Goal: Task Accomplishment & Management: Use online tool/utility

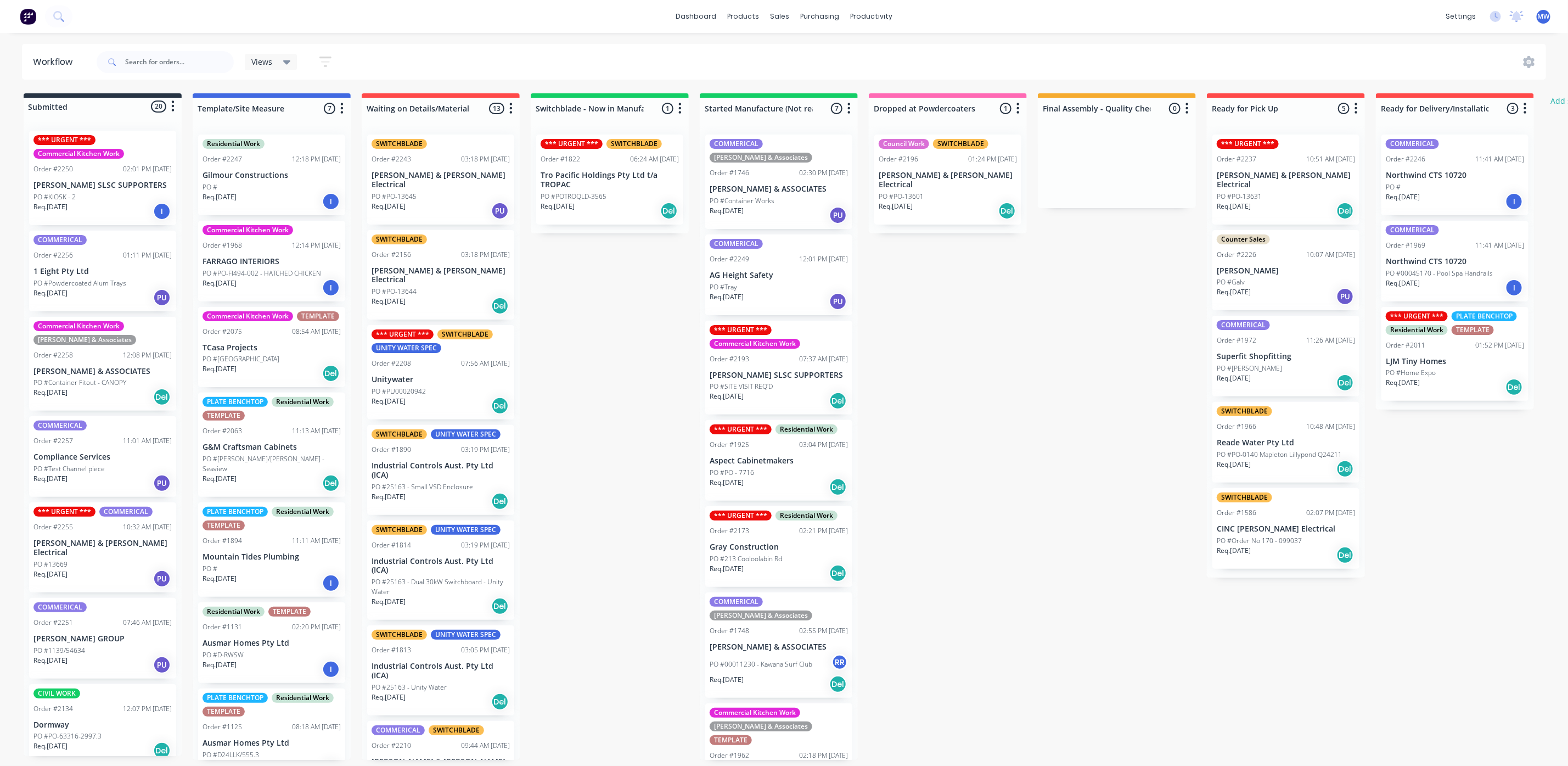
scroll to position [247, 0]
click at [1281, 201] on div "Req. 27/08/25 Del" at bounding box center [1286, 211] width 138 height 18
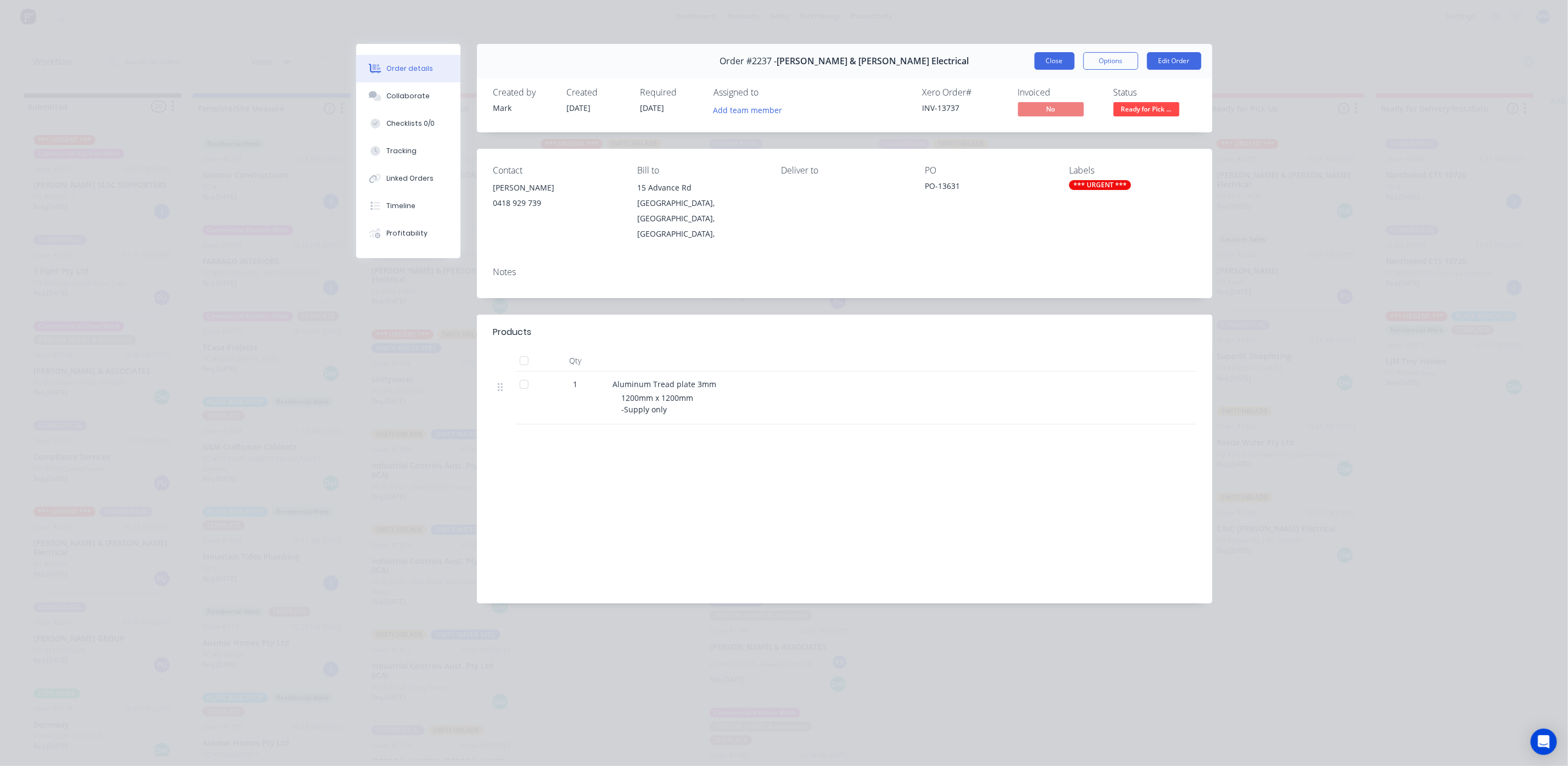
click at [1052, 66] on button "Close" at bounding box center [1054, 61] width 40 height 18
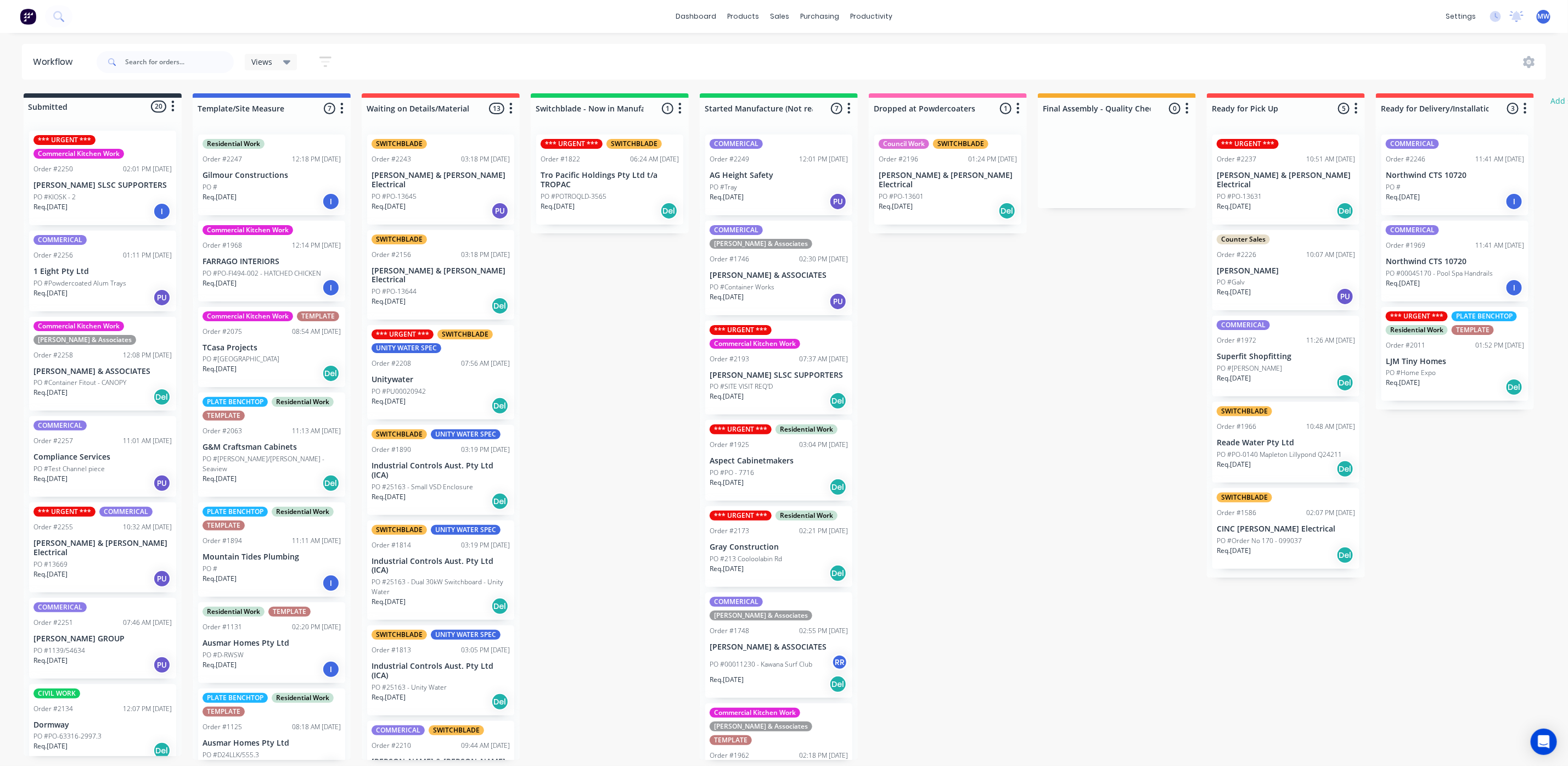
click at [1261, 250] on div "Order #2226 10:07 AM 25/08/25" at bounding box center [1286, 255] width 138 height 10
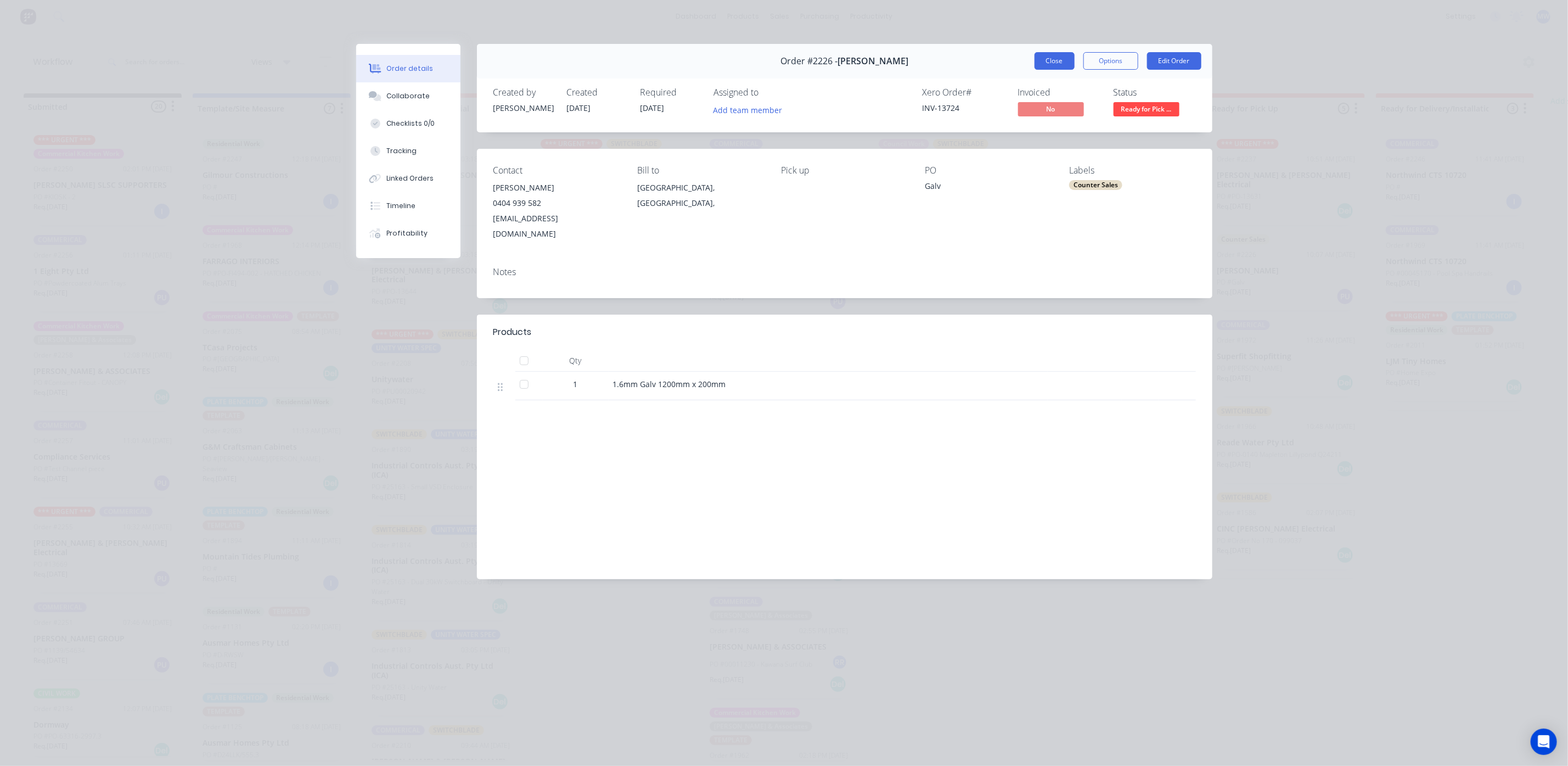
click at [1052, 66] on button "Close" at bounding box center [1054, 61] width 40 height 18
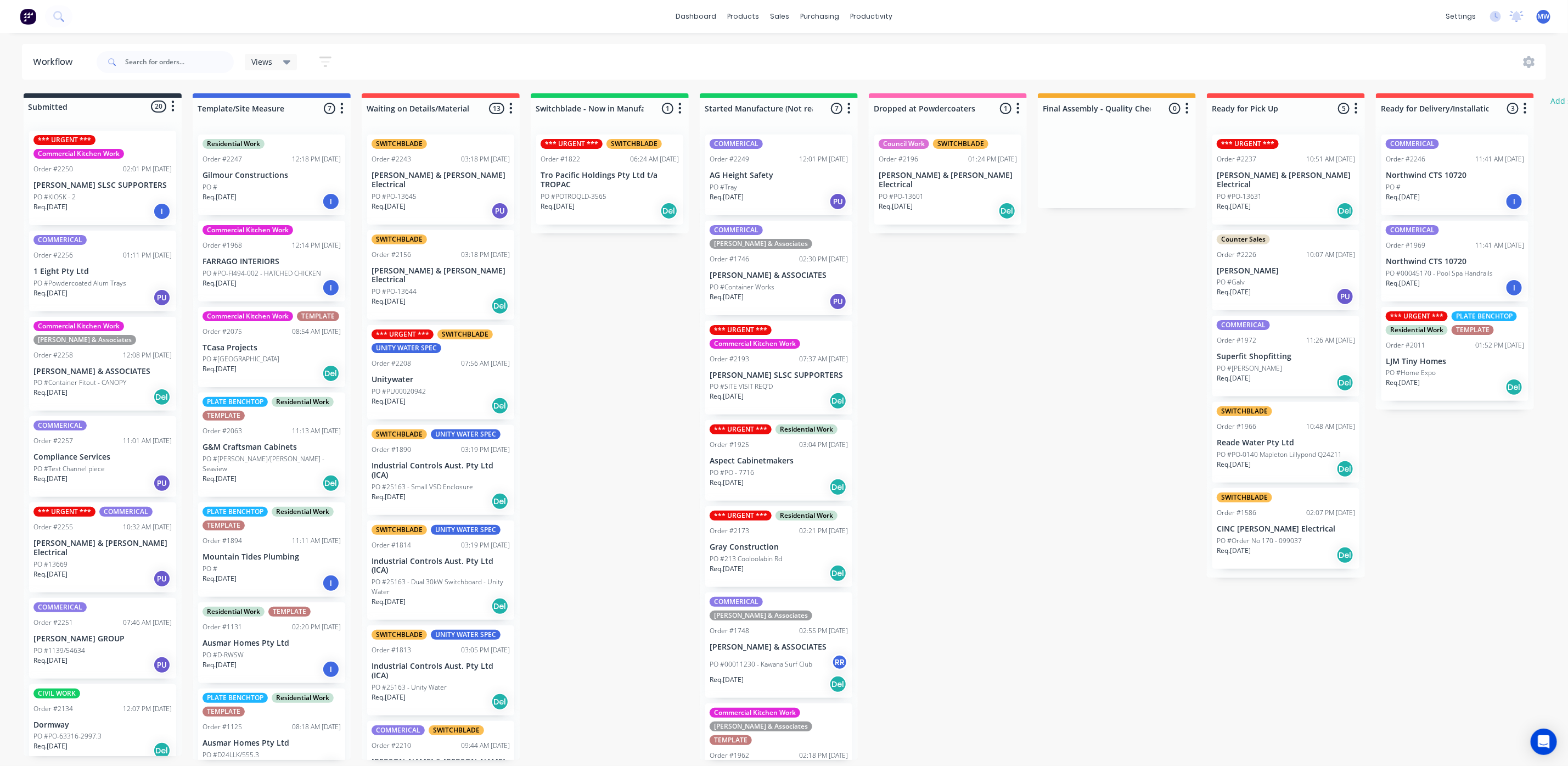
click at [83, 193] on div "PO #KIOSK - 2" at bounding box center [102, 197] width 138 height 10
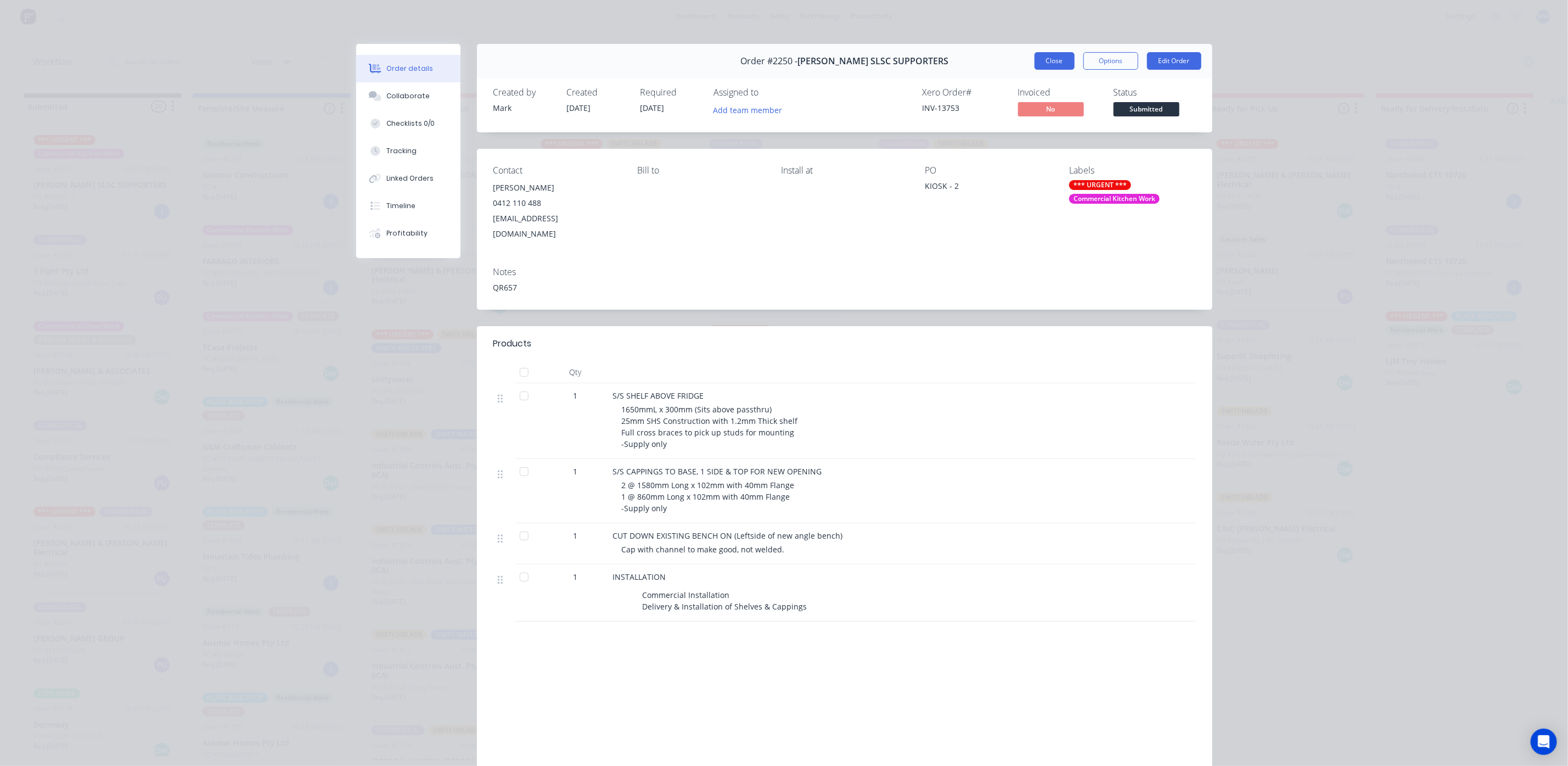
click at [1041, 63] on button "Close" at bounding box center [1054, 61] width 40 height 18
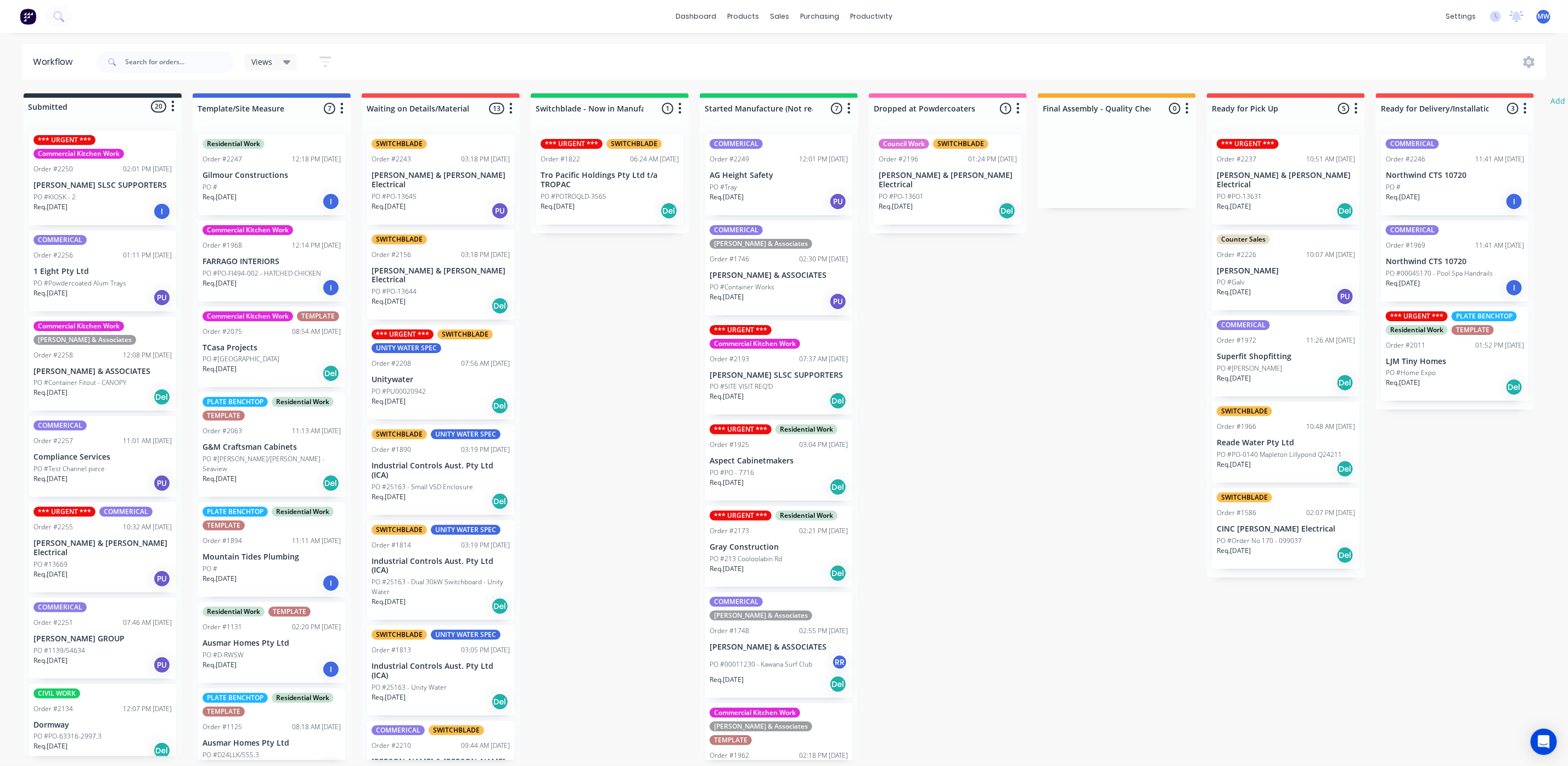
click at [114, 379] on p "PO #Container Fitout - CANOPY" at bounding box center [80, 382] width 93 height 10
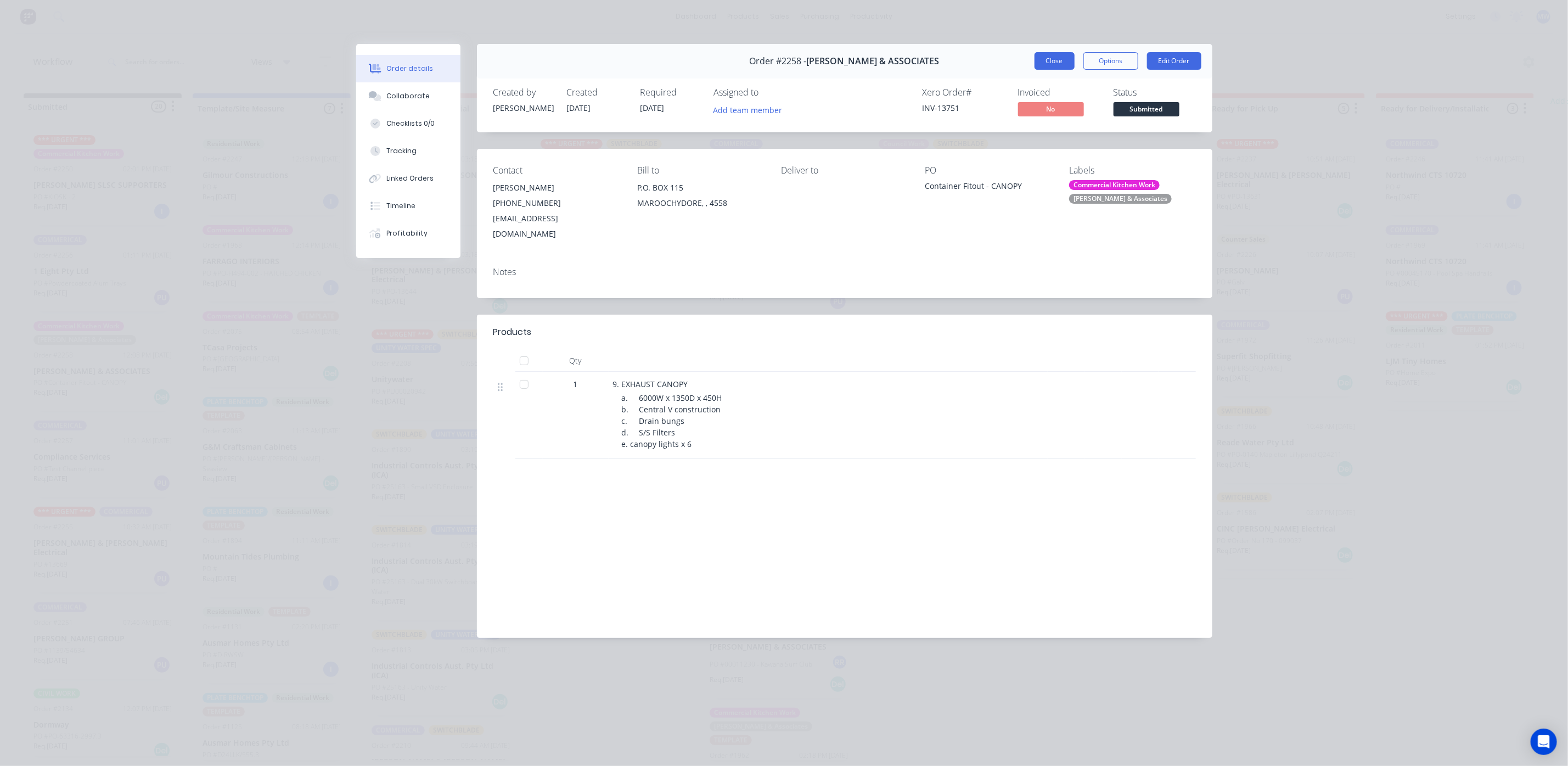
click at [1046, 56] on button "Close" at bounding box center [1054, 61] width 40 height 18
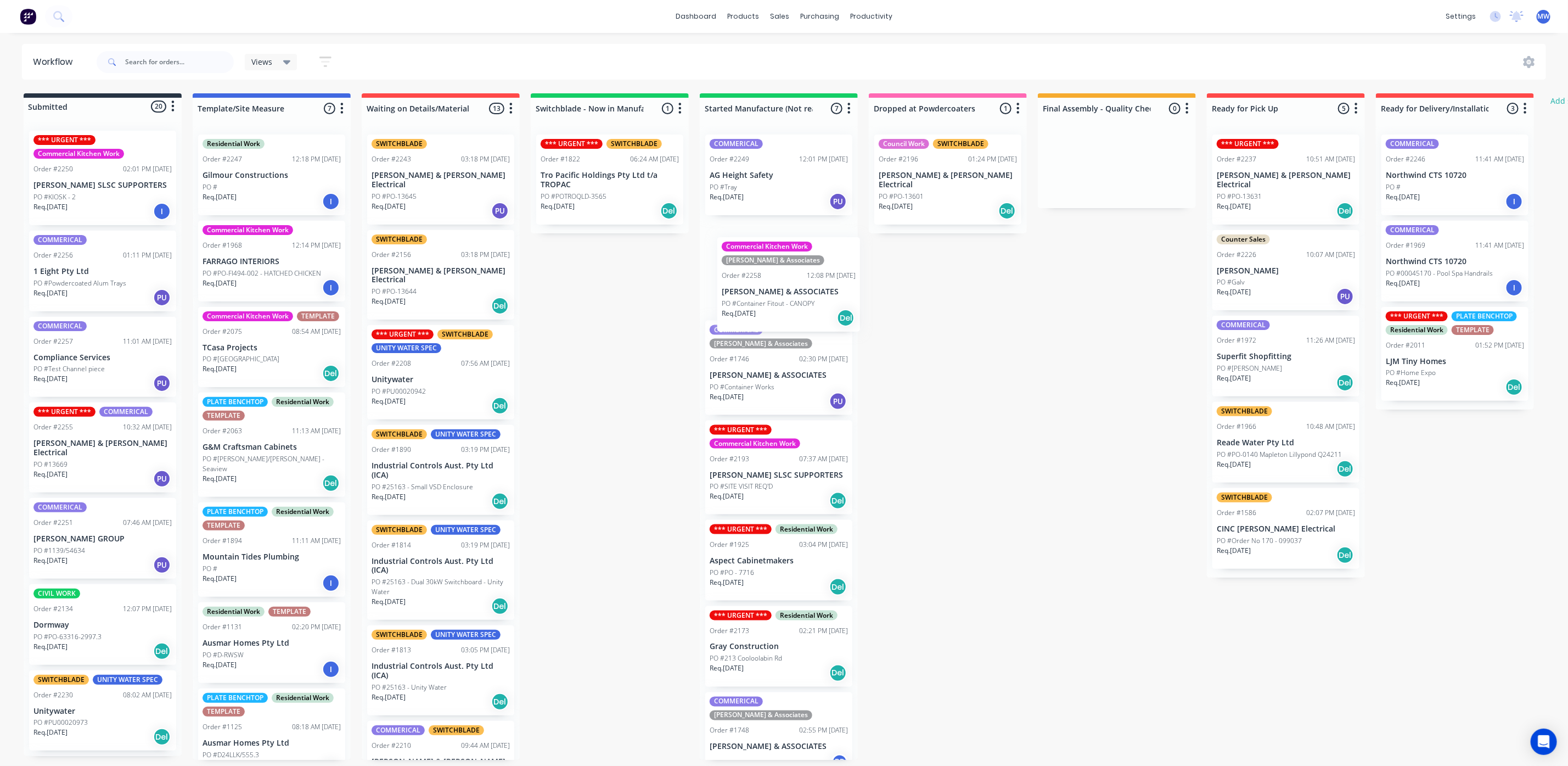
drag, startPoint x: 86, startPoint y: 374, endPoint x: 778, endPoint y: 295, distance: 696.5
click at [778, 295] on div "Submitted 20 Status colour #273444 hex #273444 Save Cancel Summaries Total orde…" at bounding box center [907, 427] width 1831 height 667
click at [107, 470] on div "Req. 04/09/25 PU" at bounding box center [102, 479] width 138 height 18
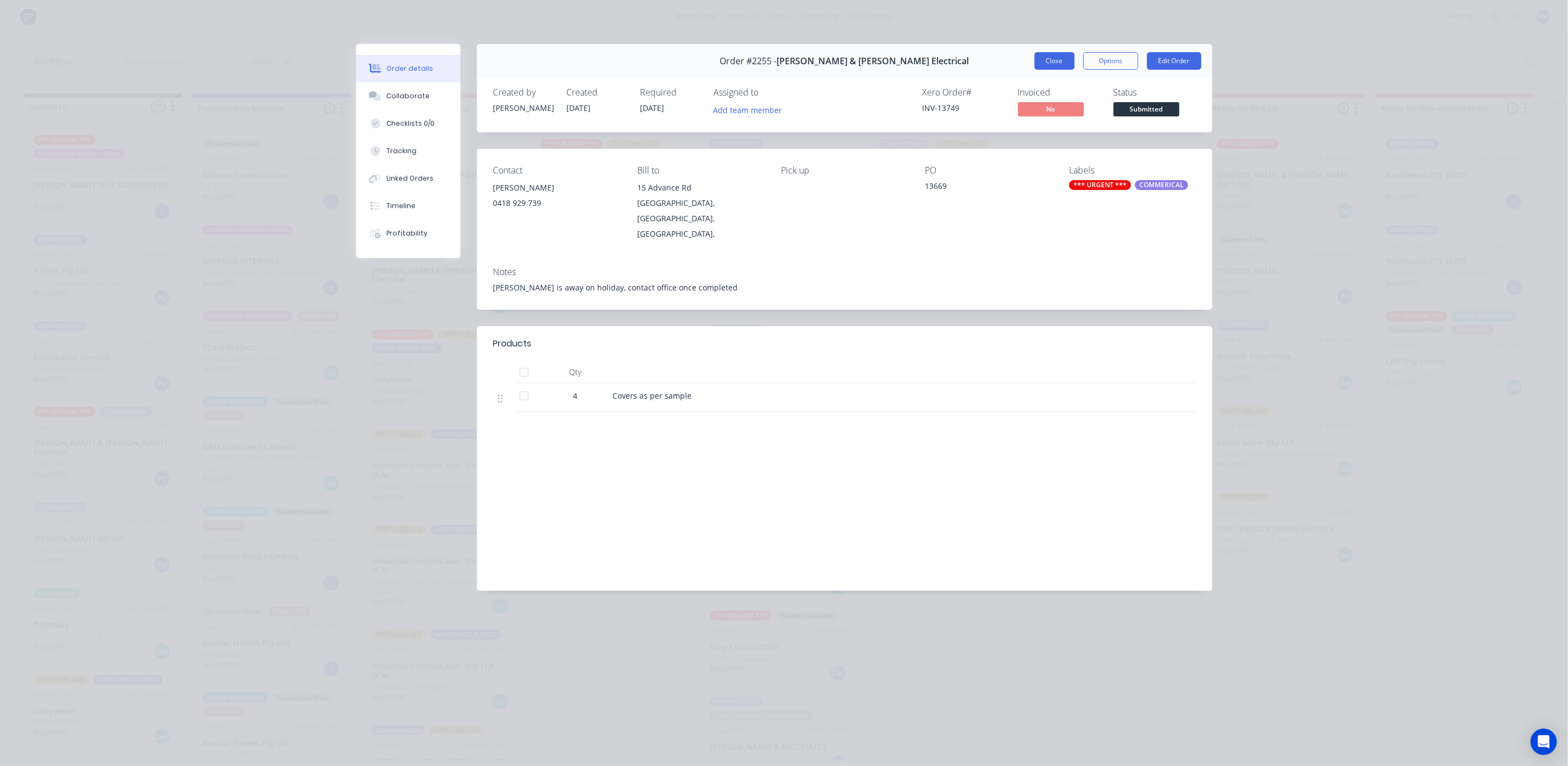
click at [1065, 68] on button "Close" at bounding box center [1054, 61] width 40 height 18
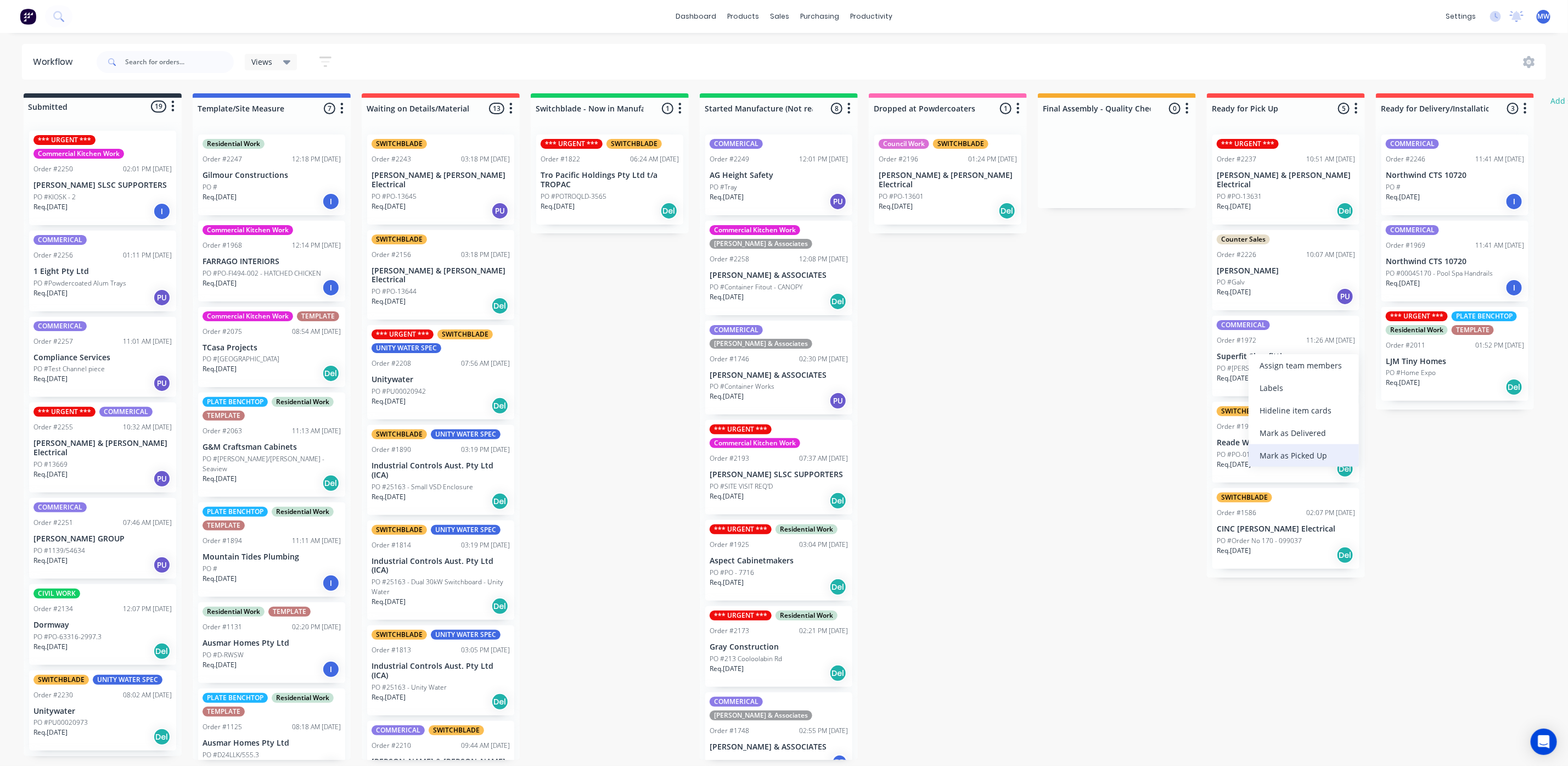
click at [1286, 455] on div "Mark as Picked Up" at bounding box center [1304, 455] width 110 height 23
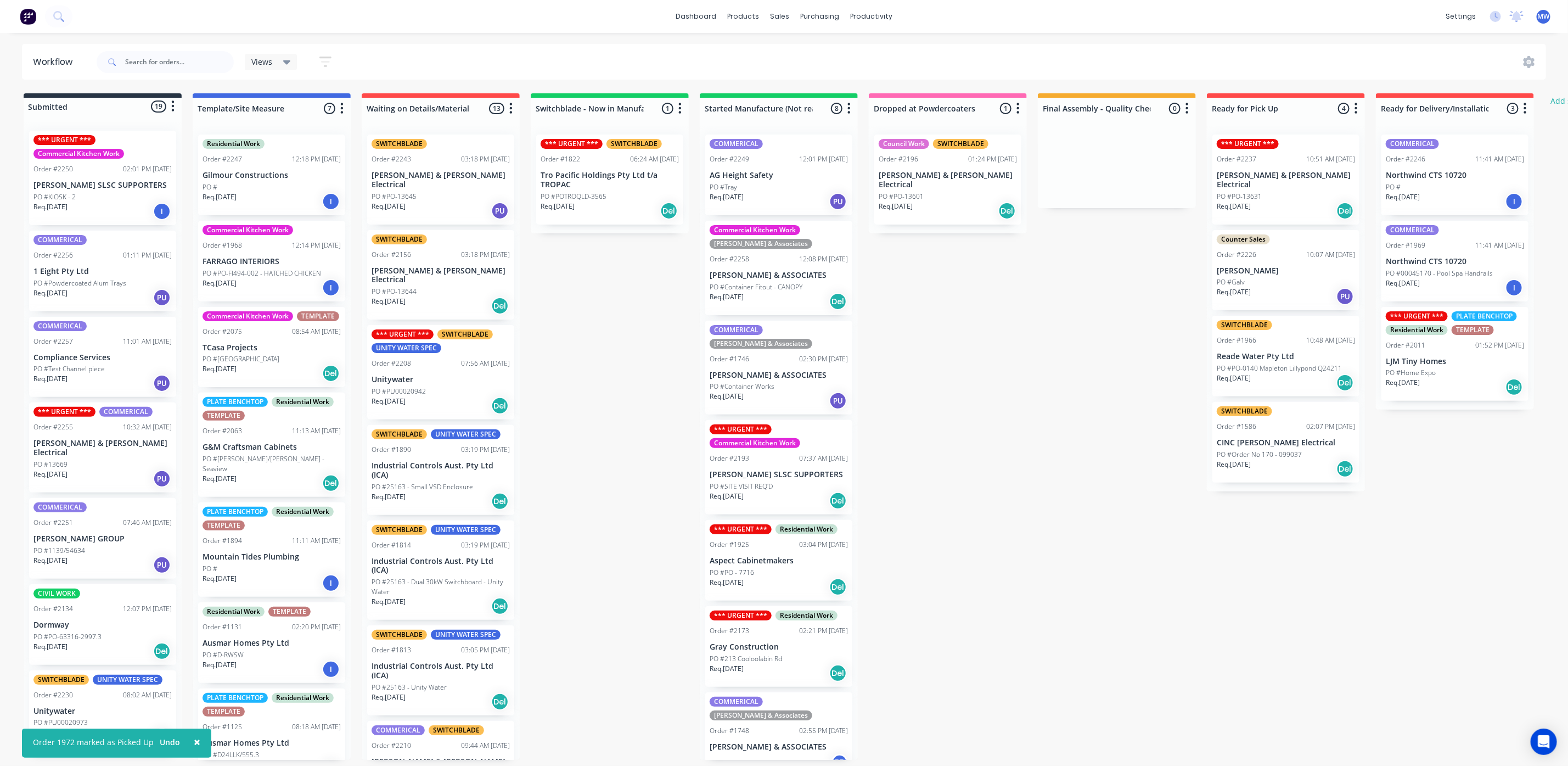
click at [1089, 465] on div "Submitted 19 Status colour #273444 hex #273444 Save Cancel Summaries Total orde…" at bounding box center [907, 427] width 1831 height 667
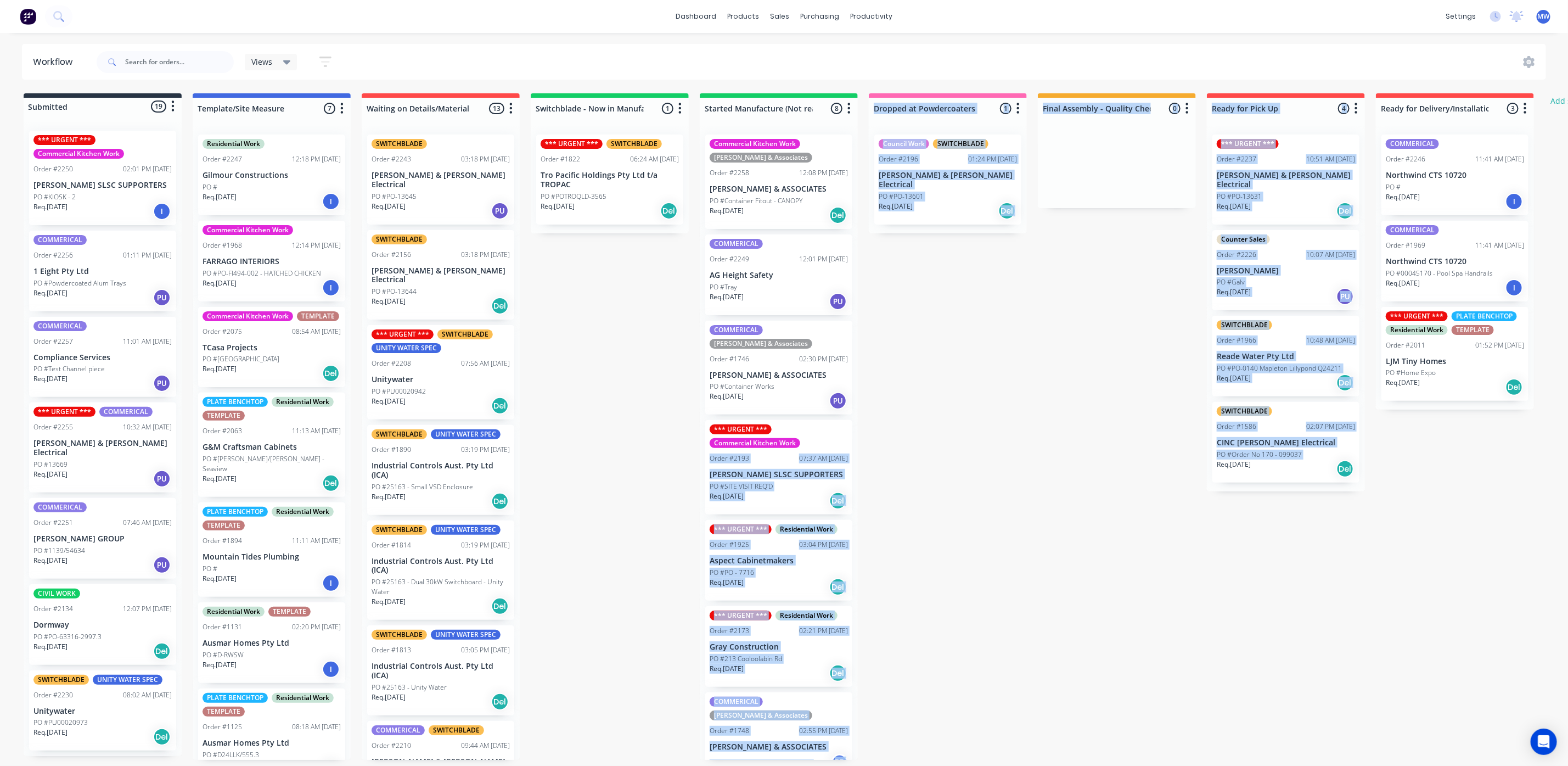
drag, startPoint x: 1000, startPoint y: 452, endPoint x: 1118, endPoint y: 555, distance: 156.6
click at [1118, 555] on div "Submitted 19 Status colour #273444 hex #273444 Save Cancel Summaries Total orde…" at bounding box center [907, 427] width 1831 height 667
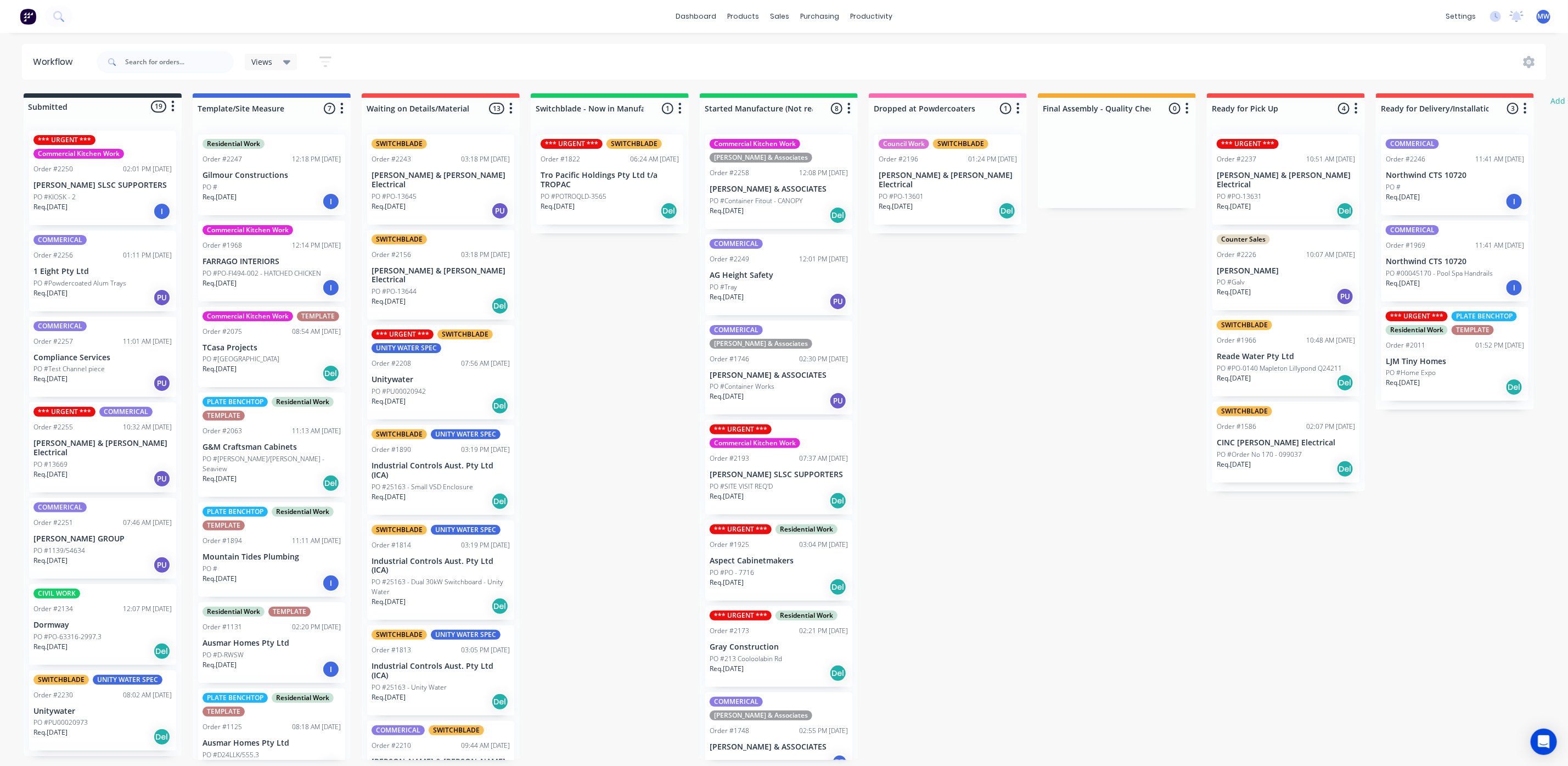
click at [1463, 358] on p "LJM Tiny Homes" at bounding box center [1454, 361] width 138 height 9
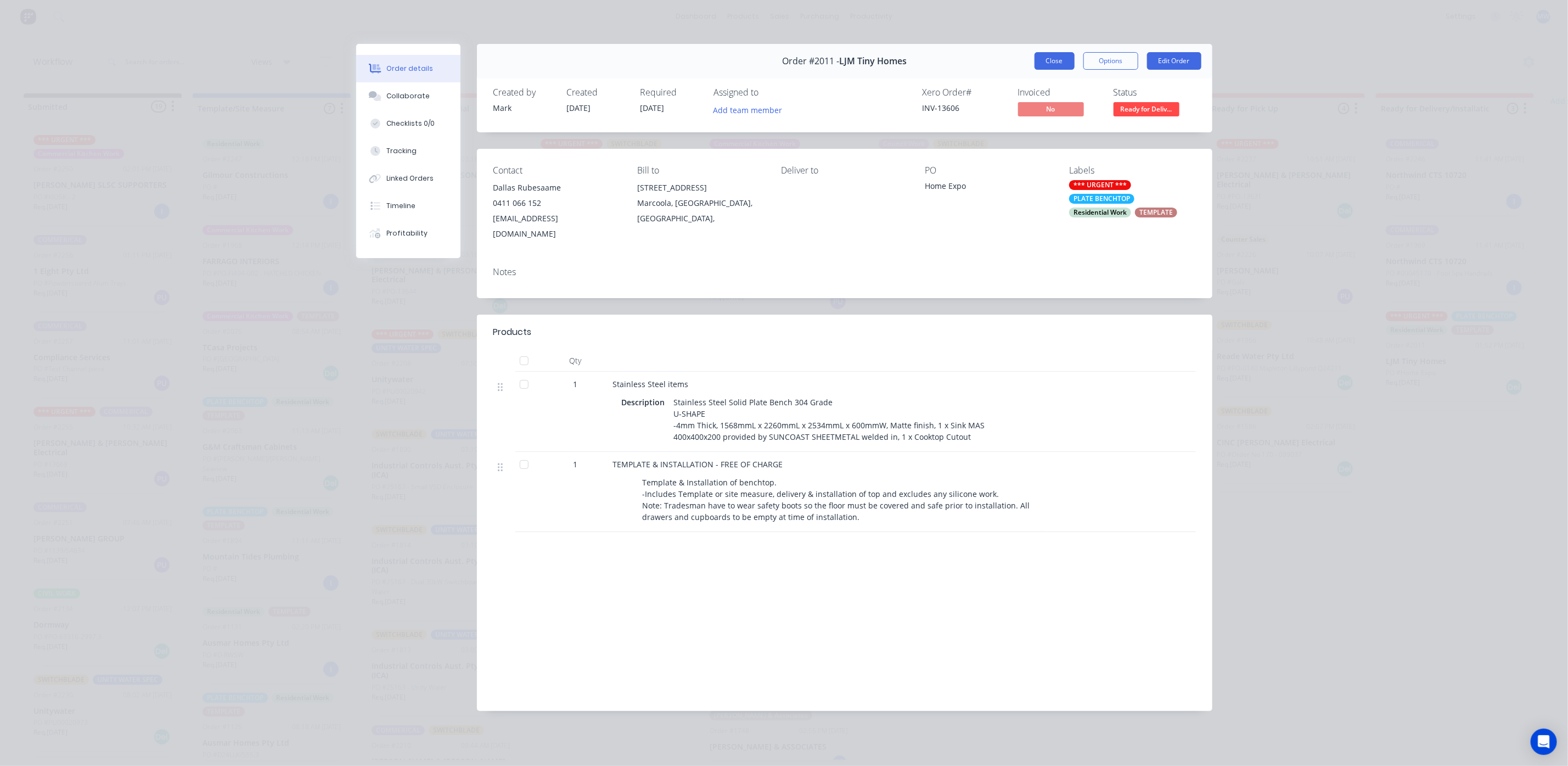
click at [1054, 63] on button "Close" at bounding box center [1054, 61] width 40 height 18
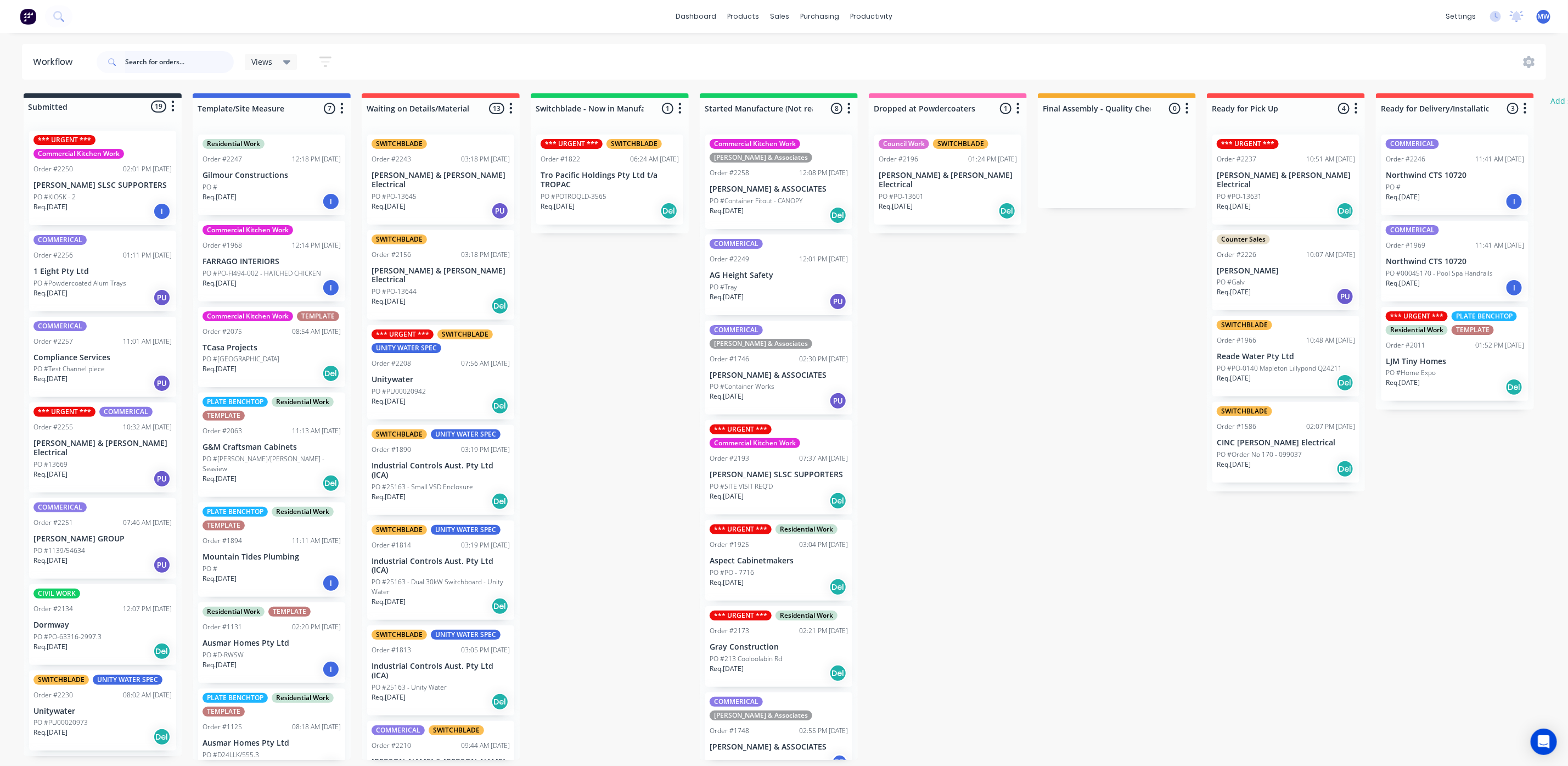
click at [177, 63] on input "text" at bounding box center [179, 62] width 109 height 22
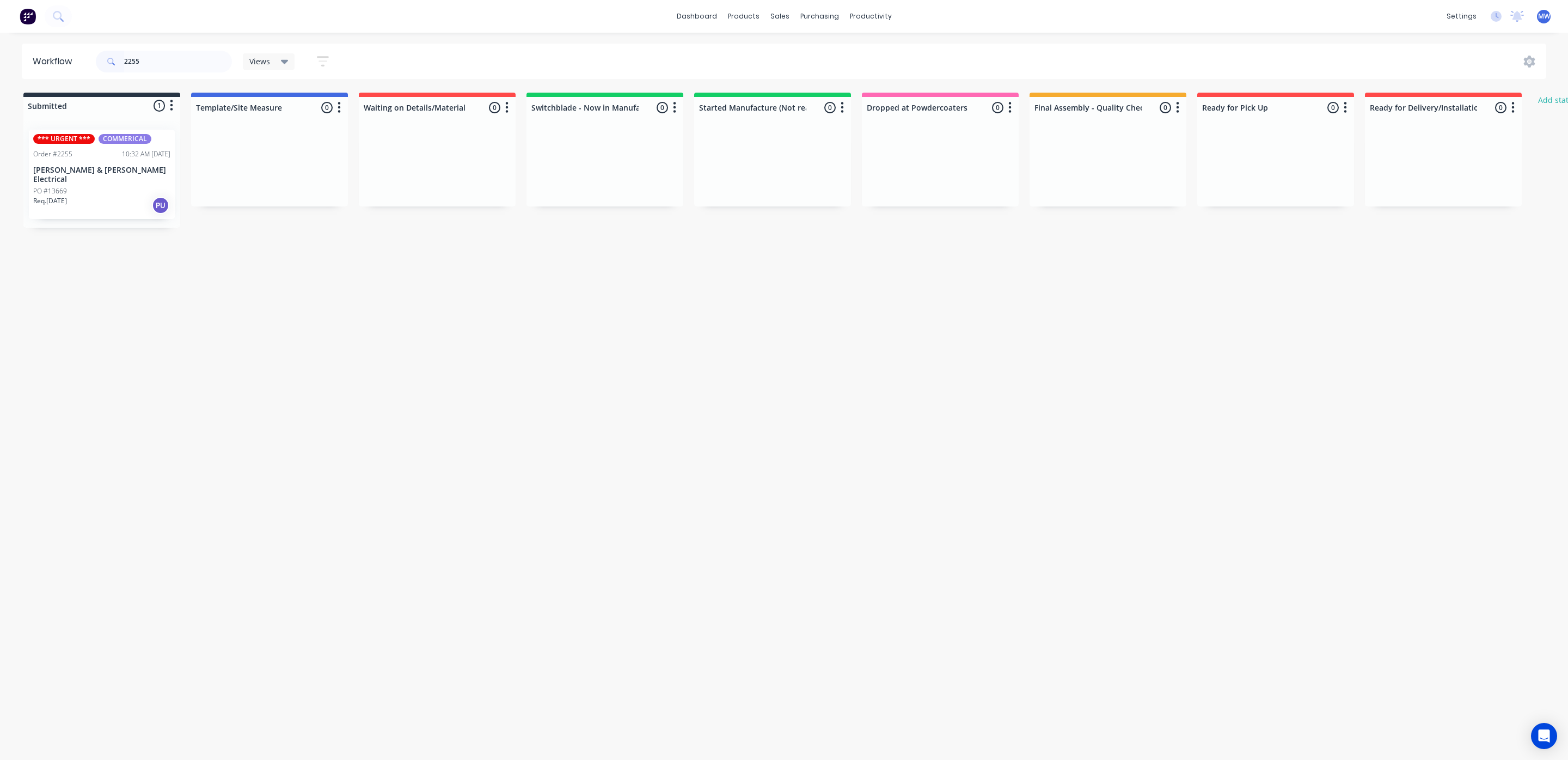
click at [106, 186] on div "PO #13669" at bounding box center [102, 191] width 137 height 10
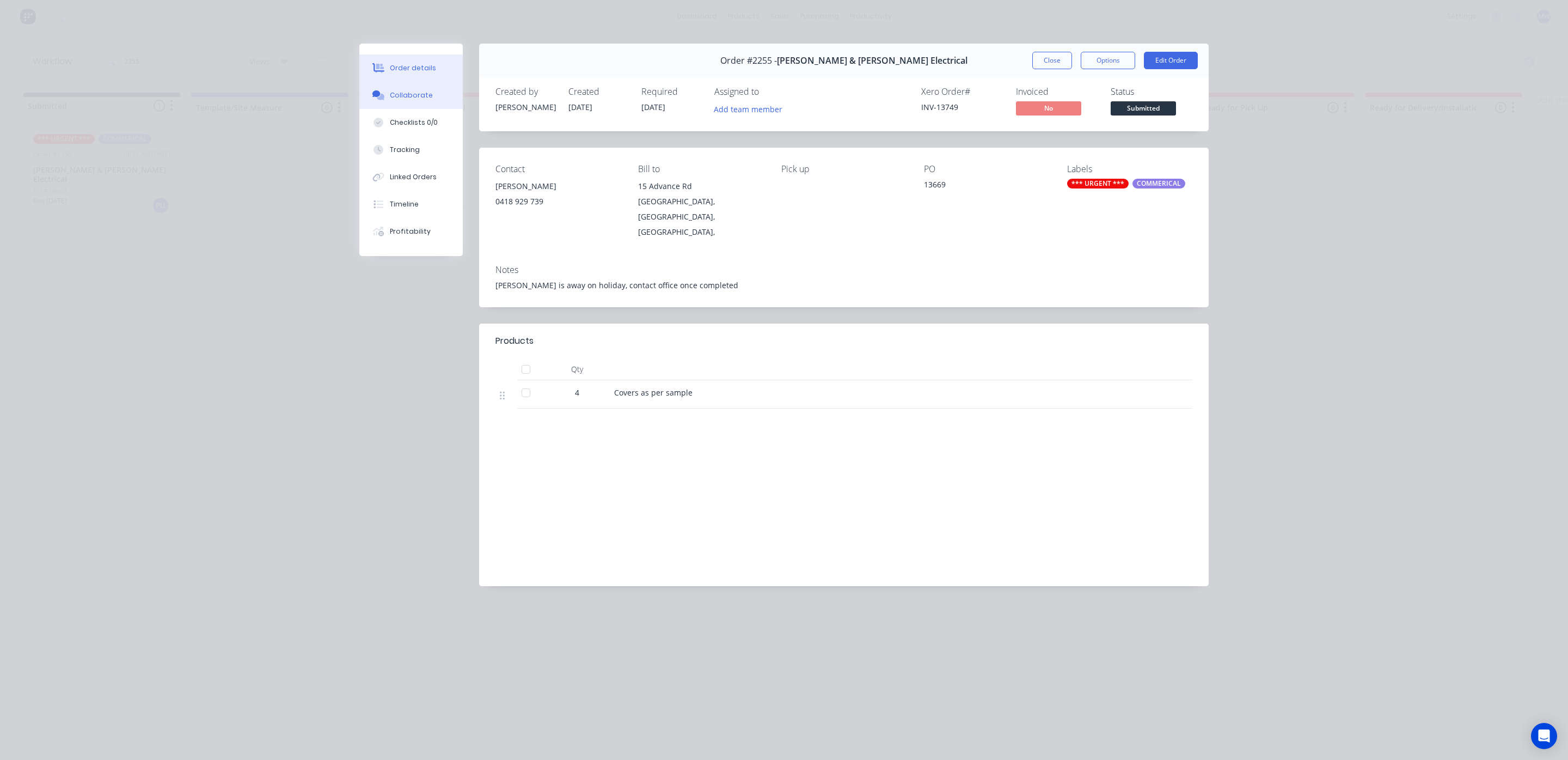
click at [409, 100] on div "Collaborate" at bounding box center [411, 95] width 43 height 10
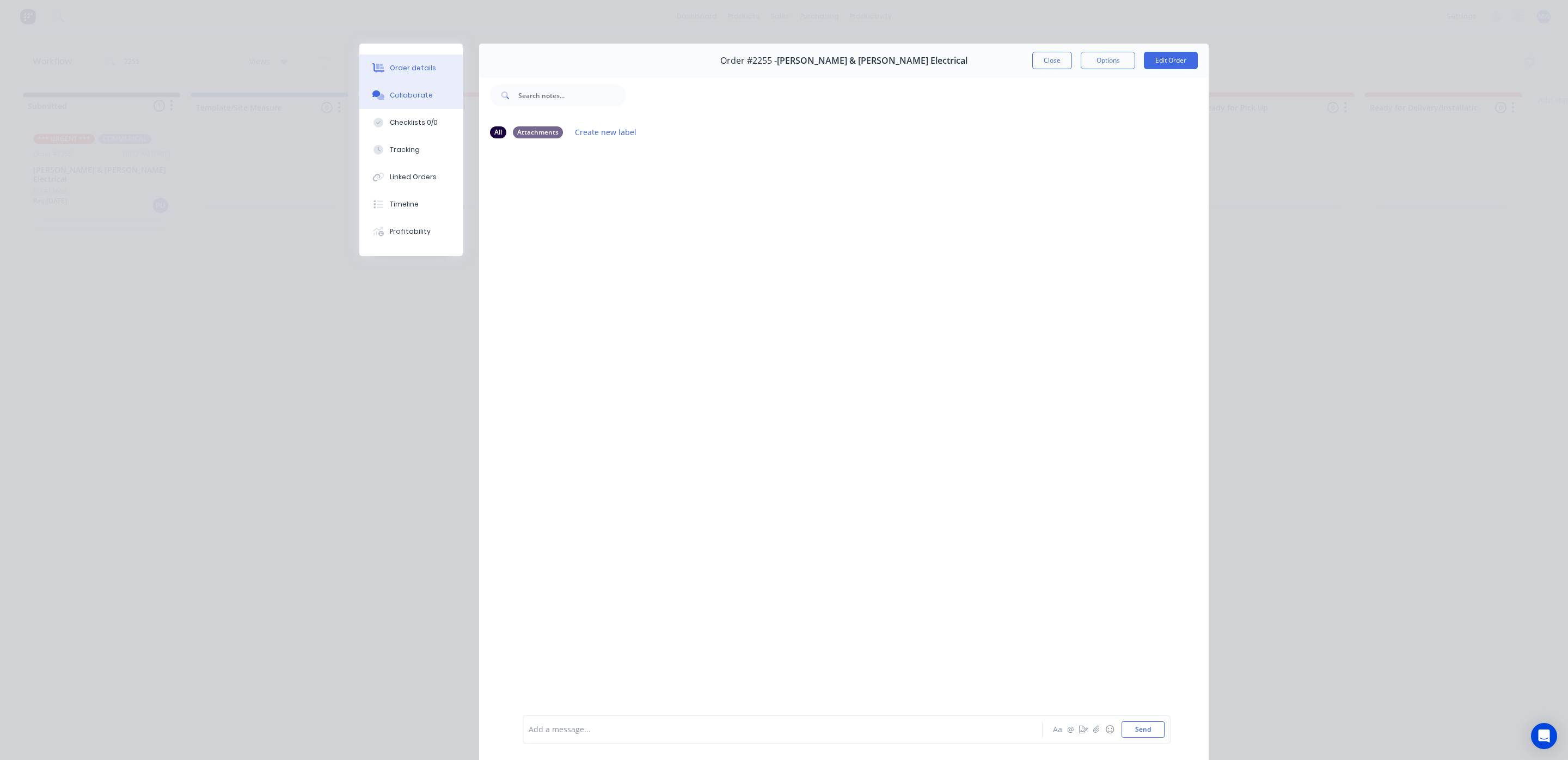
click at [402, 67] on div "Order details" at bounding box center [413, 68] width 46 height 10
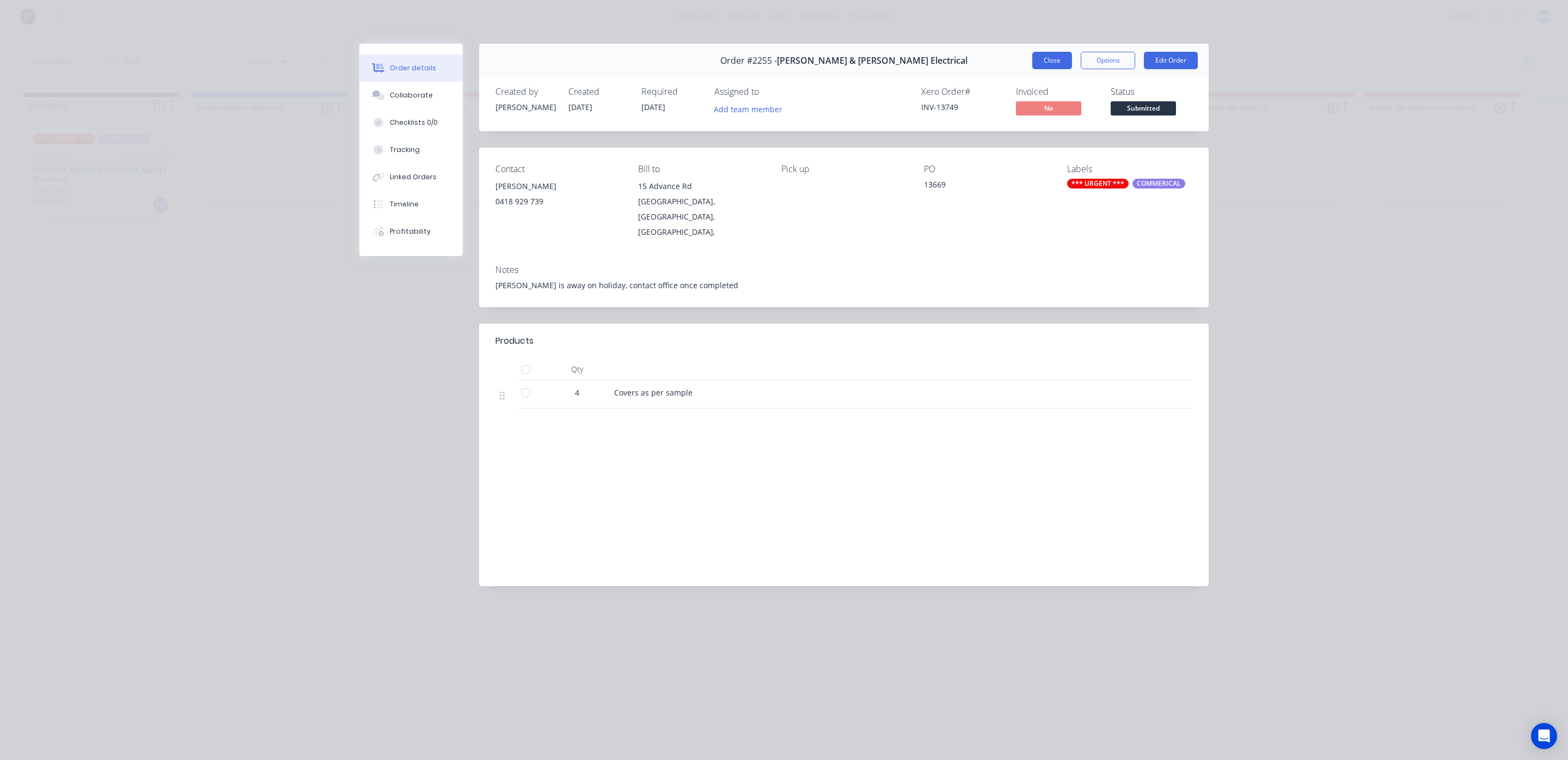
click at [1048, 60] on button "Close" at bounding box center [1052, 60] width 40 height 18
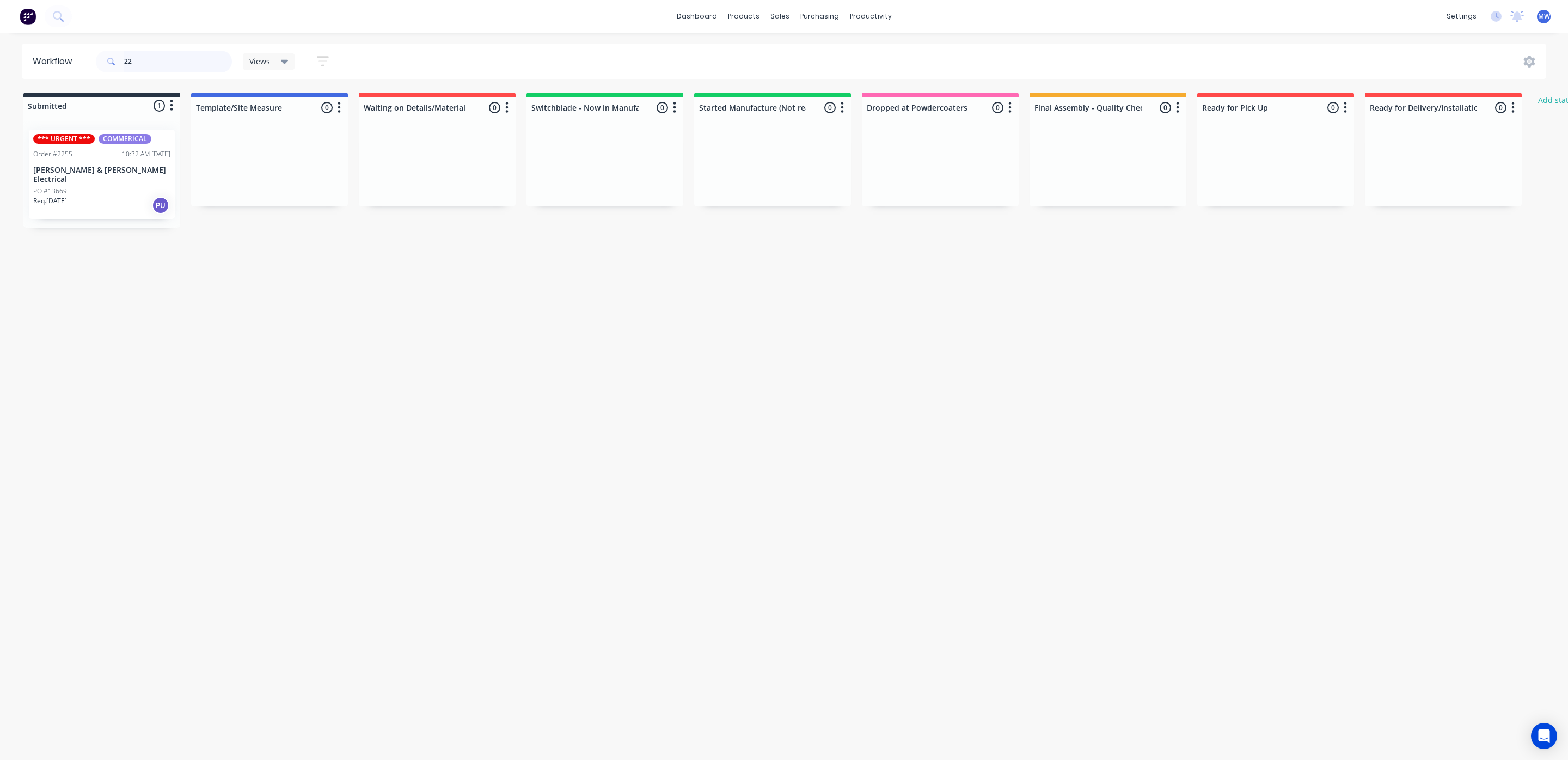
type input "2"
type input "2046"
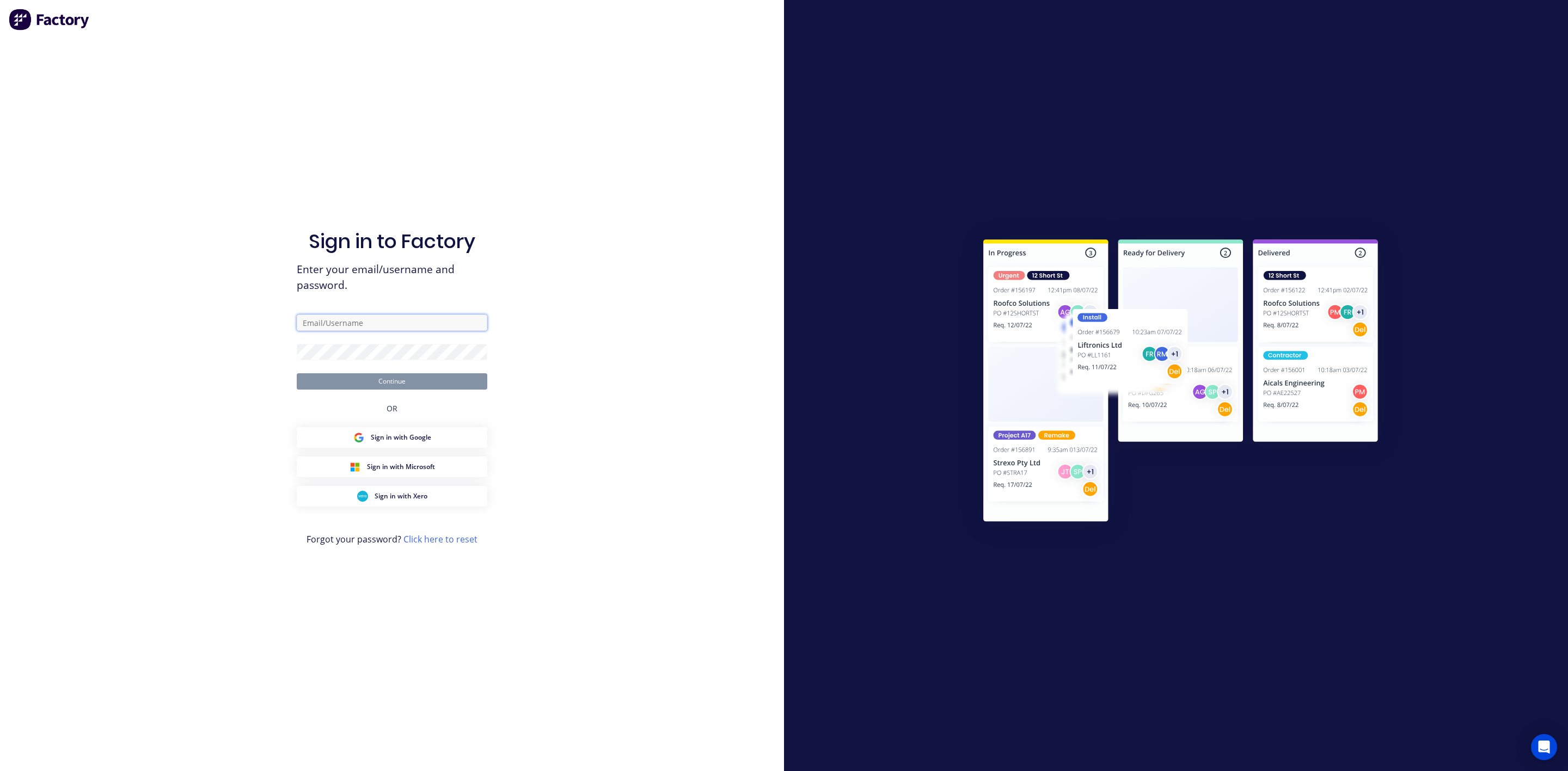
type input "markw@suncoastsheetmetal.com.au"
click at [416, 383] on button "Continue" at bounding box center [391, 382] width 191 height 16
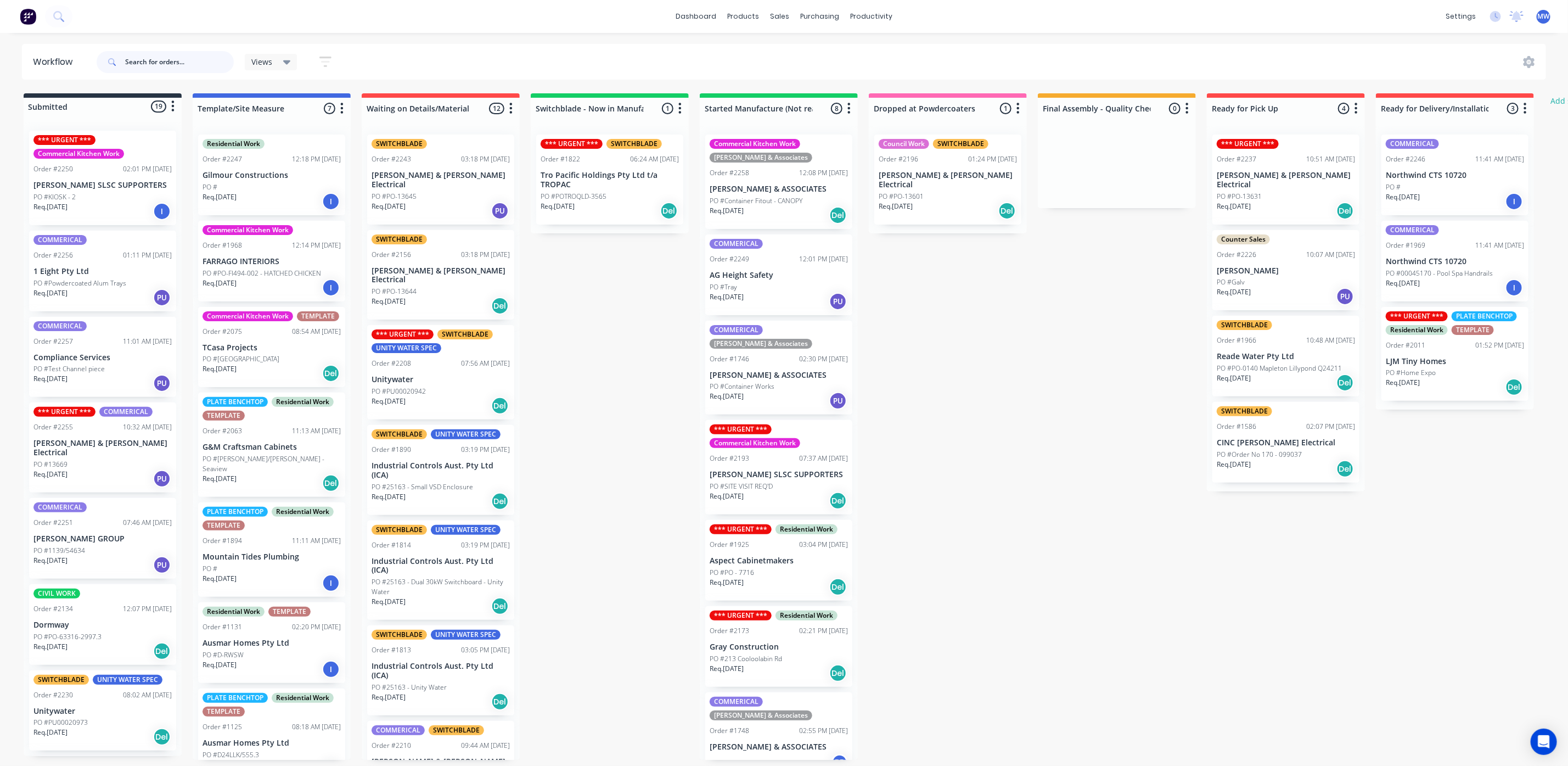
click at [149, 66] on input "text" at bounding box center [179, 62] width 109 height 22
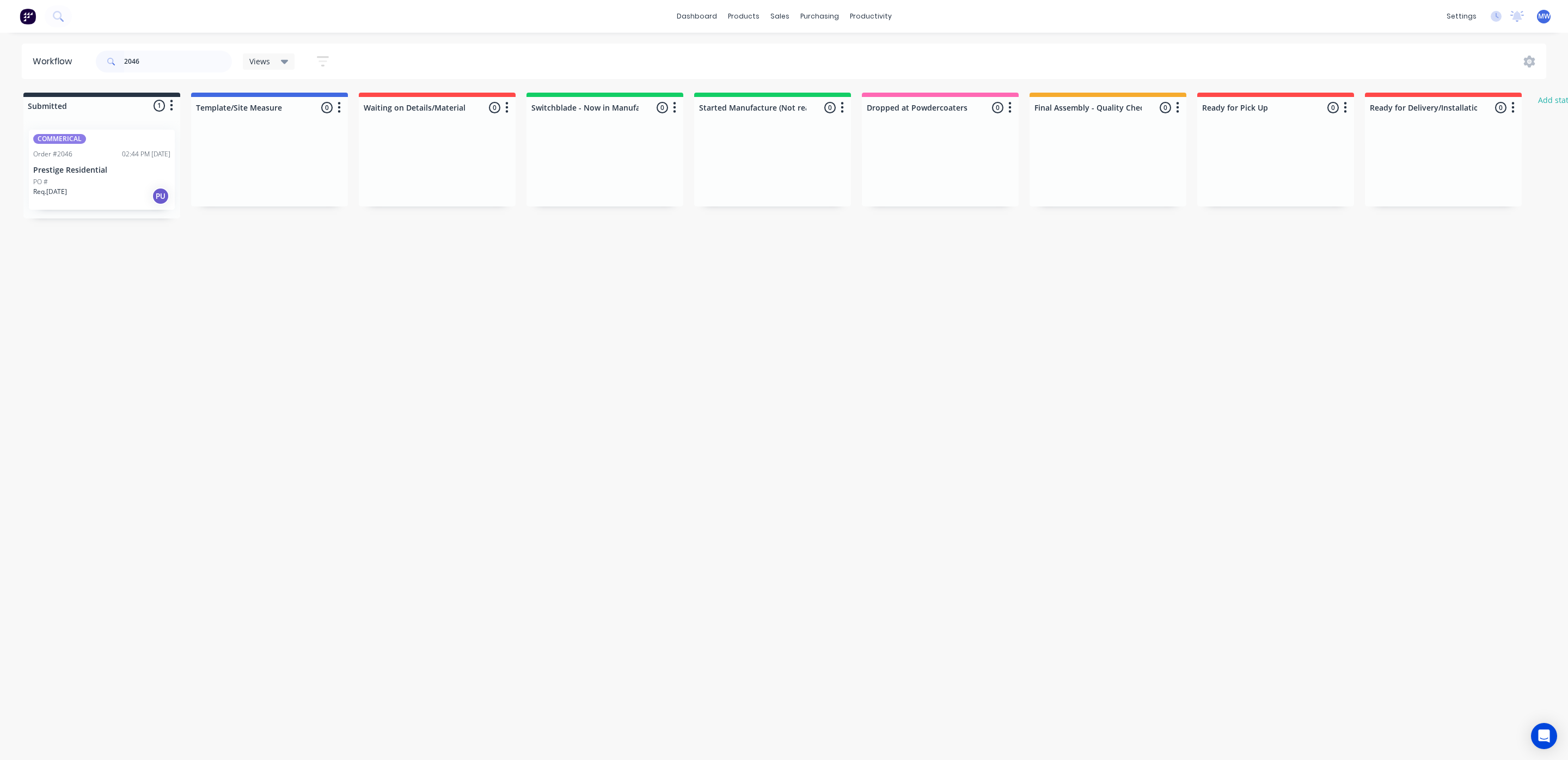
click at [44, 203] on div "Req. 14/07/25 PU" at bounding box center [102, 196] width 137 height 18
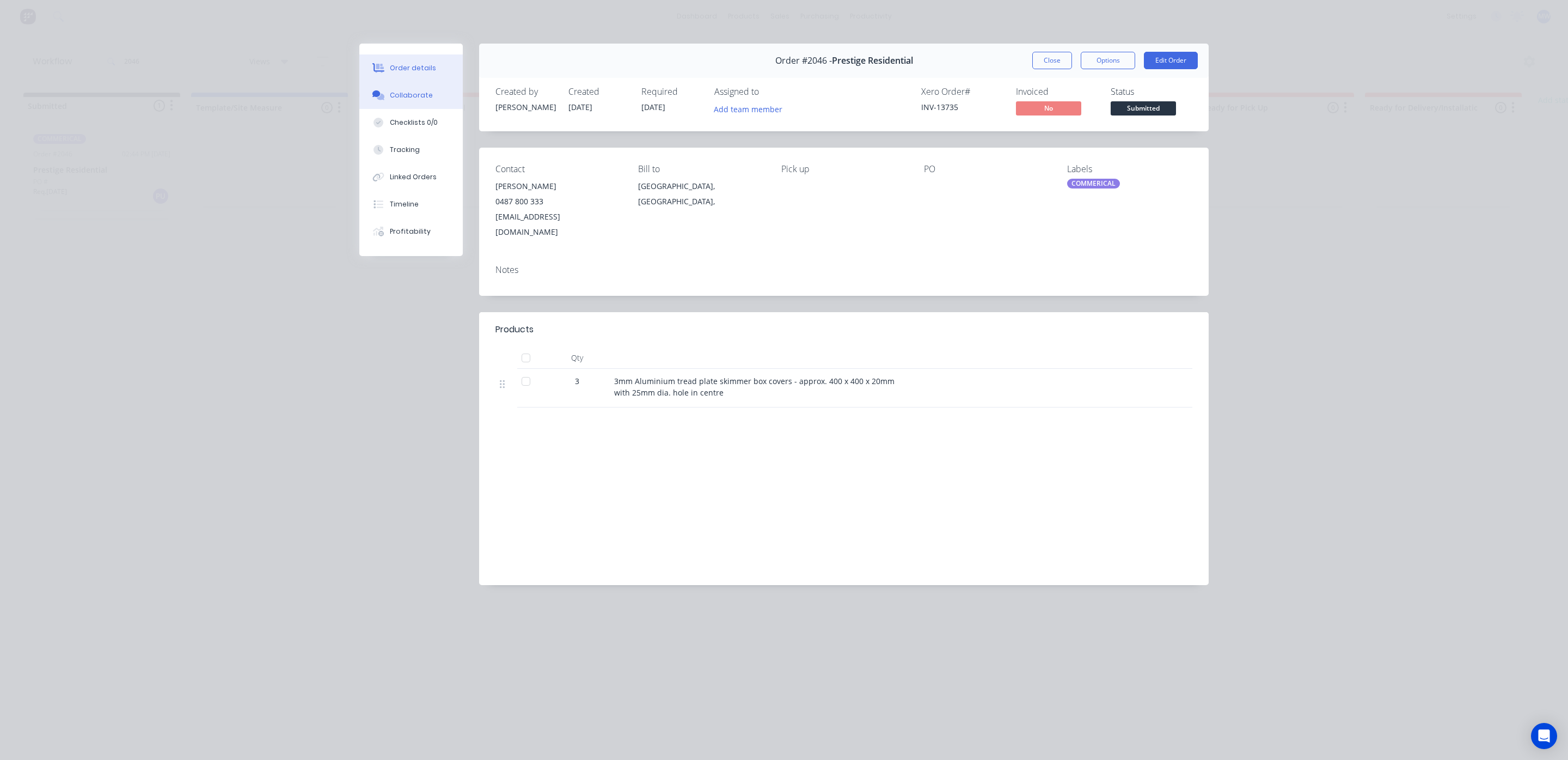
drag, startPoint x: 417, startPoint y: 95, endPoint x: 420, endPoint y: 85, distance: 10.4
click at [419, 84] on button "Collaborate" at bounding box center [411, 95] width 103 height 27
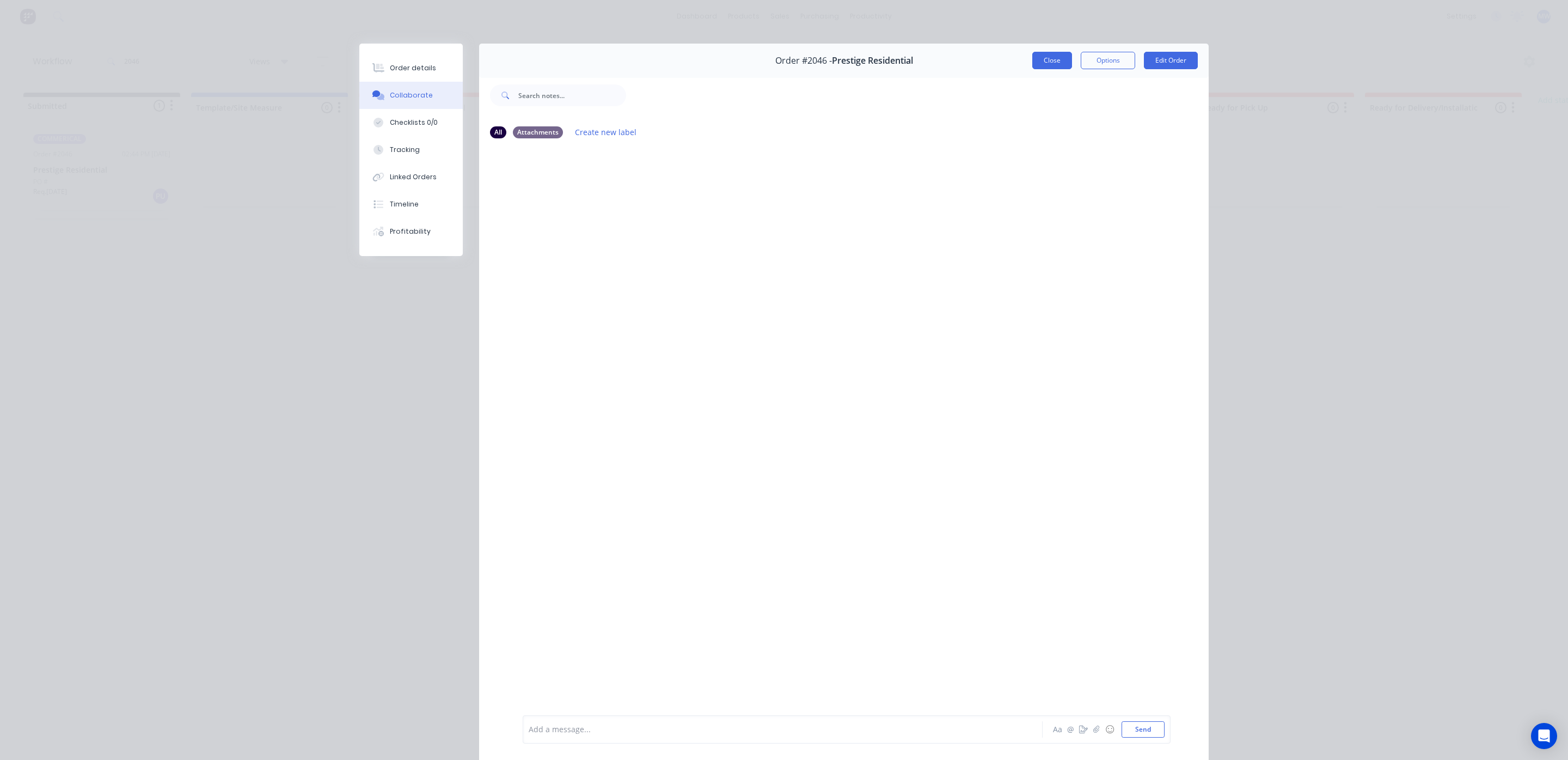
click at [1034, 69] on button "Close" at bounding box center [1052, 60] width 40 height 18
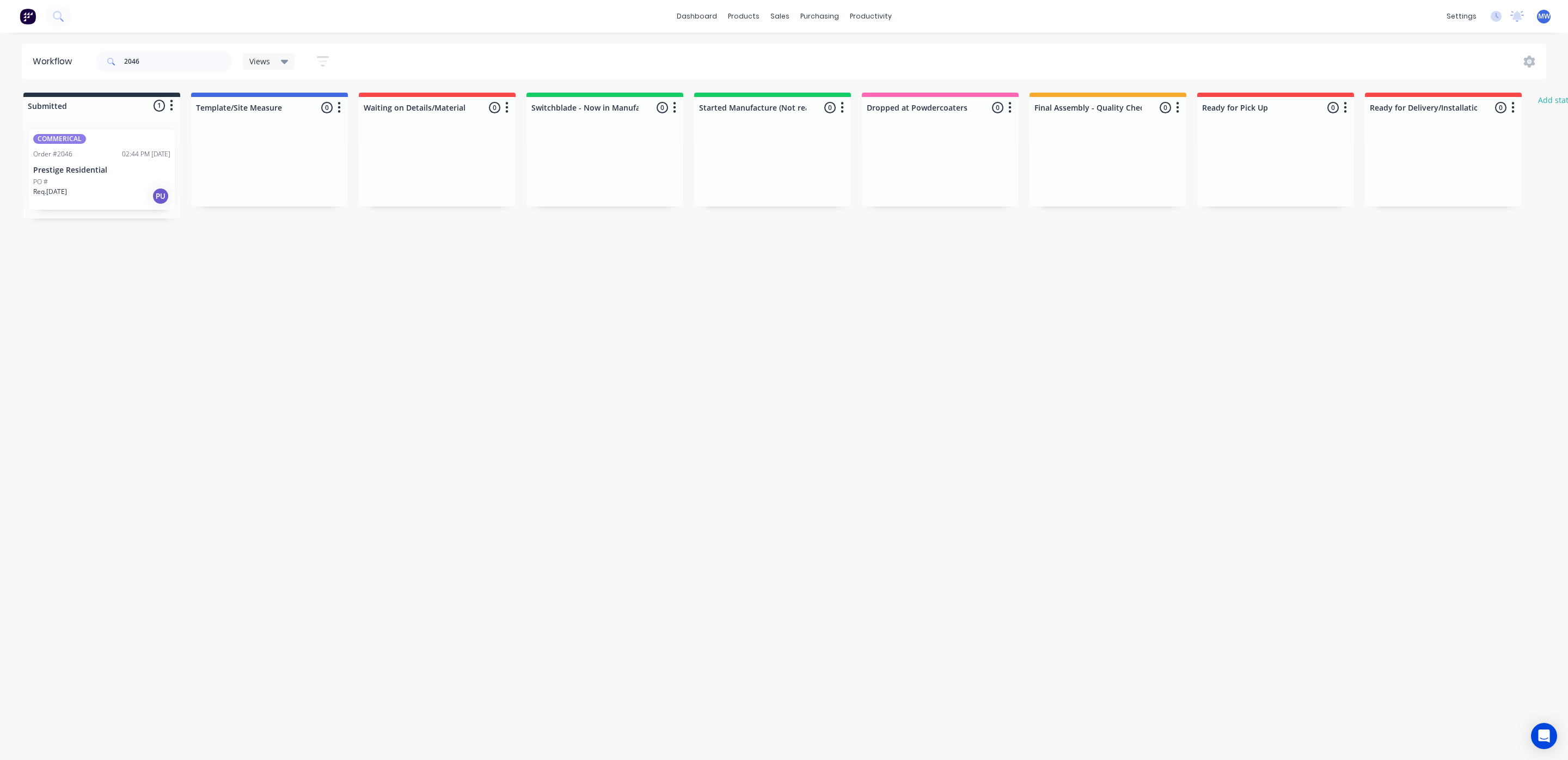
click at [44, 187] on p "Req. 14/07/25" at bounding box center [50, 192] width 33 height 10
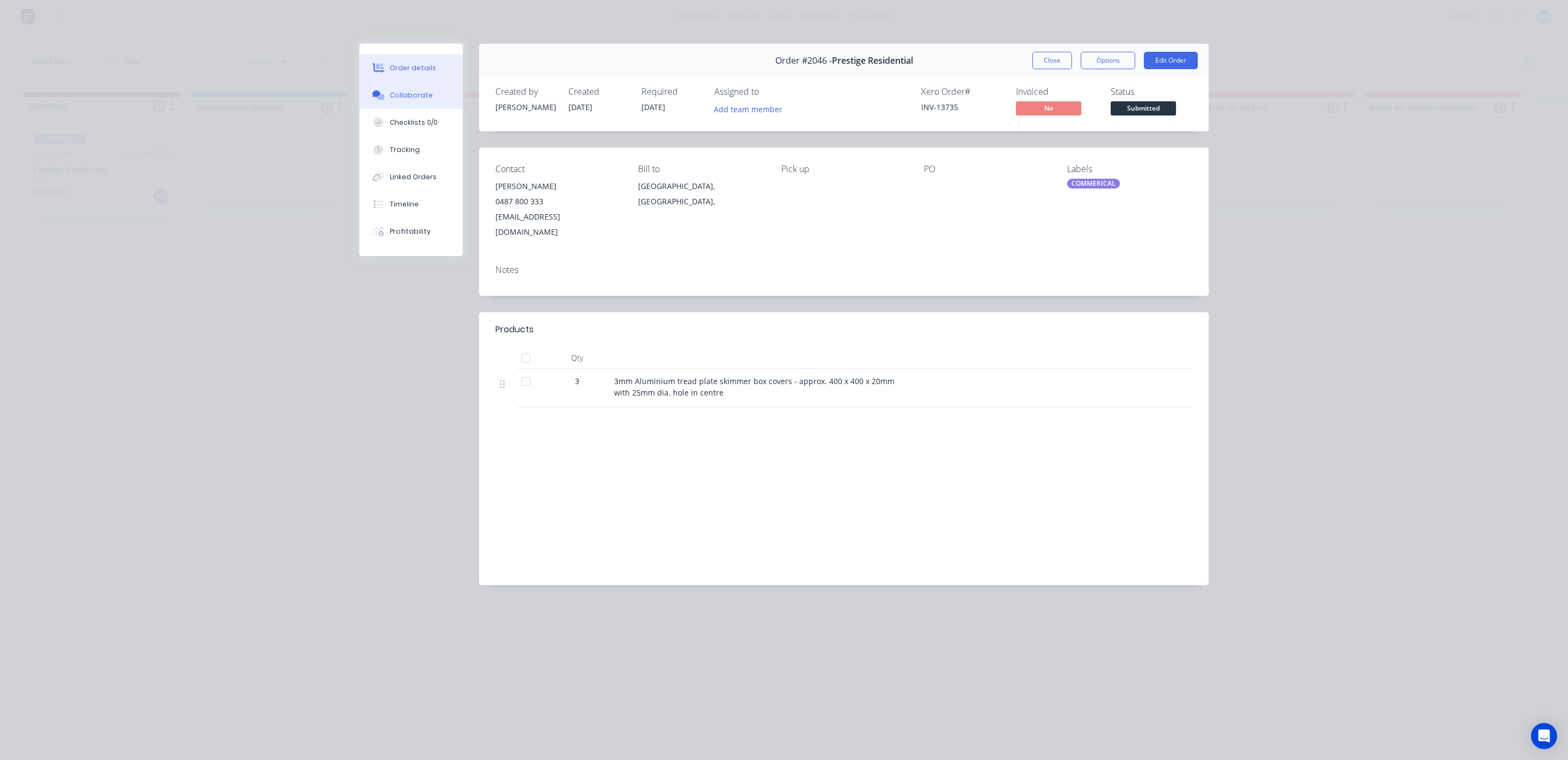
click at [410, 100] on button "Collaborate" at bounding box center [411, 95] width 103 height 27
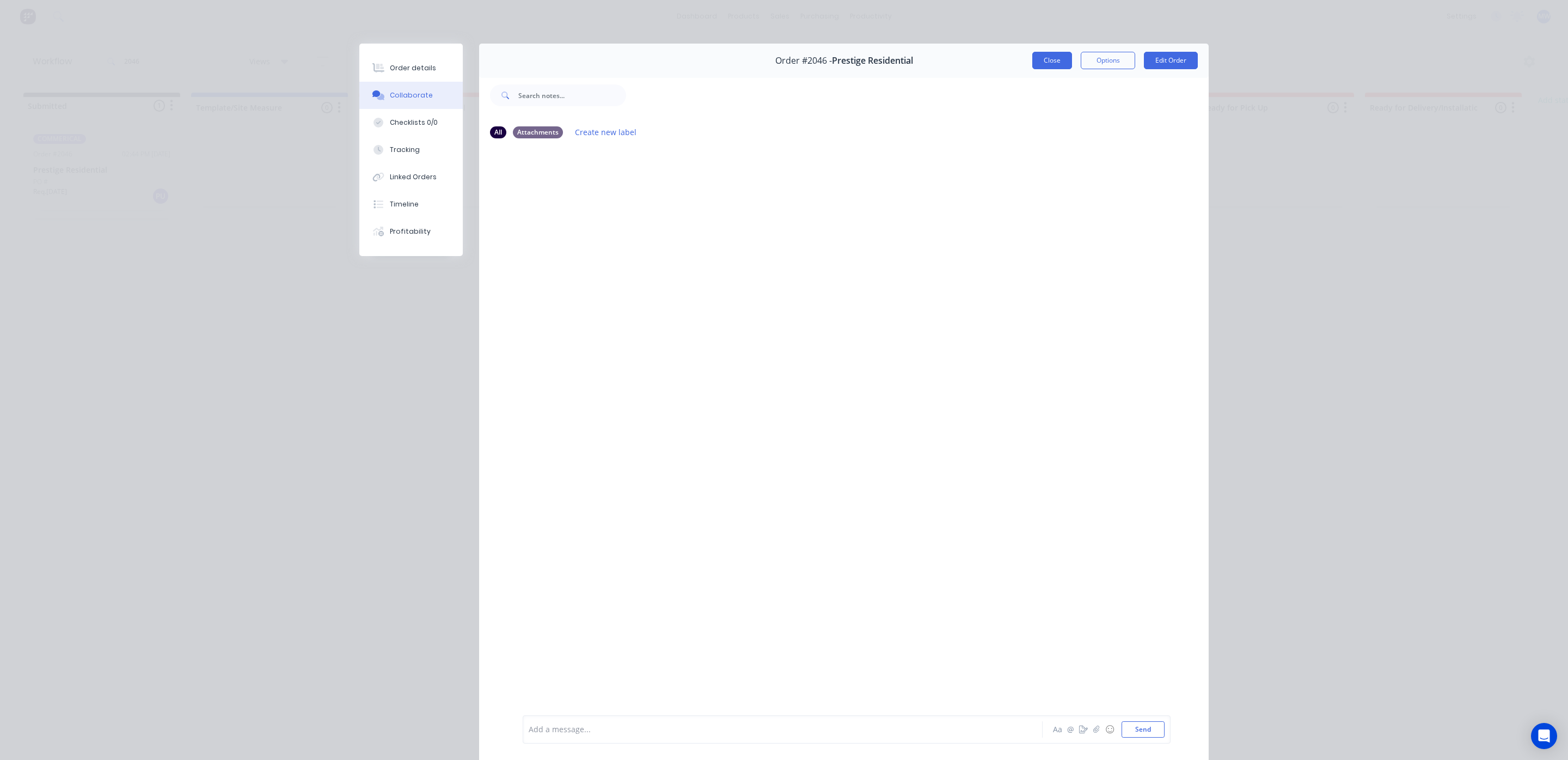
click at [1048, 63] on button "Close" at bounding box center [1052, 60] width 40 height 18
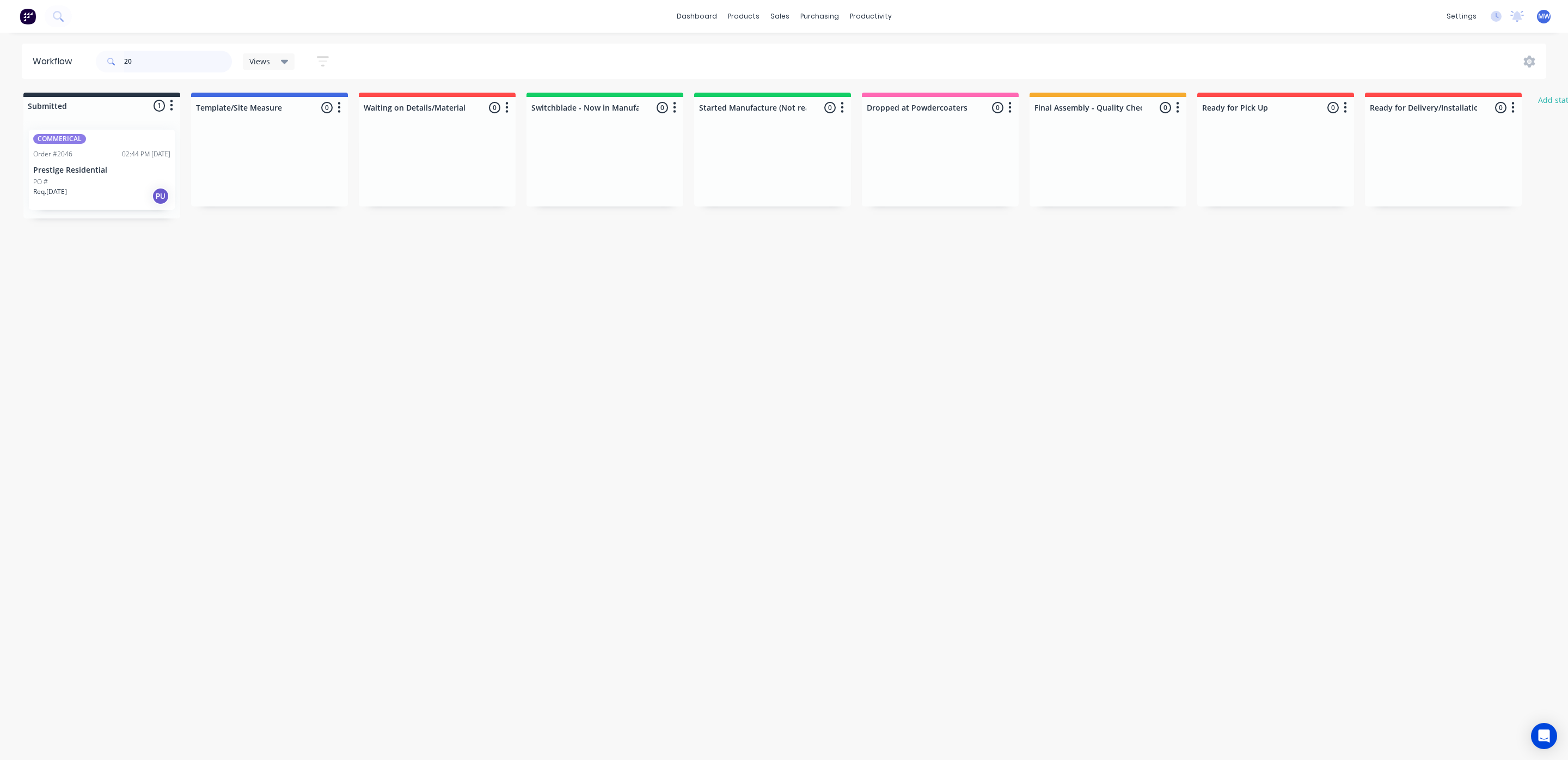
type input "2"
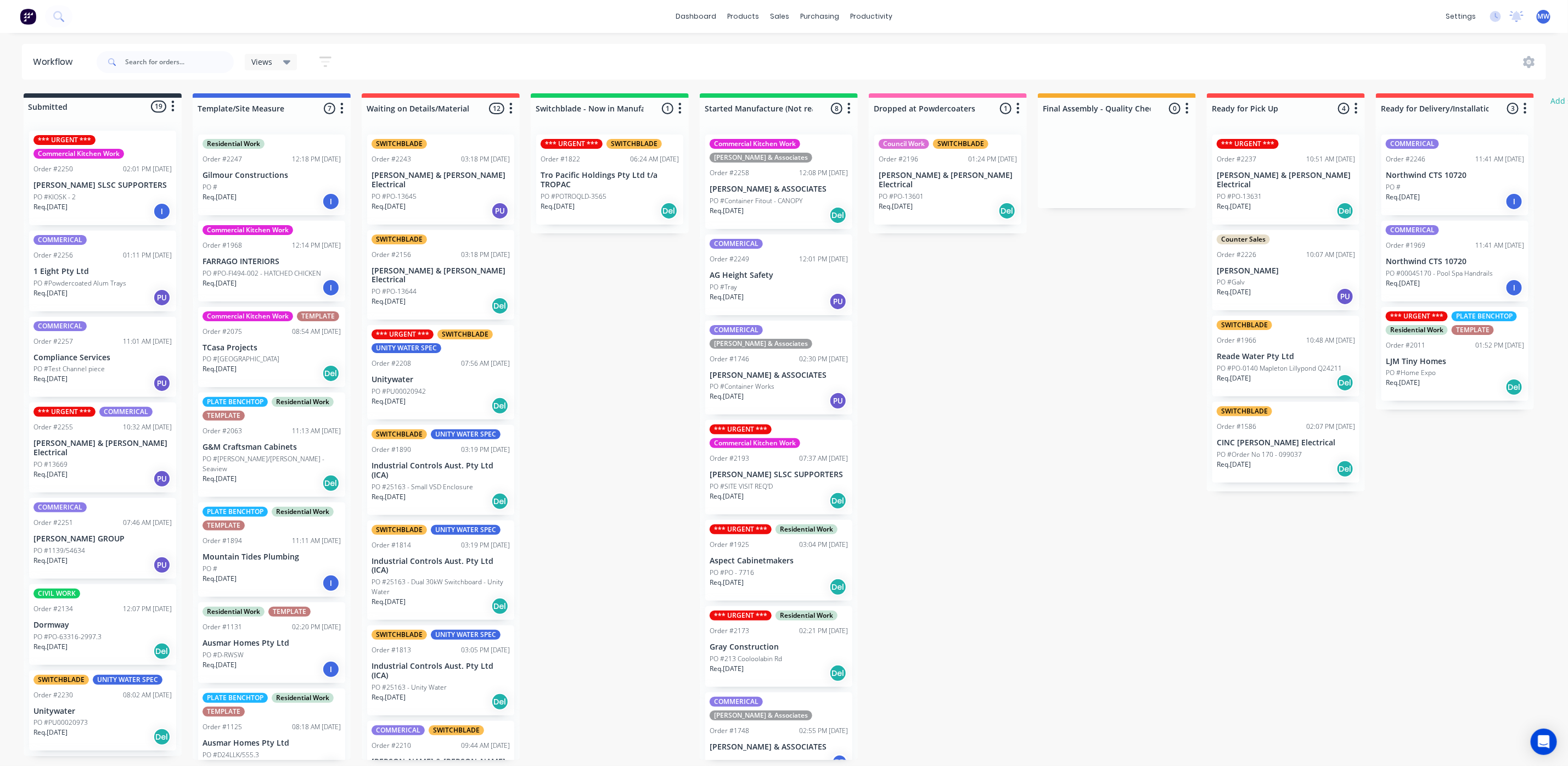
drag, startPoint x: 544, startPoint y: 365, endPoint x: 746, endPoint y: 15, distance: 404.1
click at [545, 364] on div "Submitted 19 Status colour #273444 hex #273444 Save Cancel Summaries Total orde…" at bounding box center [907, 427] width 1831 height 667
click at [902, 68] on link "Planner" at bounding box center [914, 75] width 145 height 22
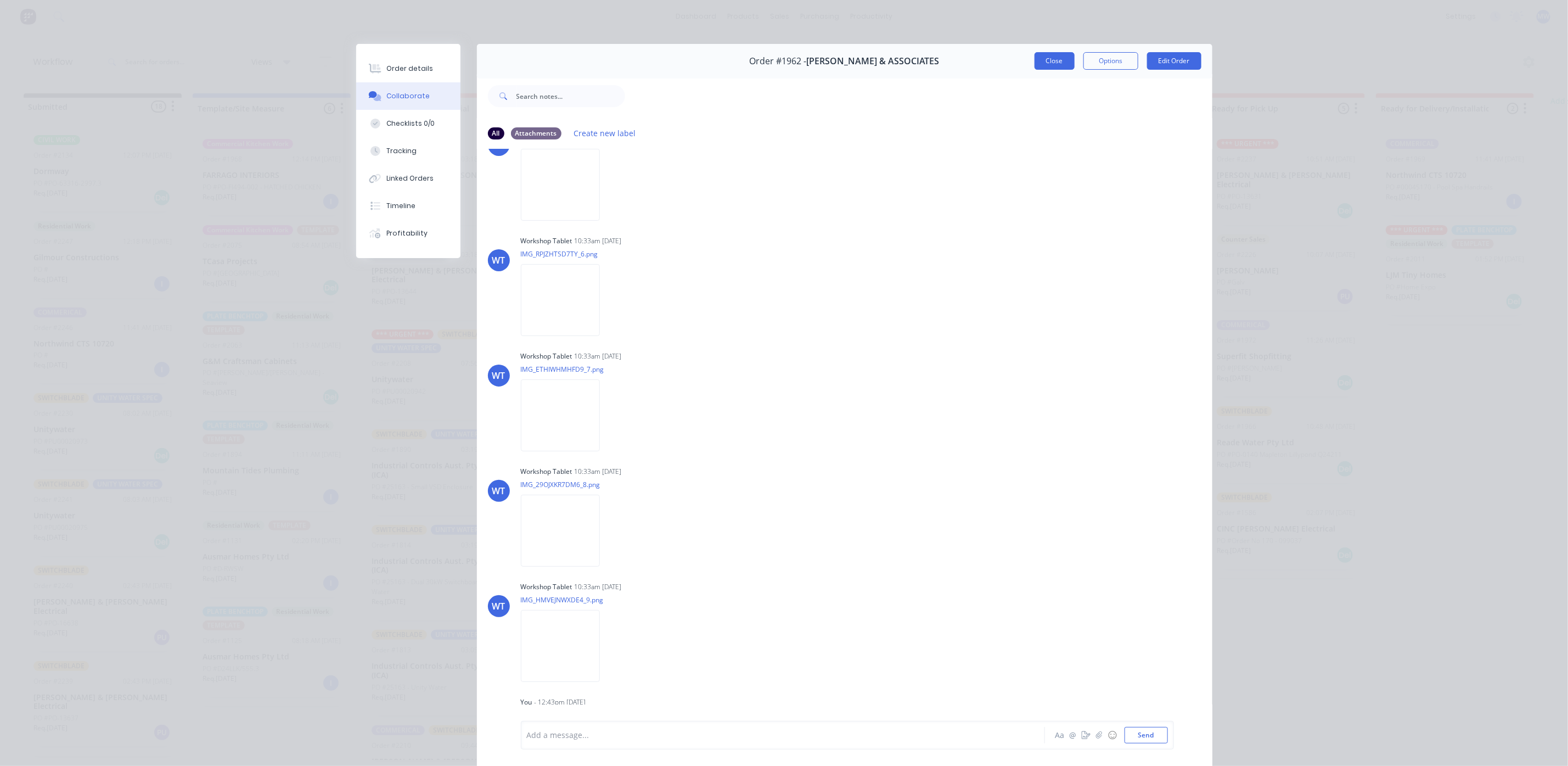
click at [1043, 63] on button "Close" at bounding box center [1054, 61] width 40 height 18
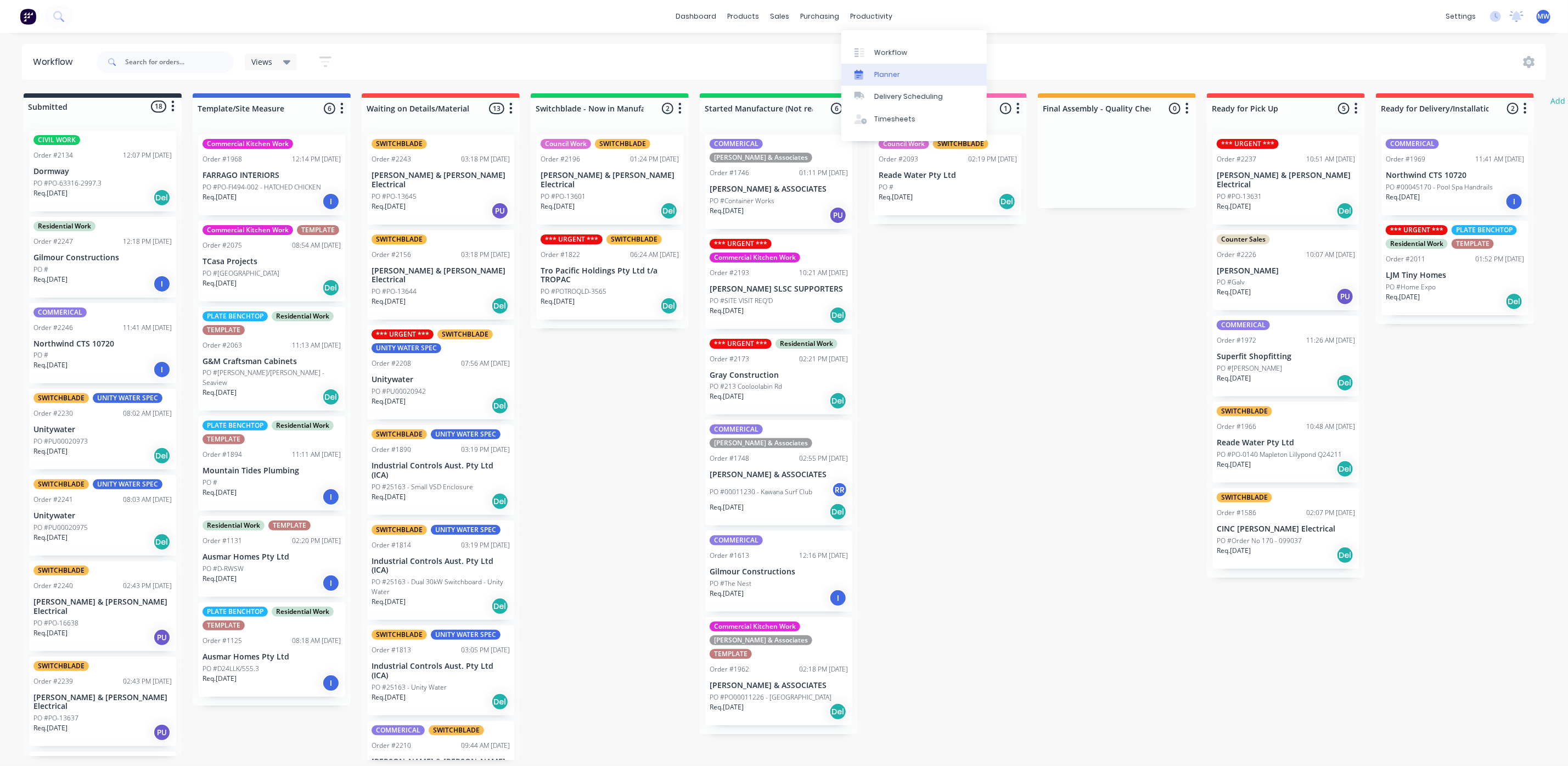
click at [894, 75] on div "Planner" at bounding box center [887, 75] width 26 height 10
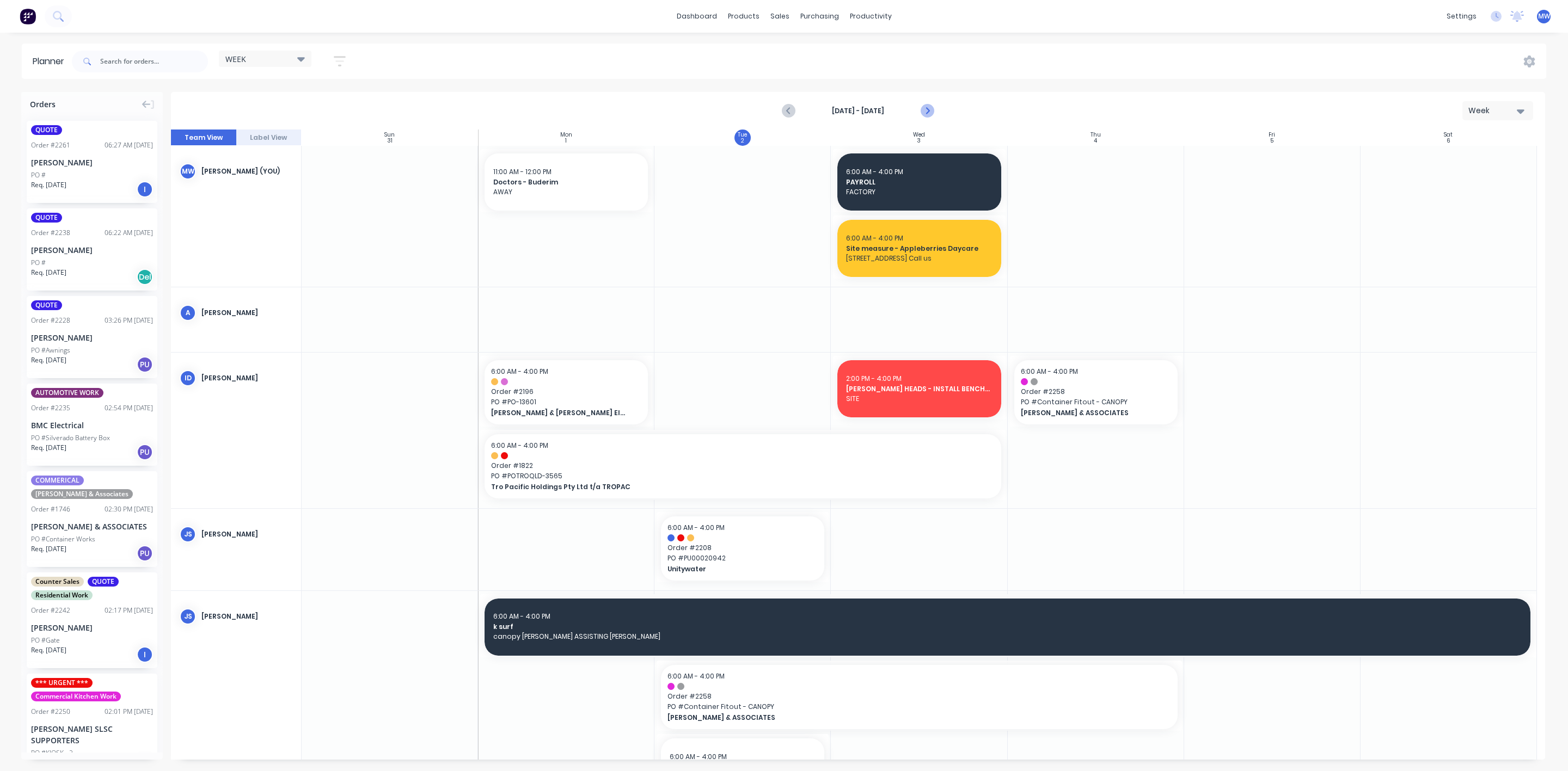
click at [930, 111] on icon "Next page" at bounding box center [926, 111] width 13 height 13
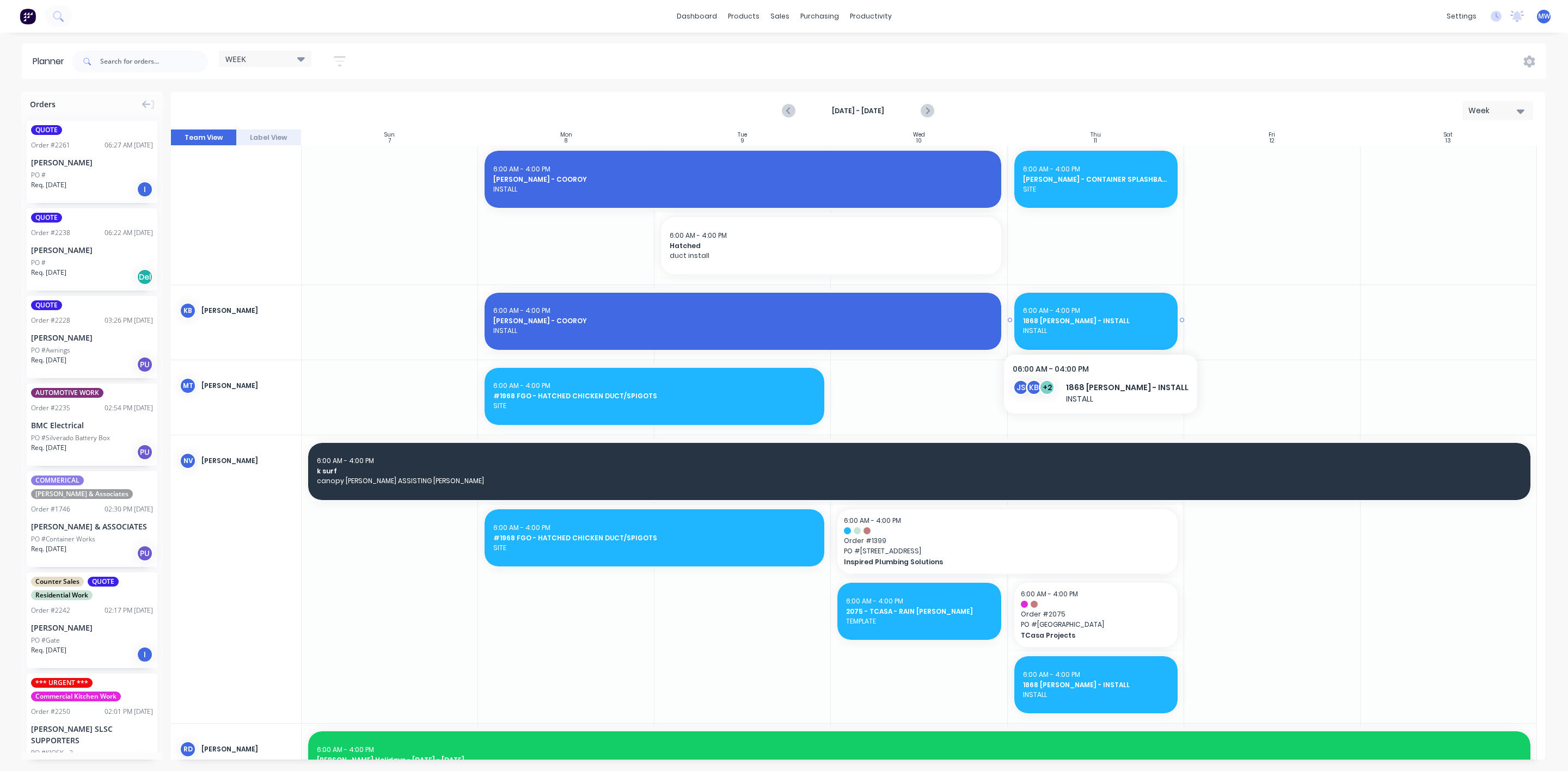
scroll to position [817, 0]
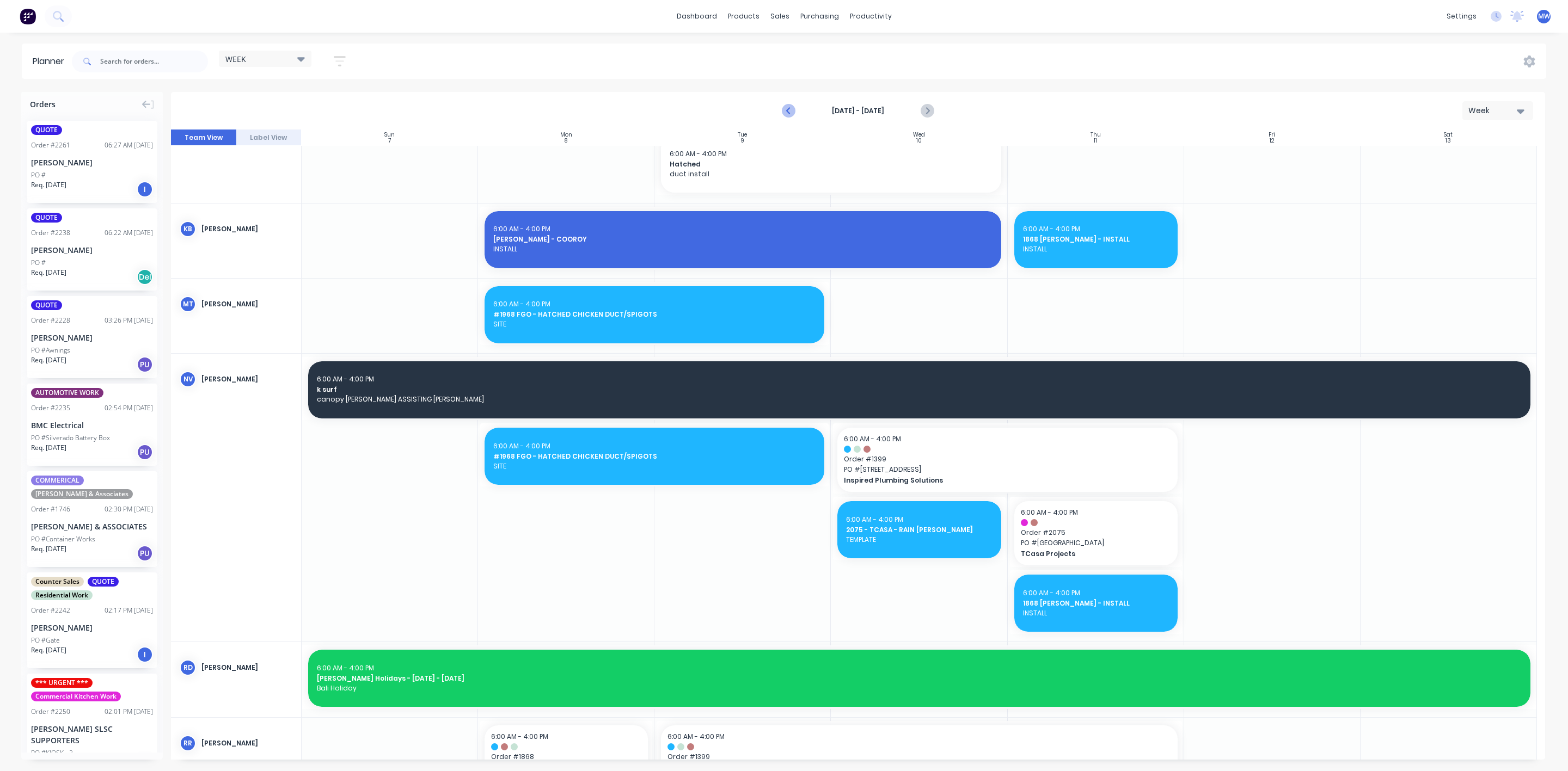
click at [789, 111] on icon "Previous page" at bounding box center [788, 111] width 13 height 13
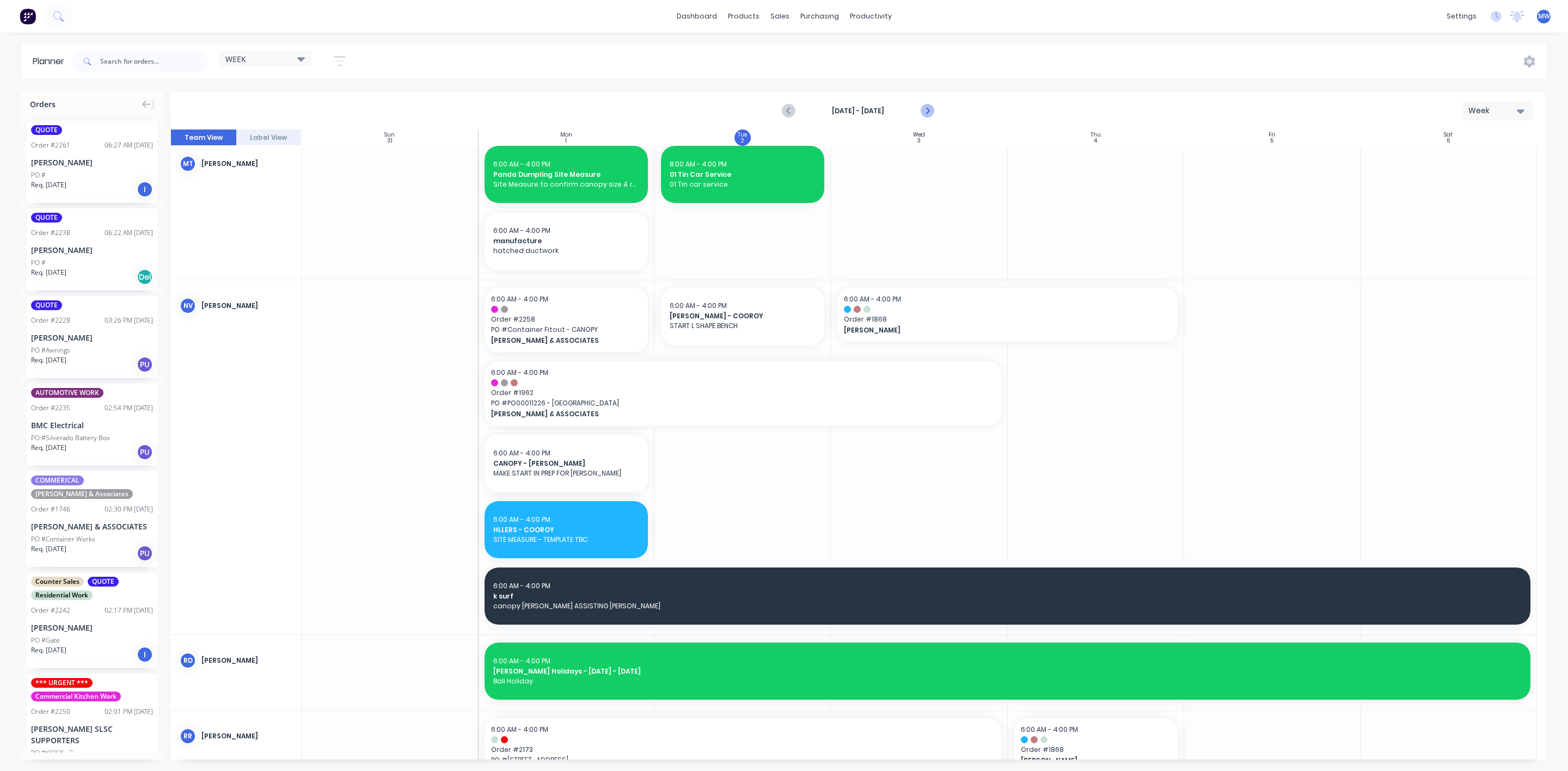
drag, startPoint x: 928, startPoint y: 106, endPoint x: 926, endPoint y: 111, distance: 5.4
click at [928, 106] on icon "Next page" at bounding box center [926, 111] width 13 height 13
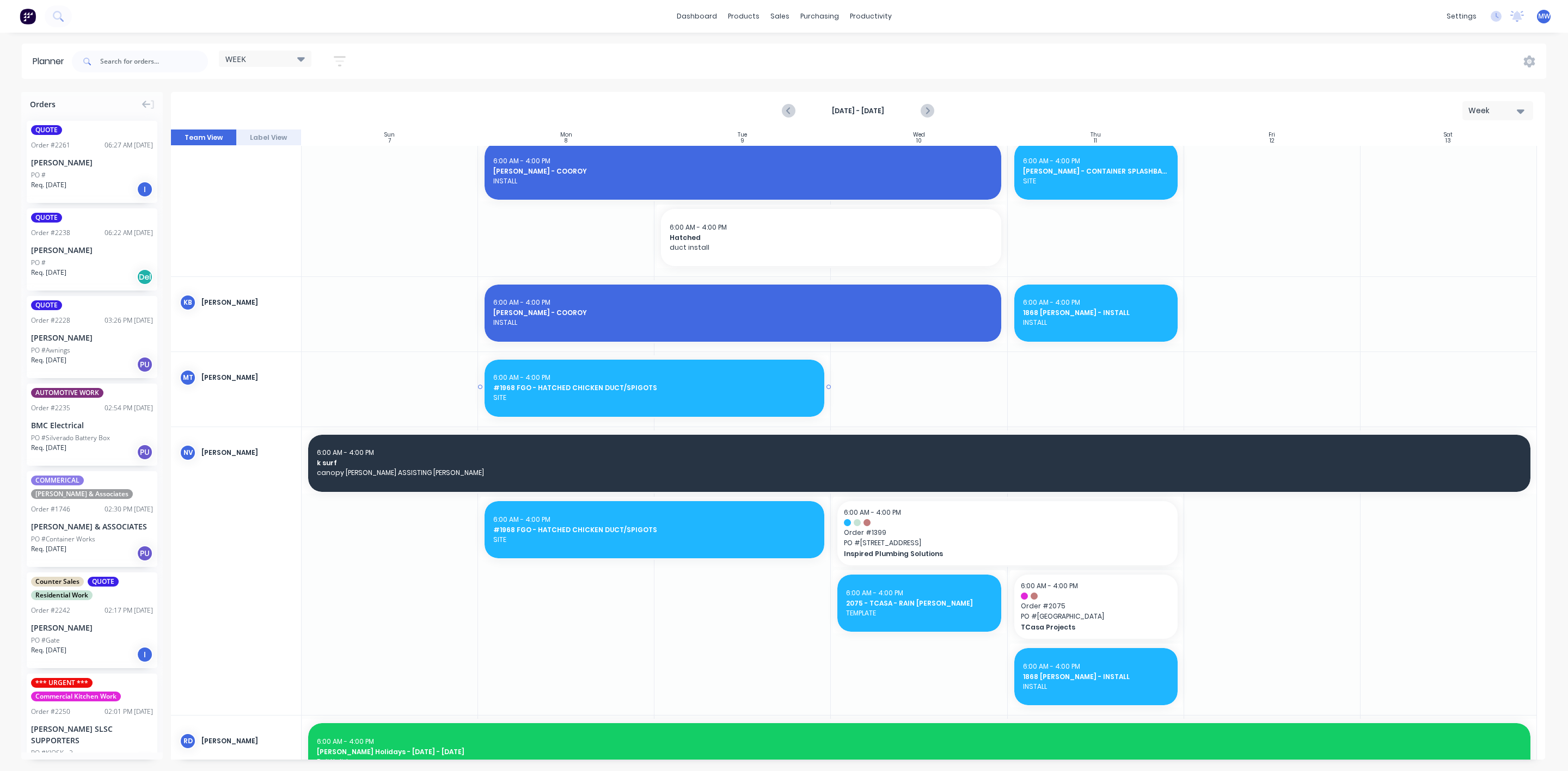
scroll to position [787, 0]
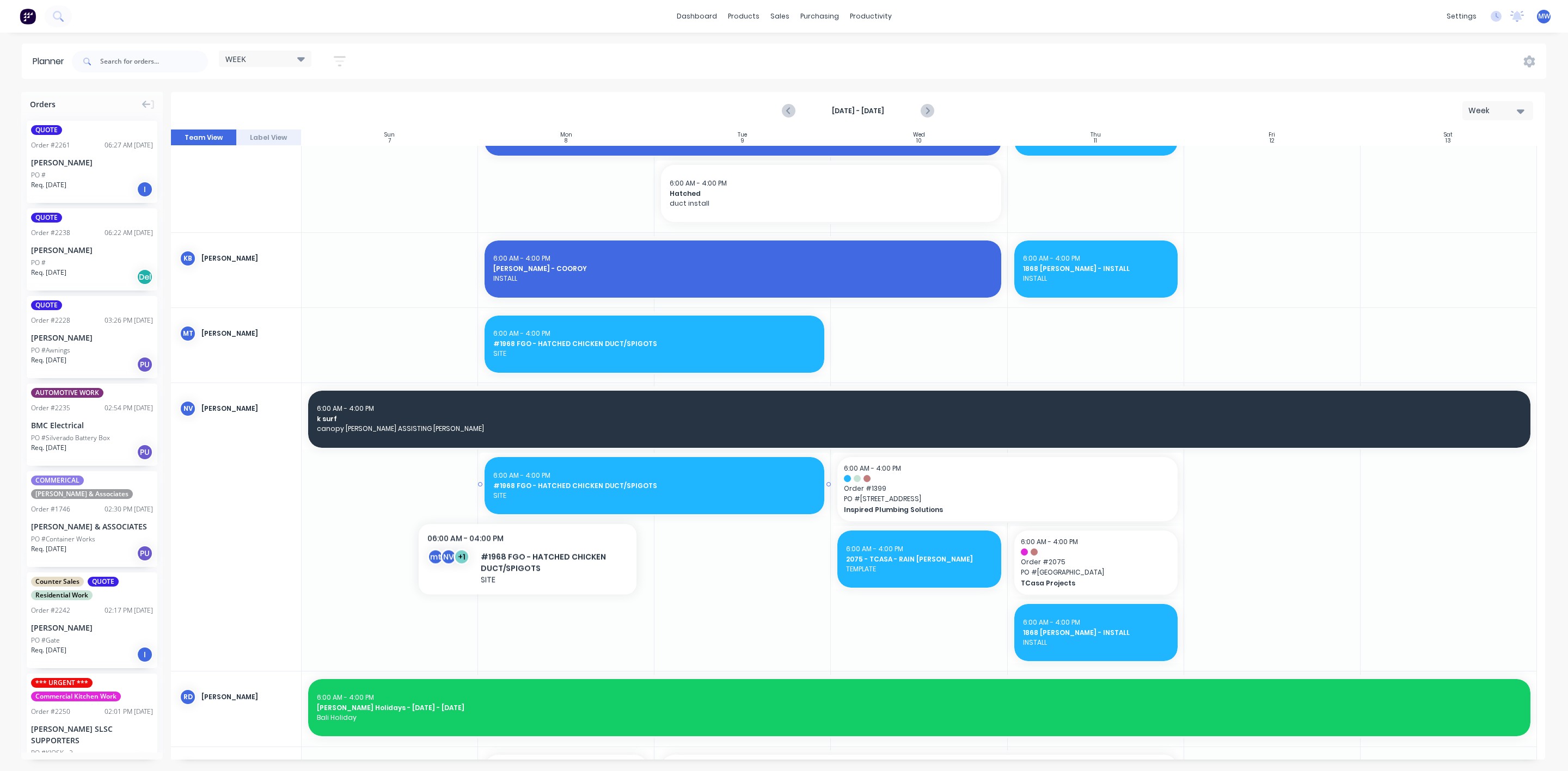
click at [528, 495] on span "SITE" at bounding box center [654, 496] width 323 height 10
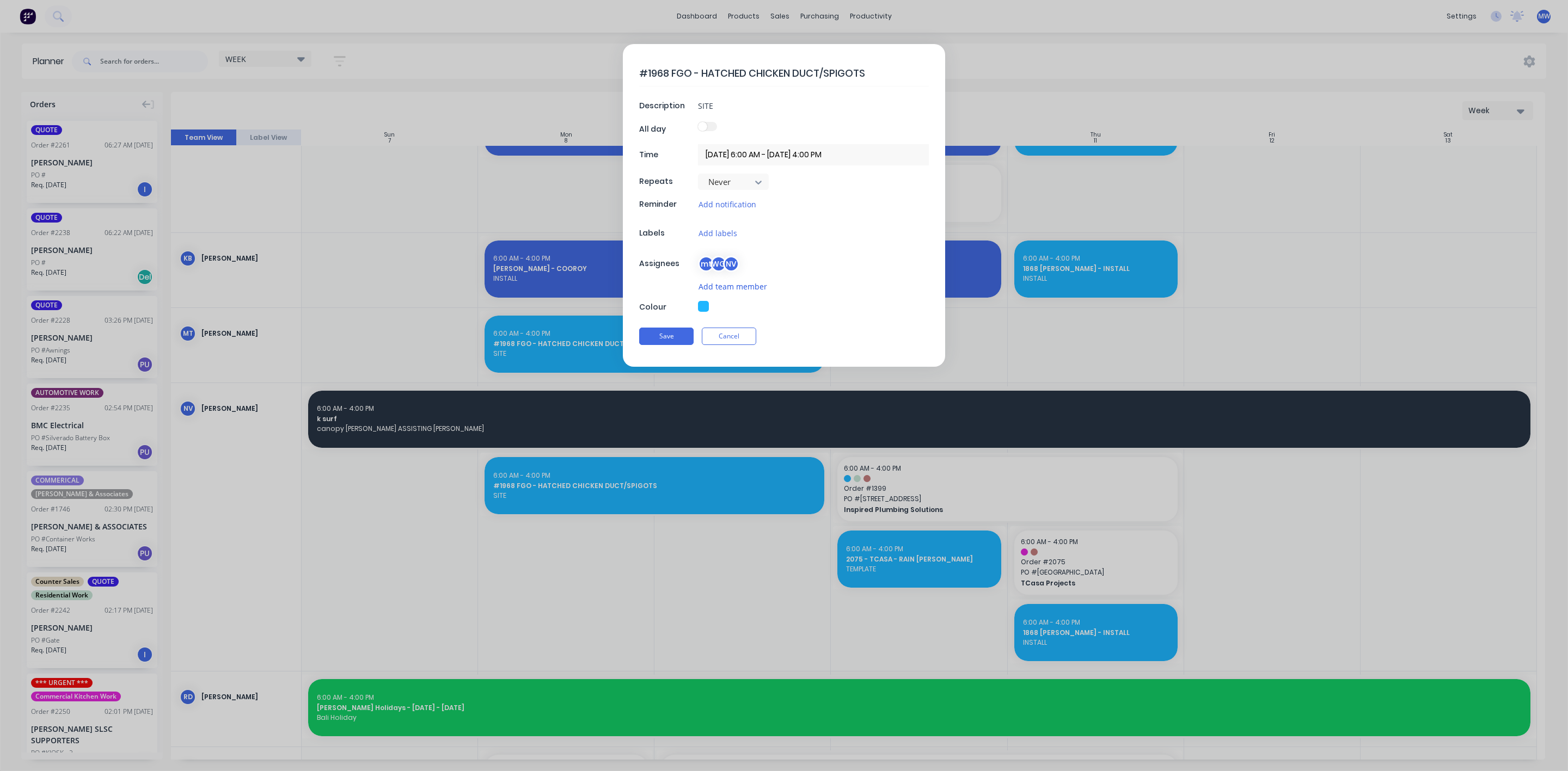
click at [727, 285] on button "Add team member" at bounding box center [733, 287] width 69 height 13
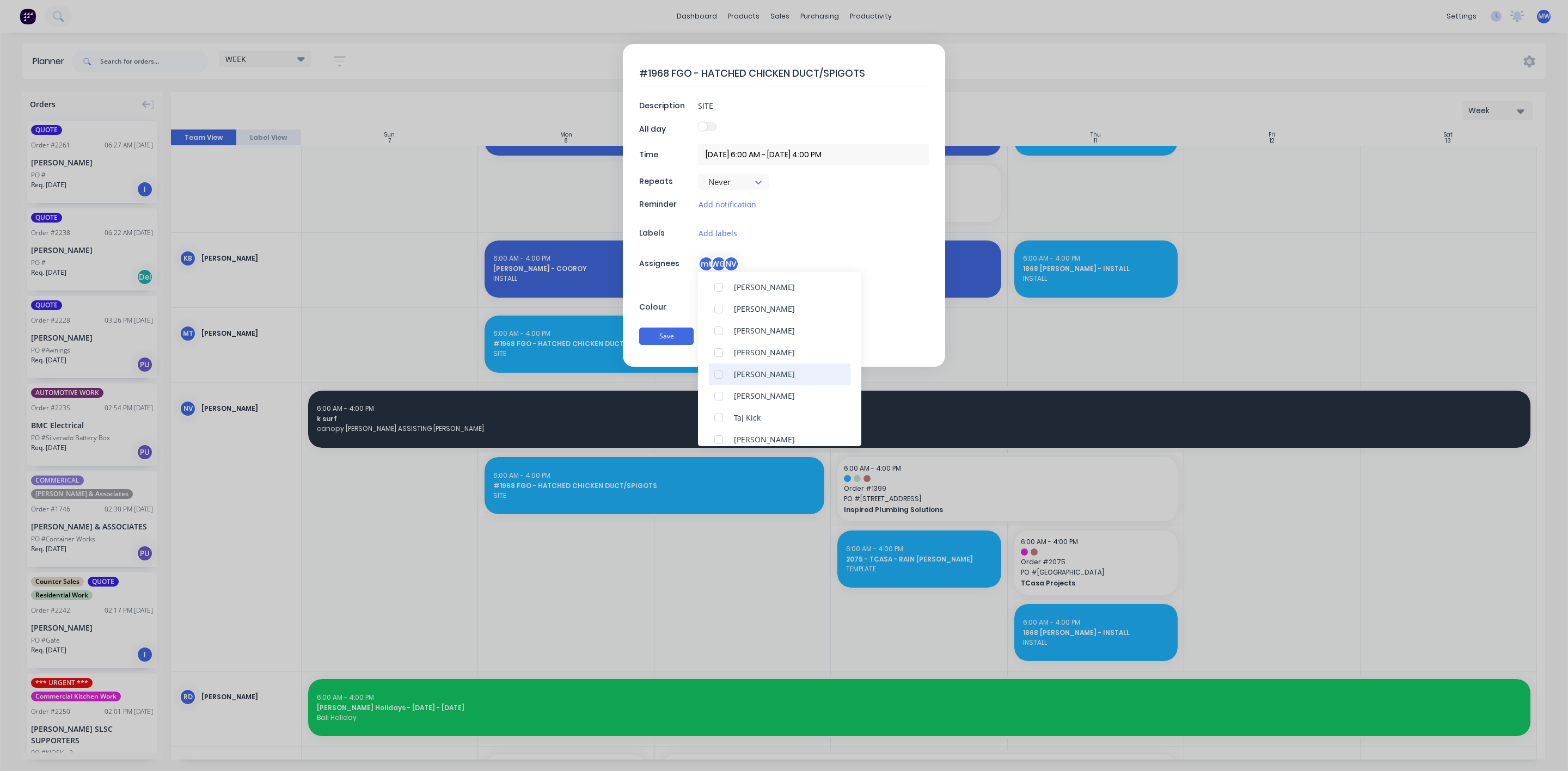
scroll to position [163, 0]
click at [718, 356] on div at bounding box center [719, 354] width 22 height 22
click at [716, 333] on div at bounding box center [719, 333] width 22 height 22
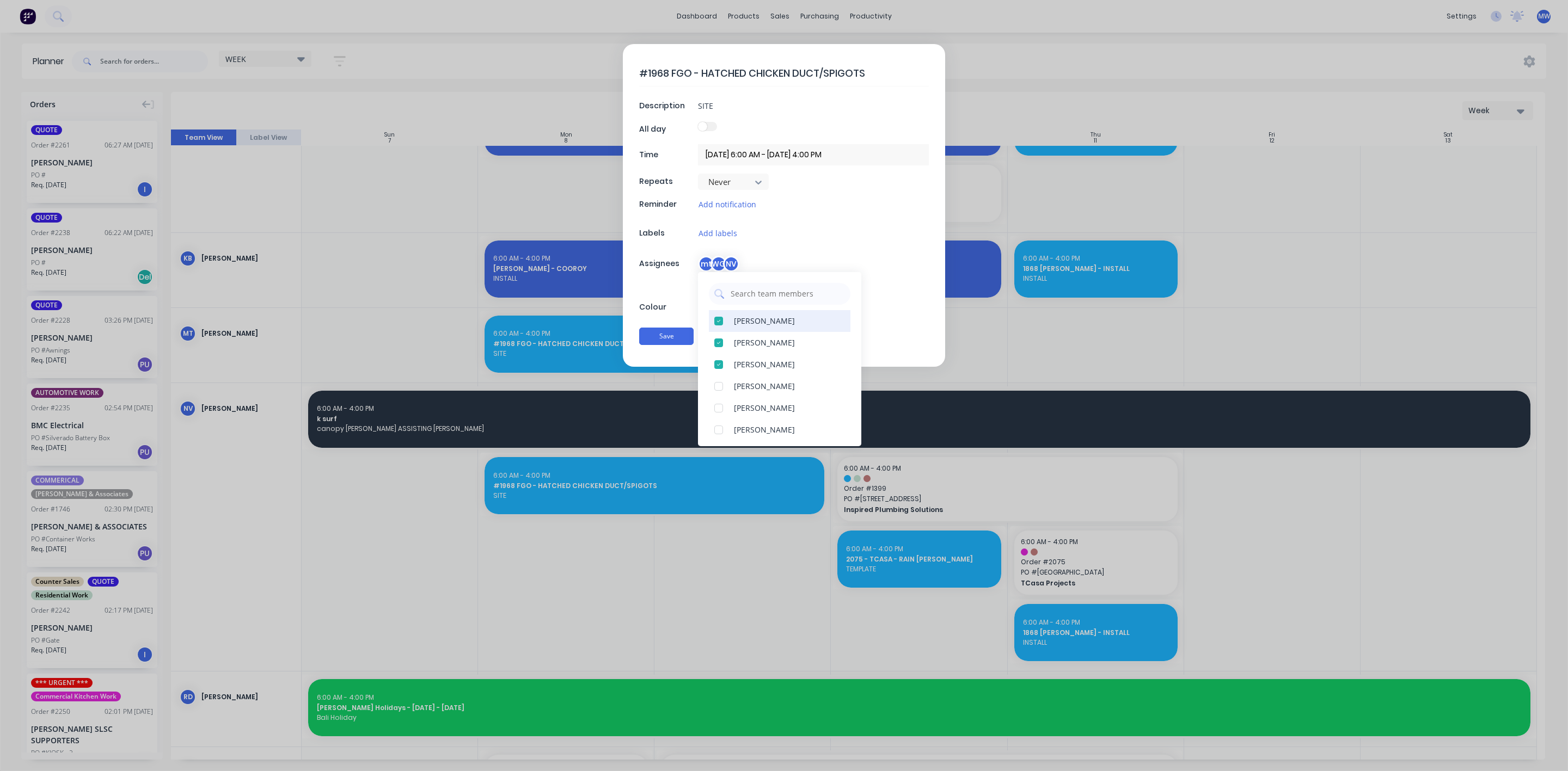
click at [720, 323] on div at bounding box center [719, 321] width 22 height 22
click at [644, 292] on div "Add team member" at bounding box center [784, 287] width 290 height 13
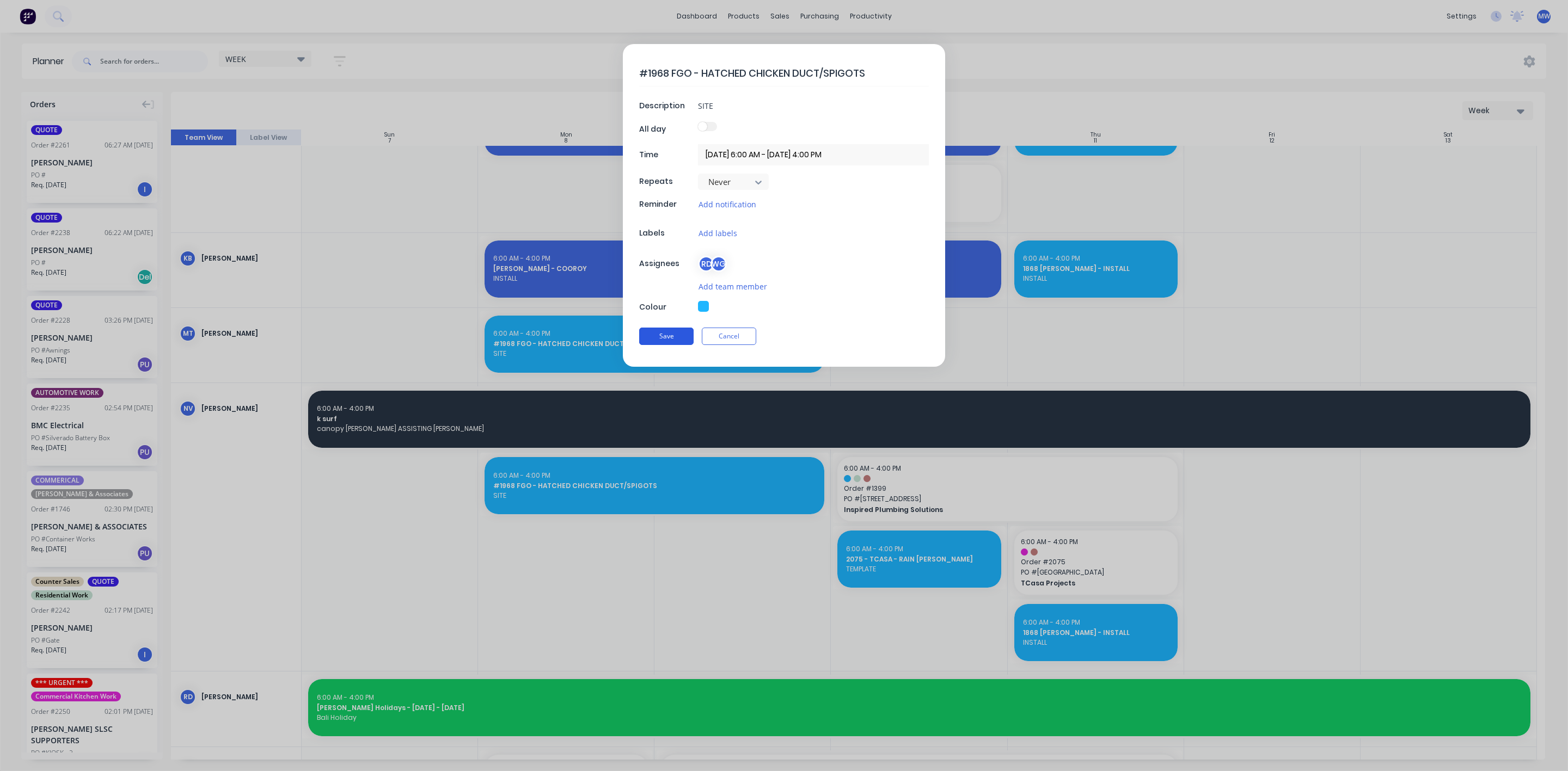
click at [667, 338] on button "Save" at bounding box center [666, 336] width 54 height 18
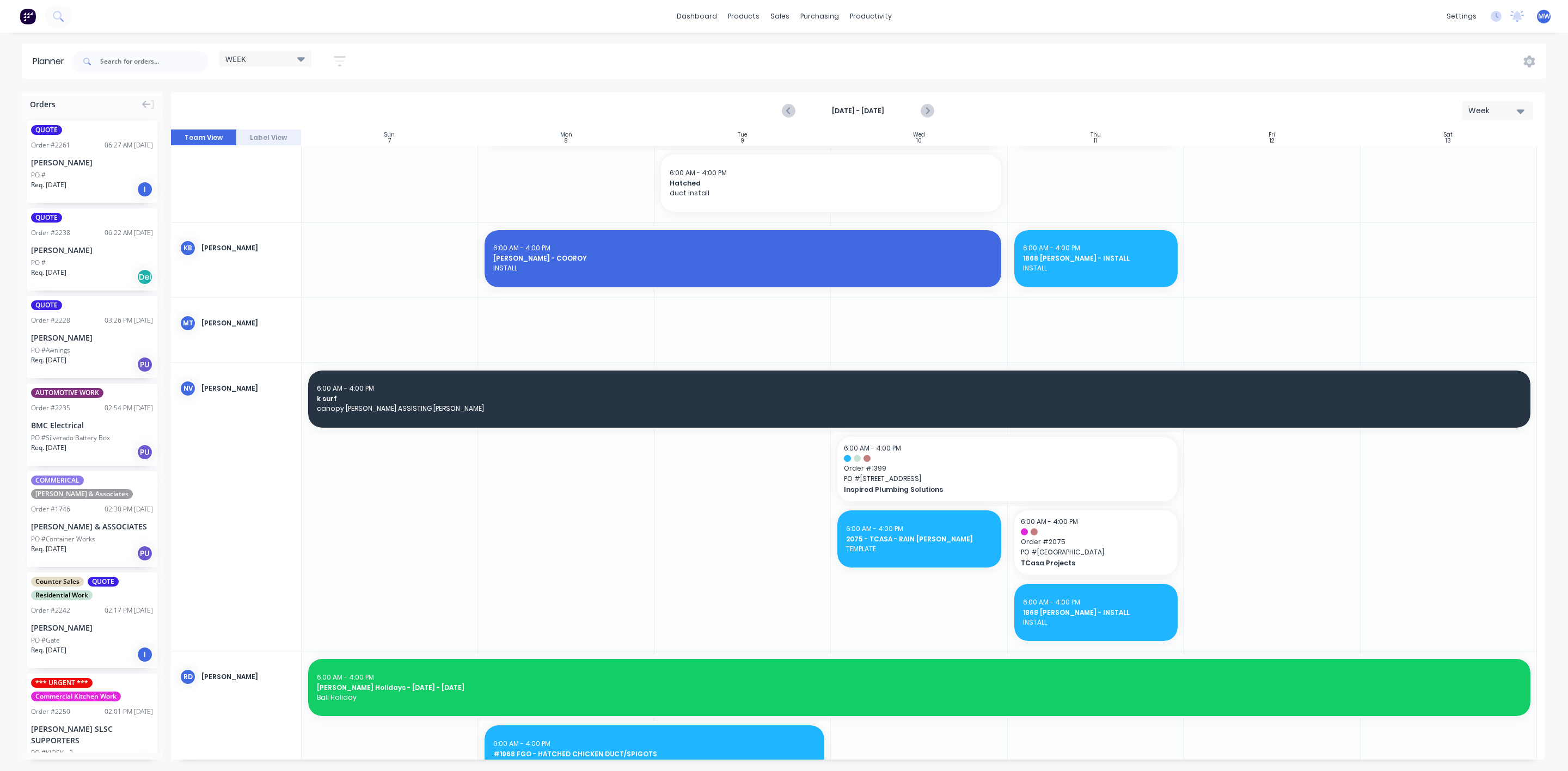
scroll to position [705, 0]
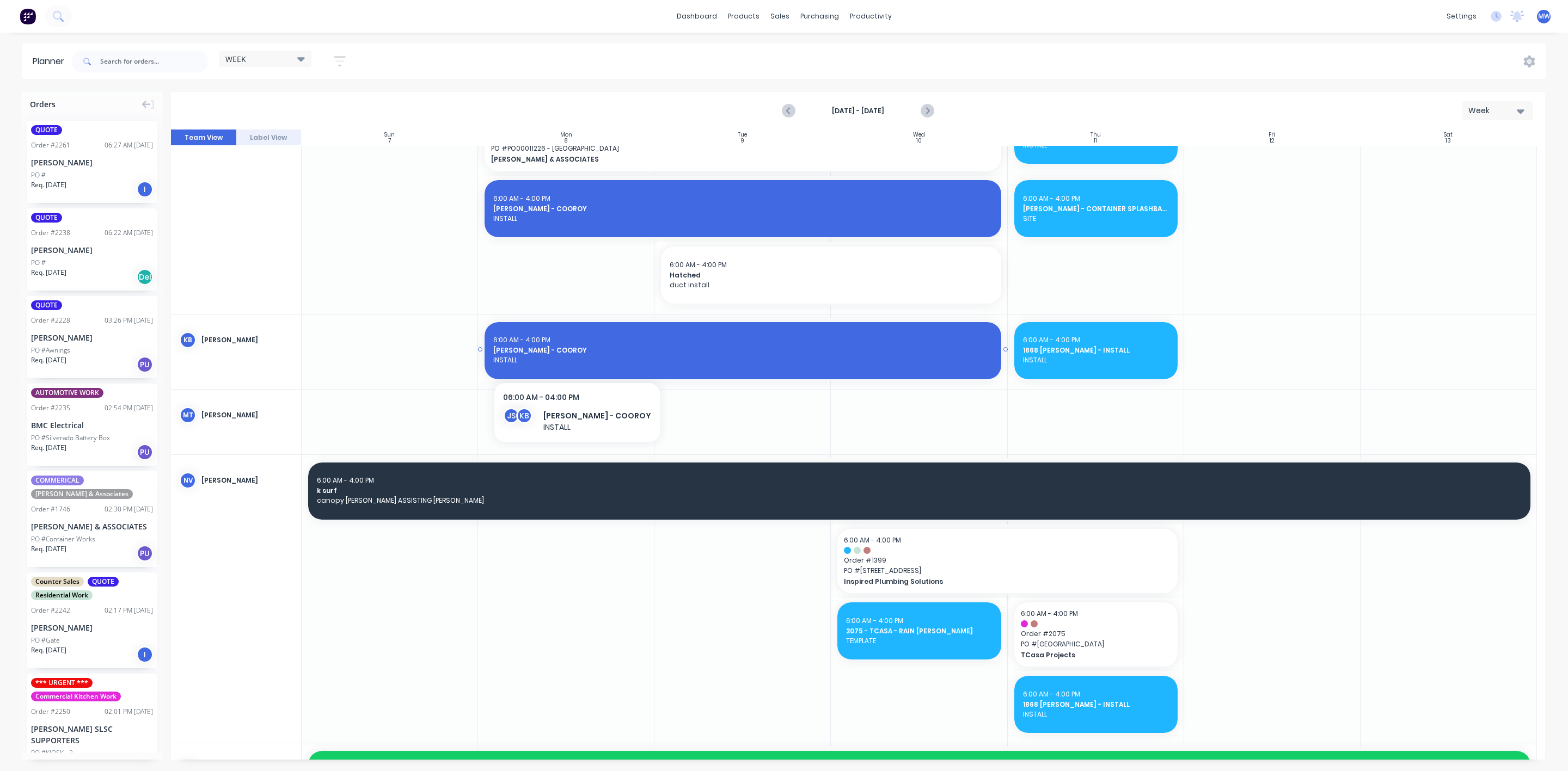
click at [559, 358] on span "INSTALL" at bounding box center [742, 360] width 499 height 10
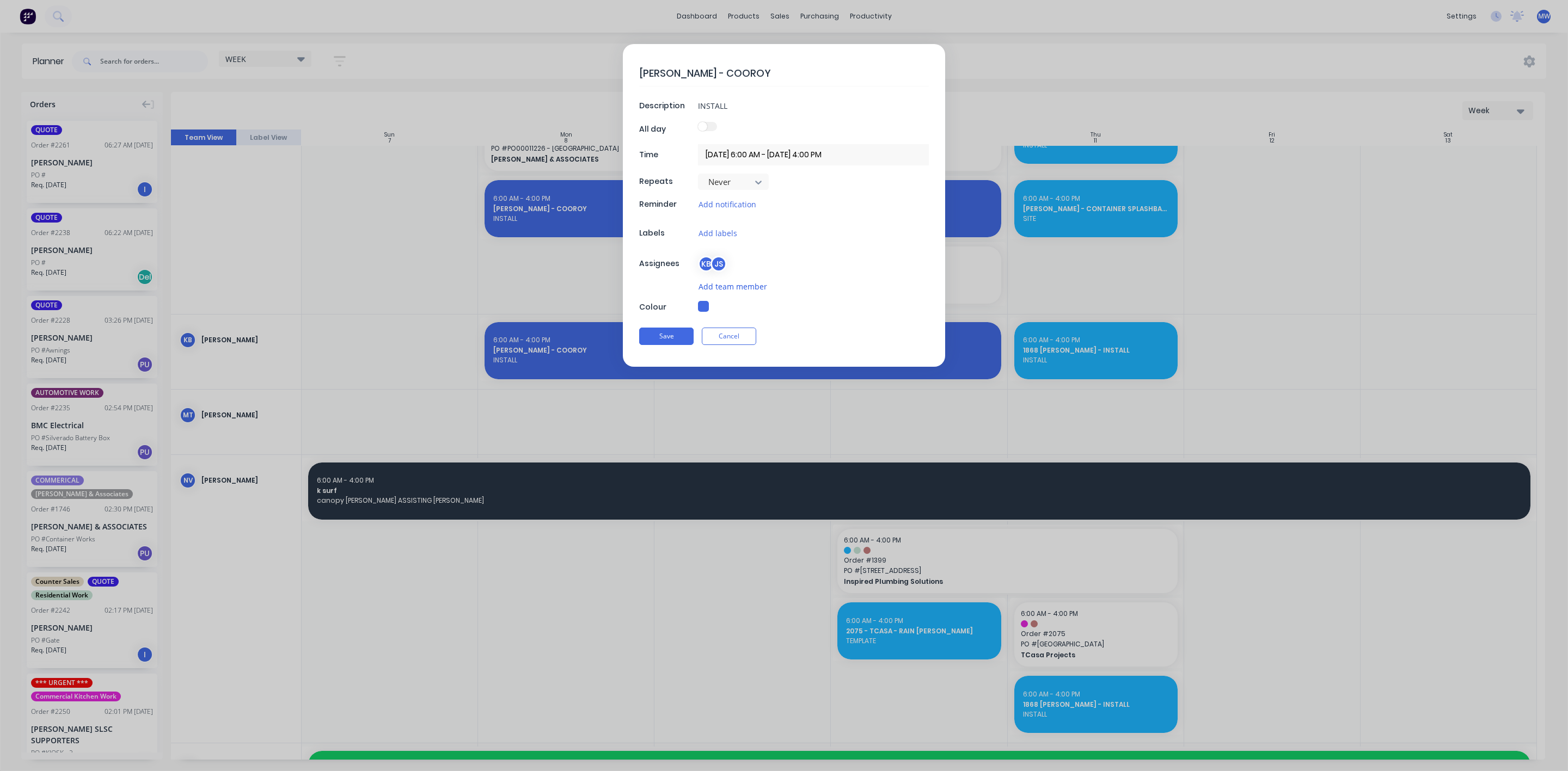
click at [715, 286] on button "Add team member" at bounding box center [733, 287] width 69 height 13
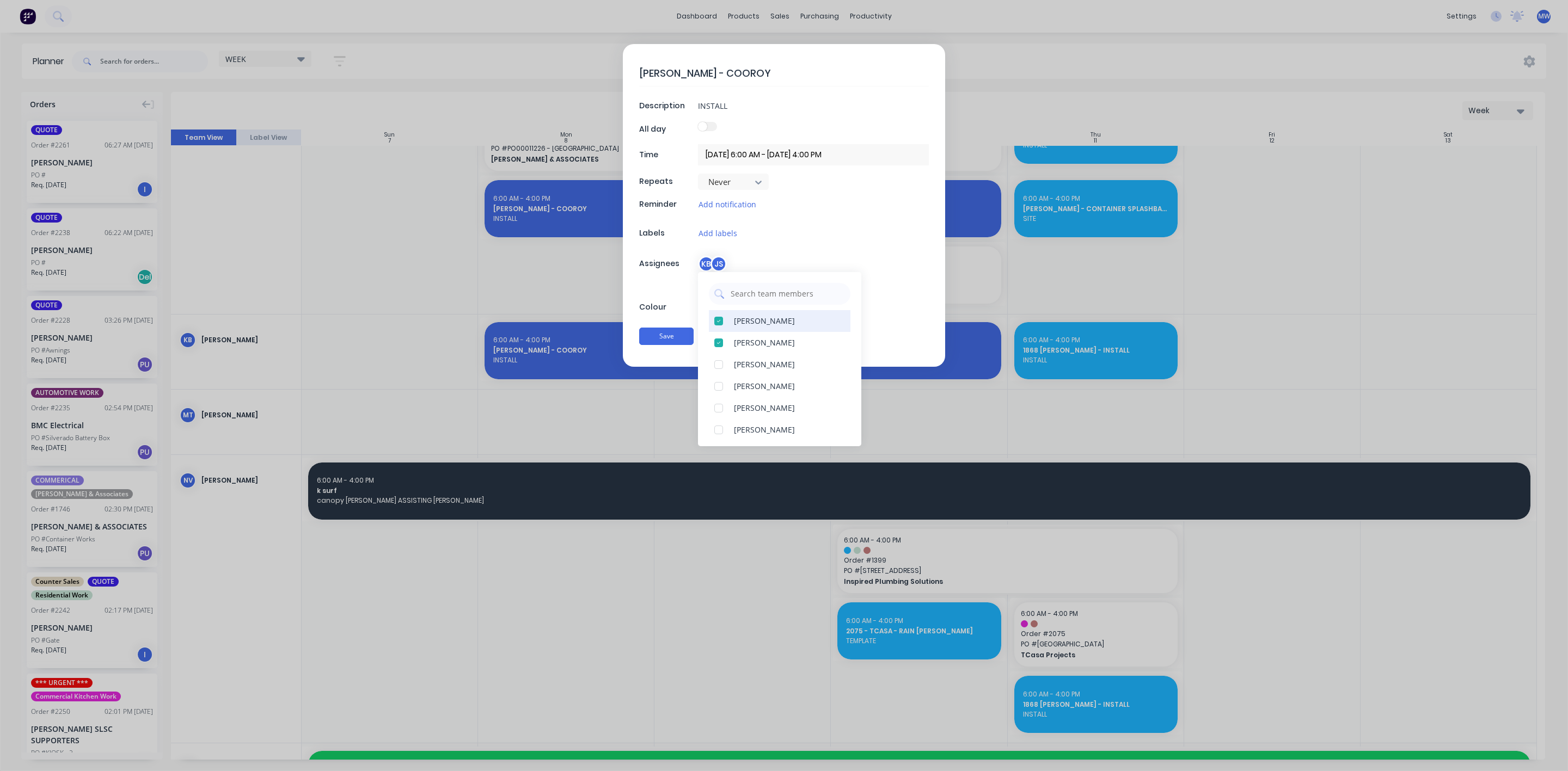
click at [719, 321] on div at bounding box center [719, 321] width 22 height 22
click at [719, 392] on div at bounding box center [719, 392] width 22 height 22
click at [715, 386] on div at bounding box center [719, 386] width 22 height 22
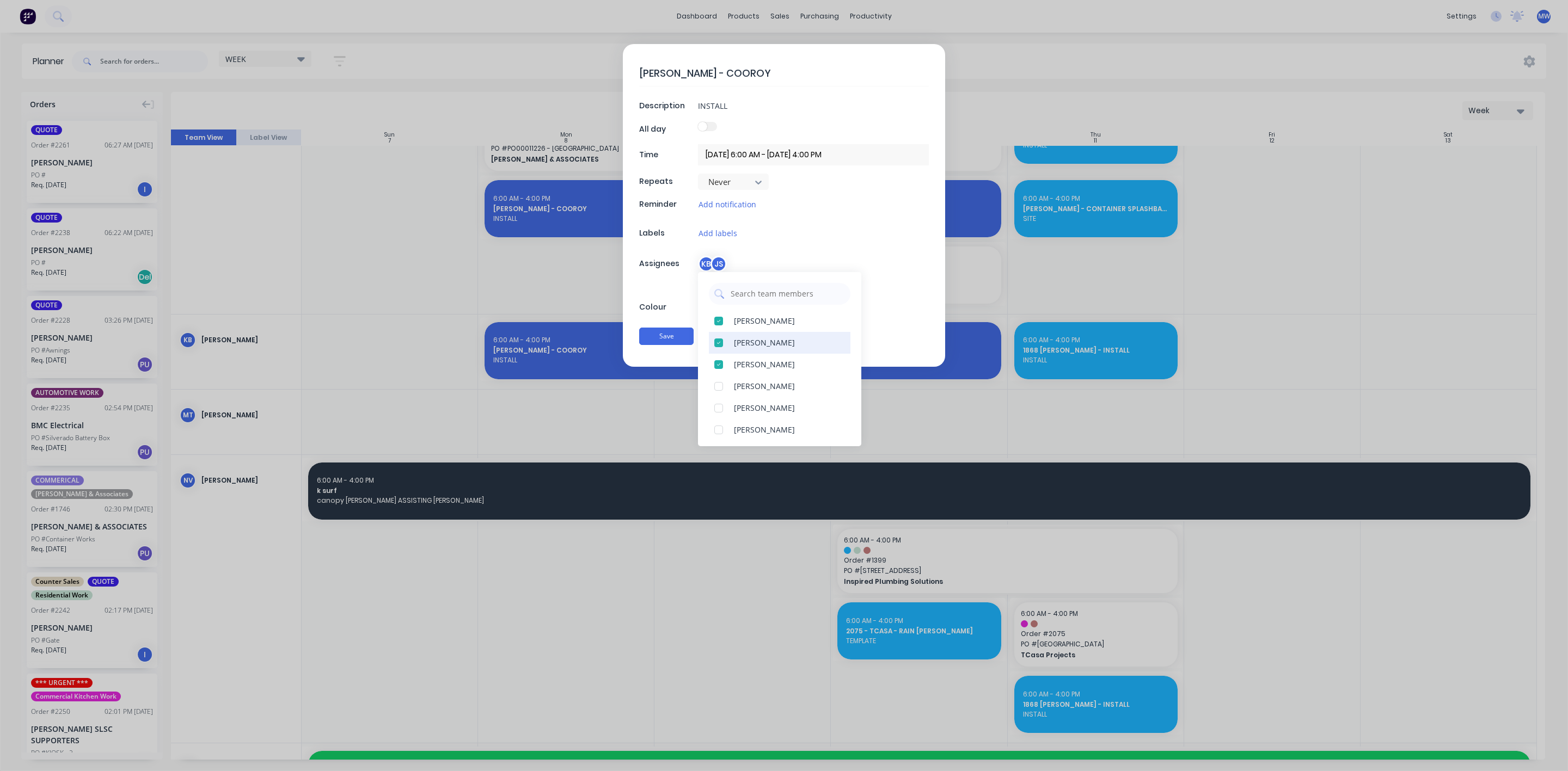
click at [717, 345] on div at bounding box center [719, 343] width 22 height 22
click at [719, 378] on div at bounding box center [719, 375] width 22 height 22
click at [653, 291] on div "Add team member" at bounding box center [784, 287] width 290 height 13
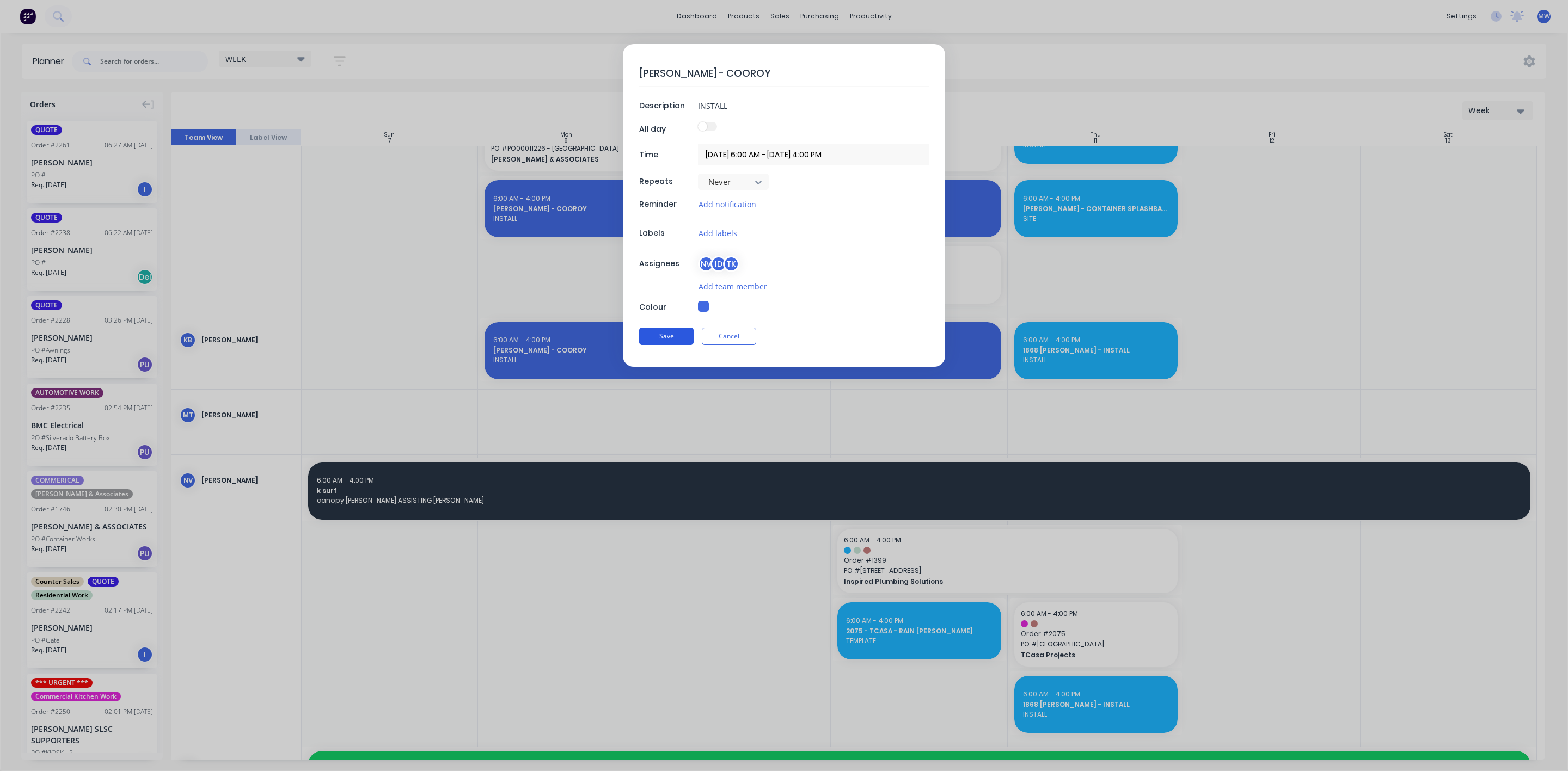
click at [667, 337] on button "Save" at bounding box center [666, 336] width 54 height 18
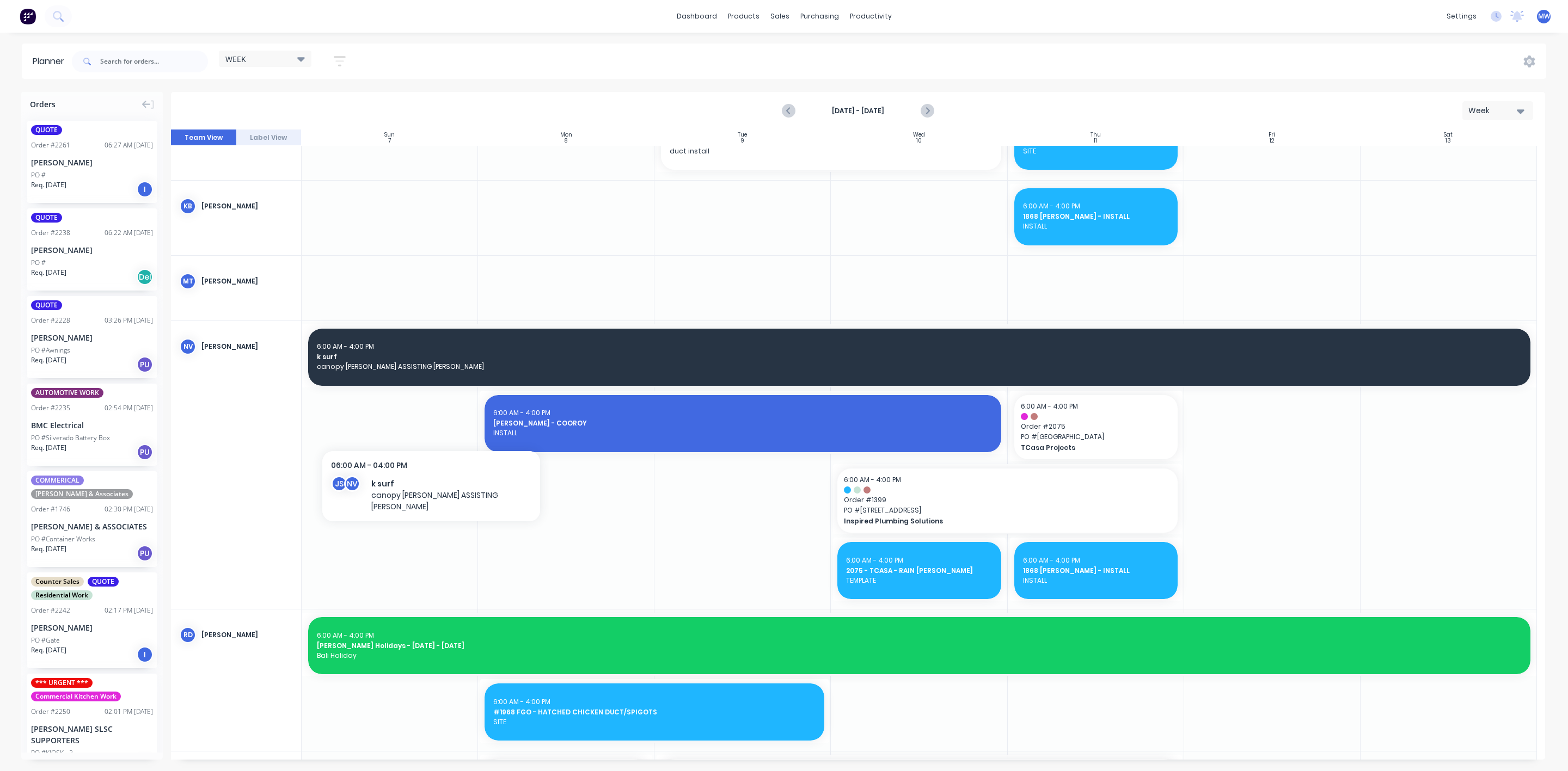
scroll to position [869, 0]
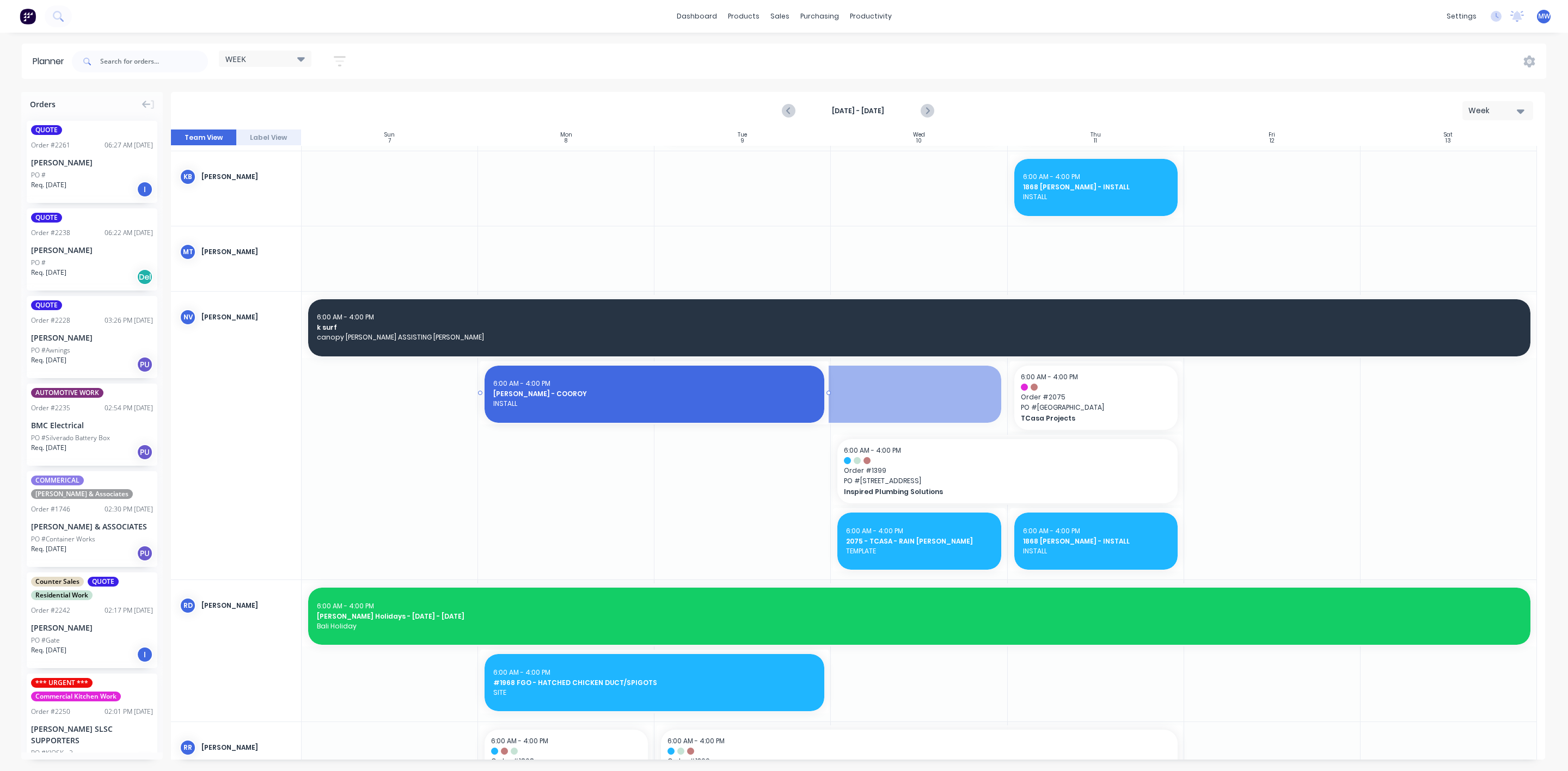
drag, startPoint x: 1003, startPoint y: 392, endPoint x: 784, endPoint y: 394, distance: 219.0
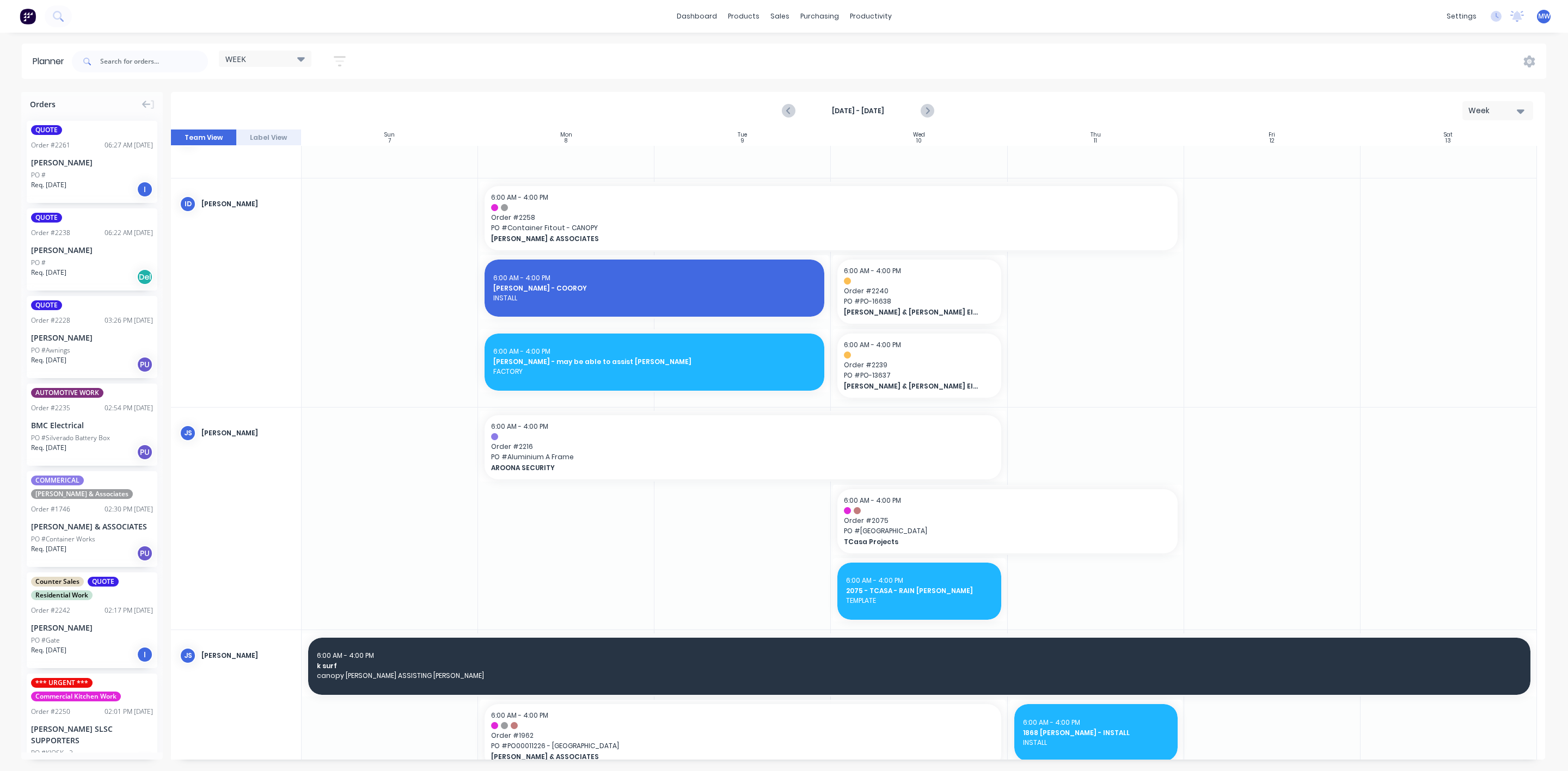
scroll to position [52, 0]
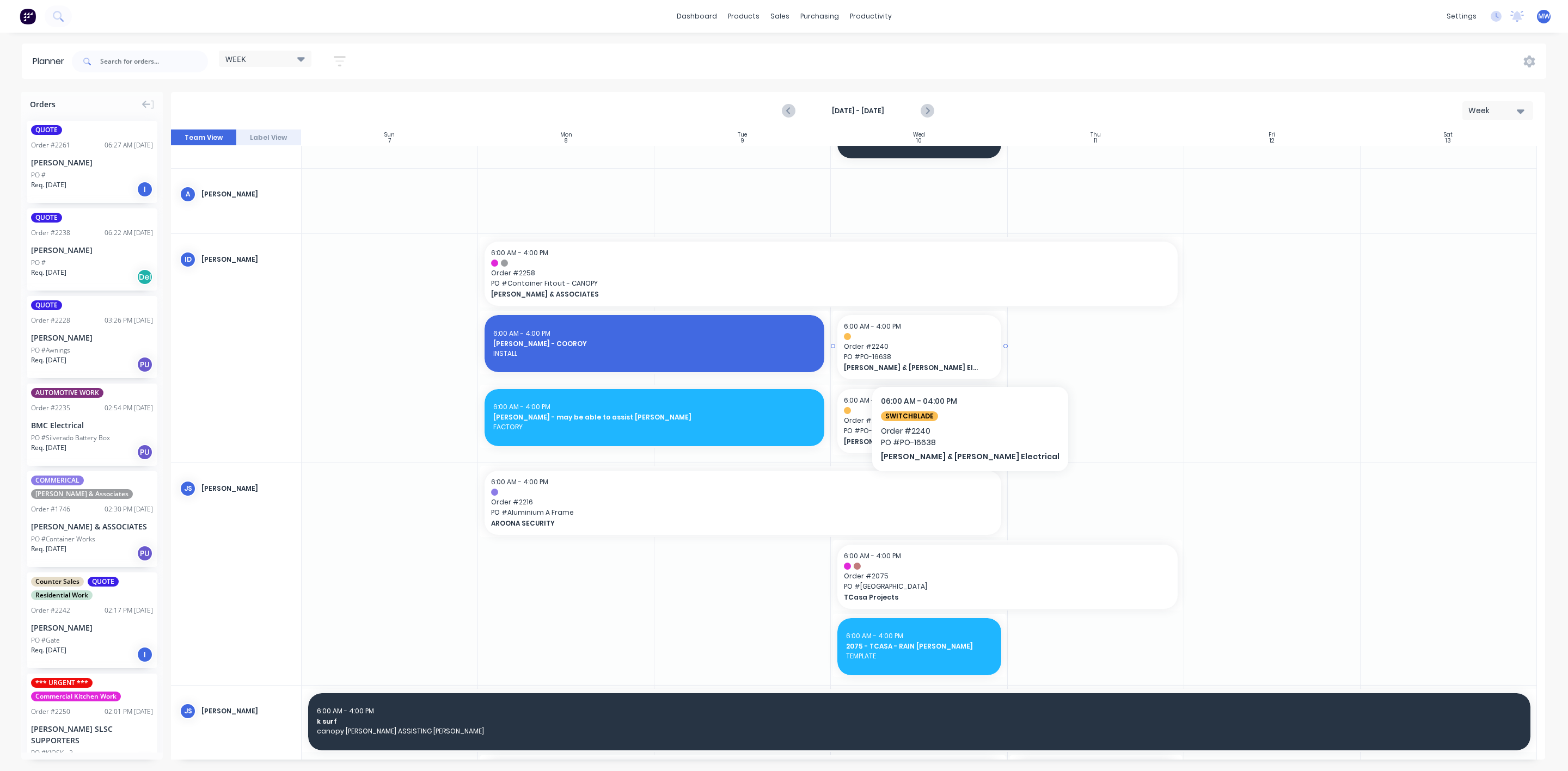
click at [928, 353] on span "PO # PO-16638" at bounding box center [919, 357] width 150 height 10
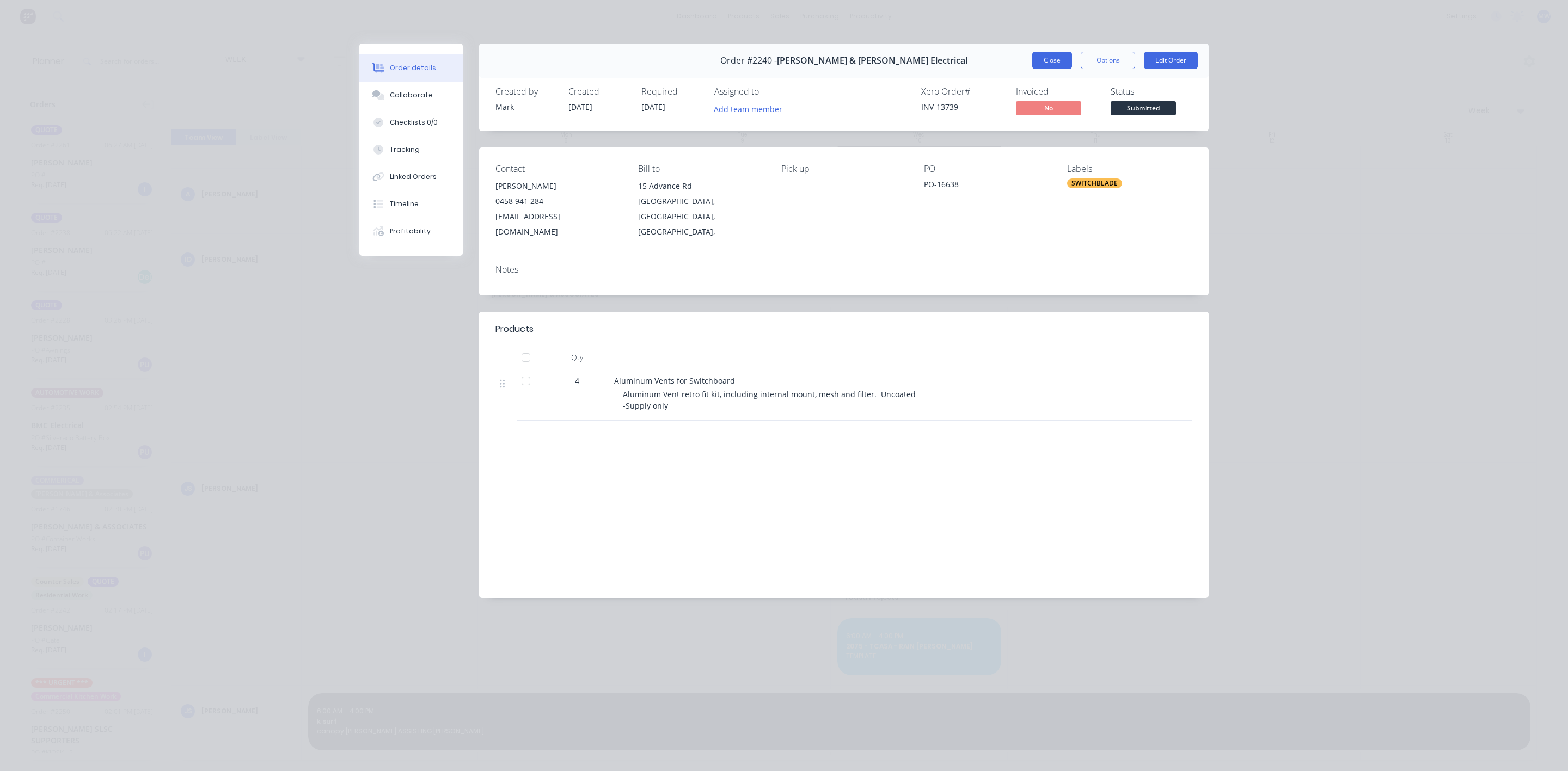
click at [1062, 61] on button "Close" at bounding box center [1052, 60] width 40 height 18
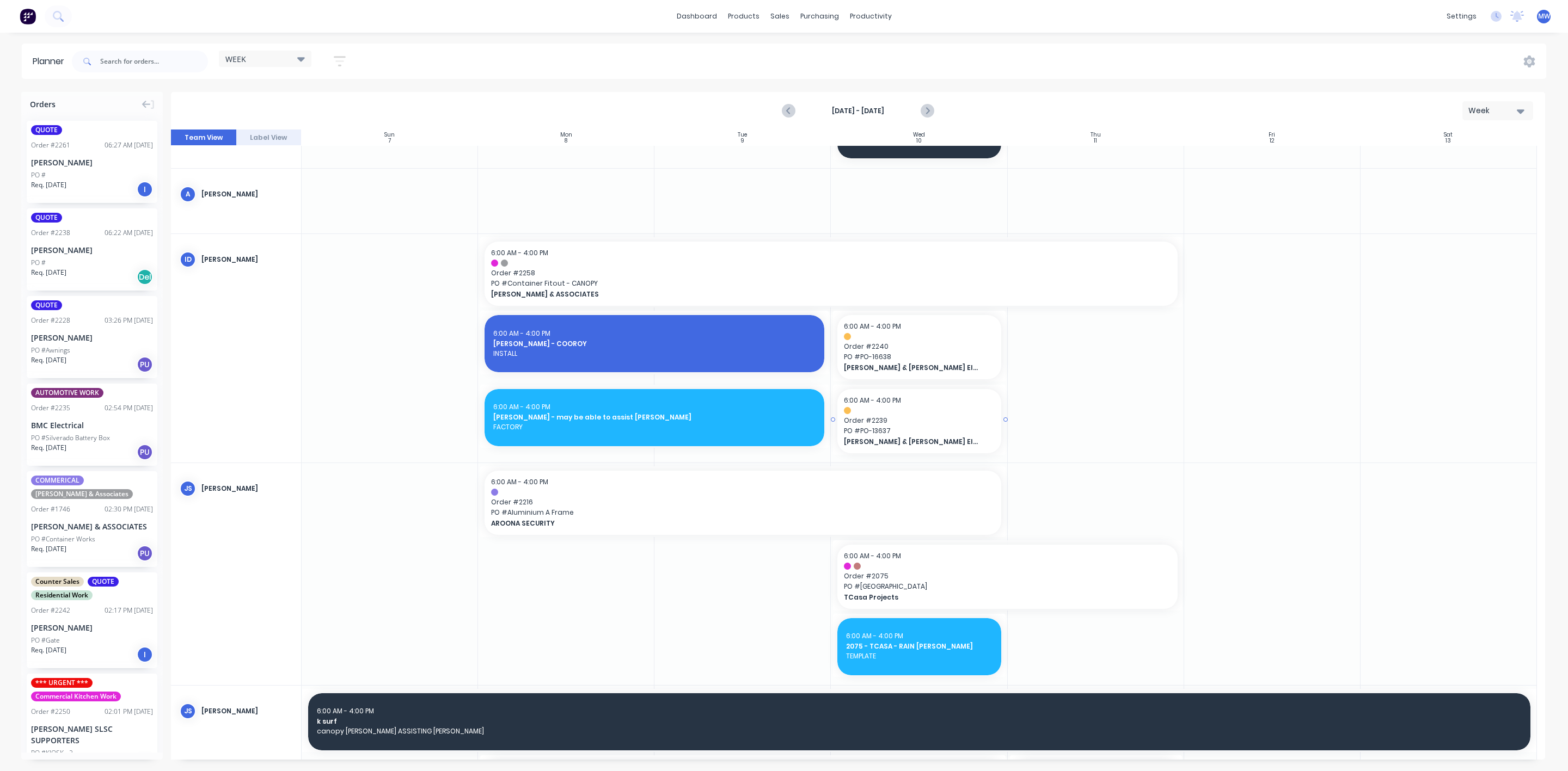
click at [877, 416] on span "Order # 2239" at bounding box center [919, 420] width 150 height 10
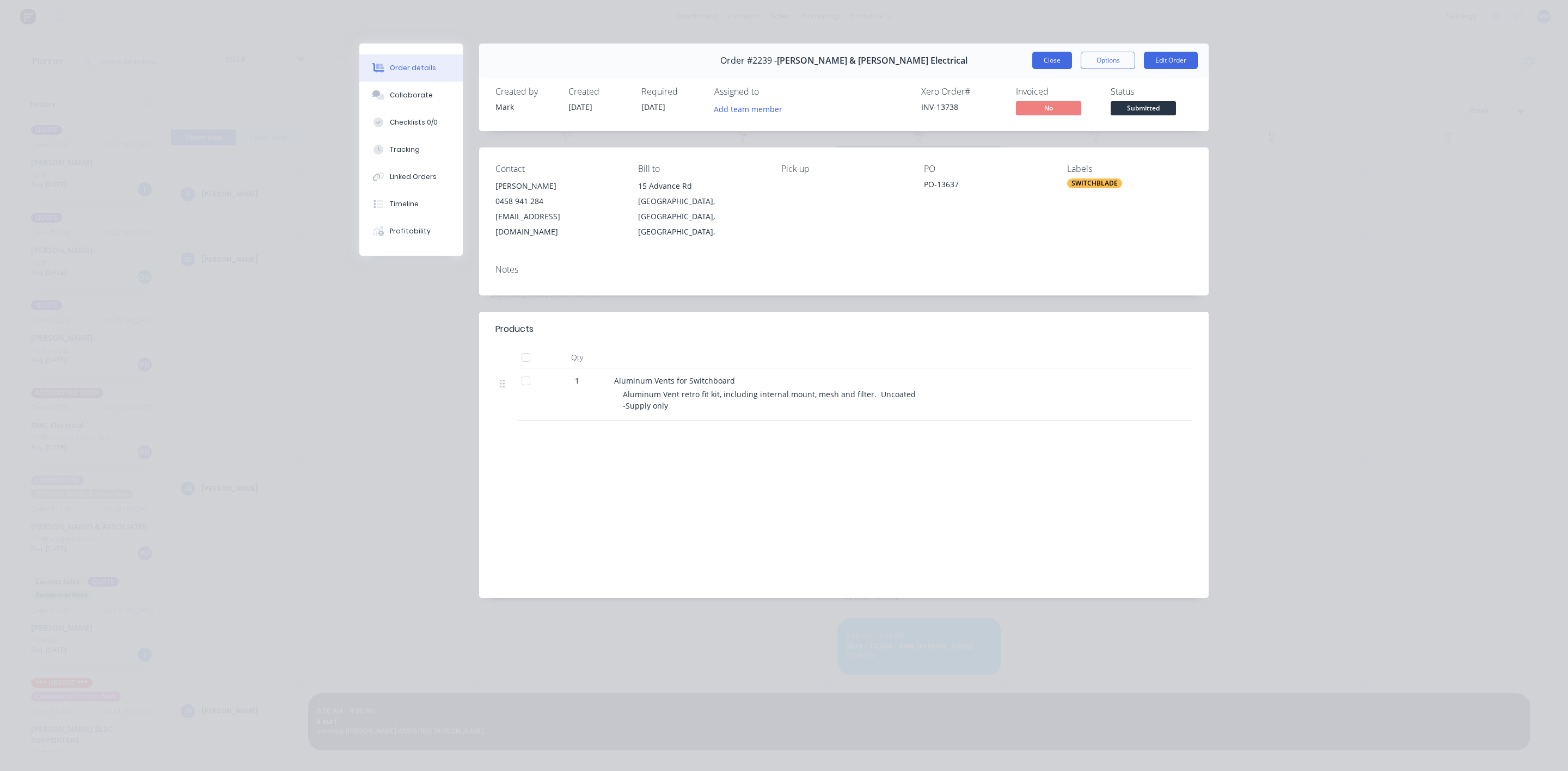
click at [1060, 57] on button "Close" at bounding box center [1052, 60] width 40 height 18
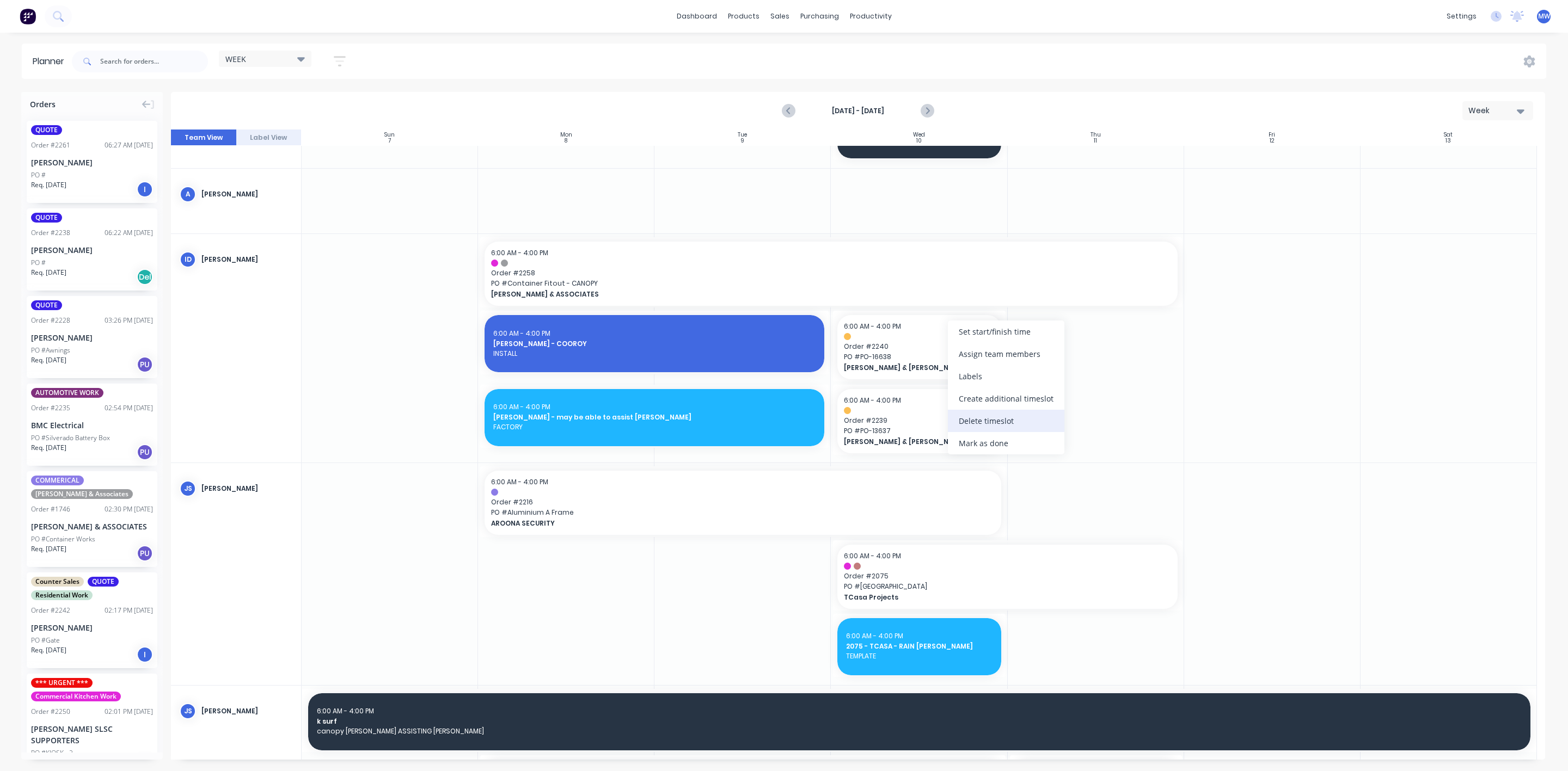
click at [998, 423] on div "Delete timeslot" at bounding box center [1006, 421] width 116 height 23
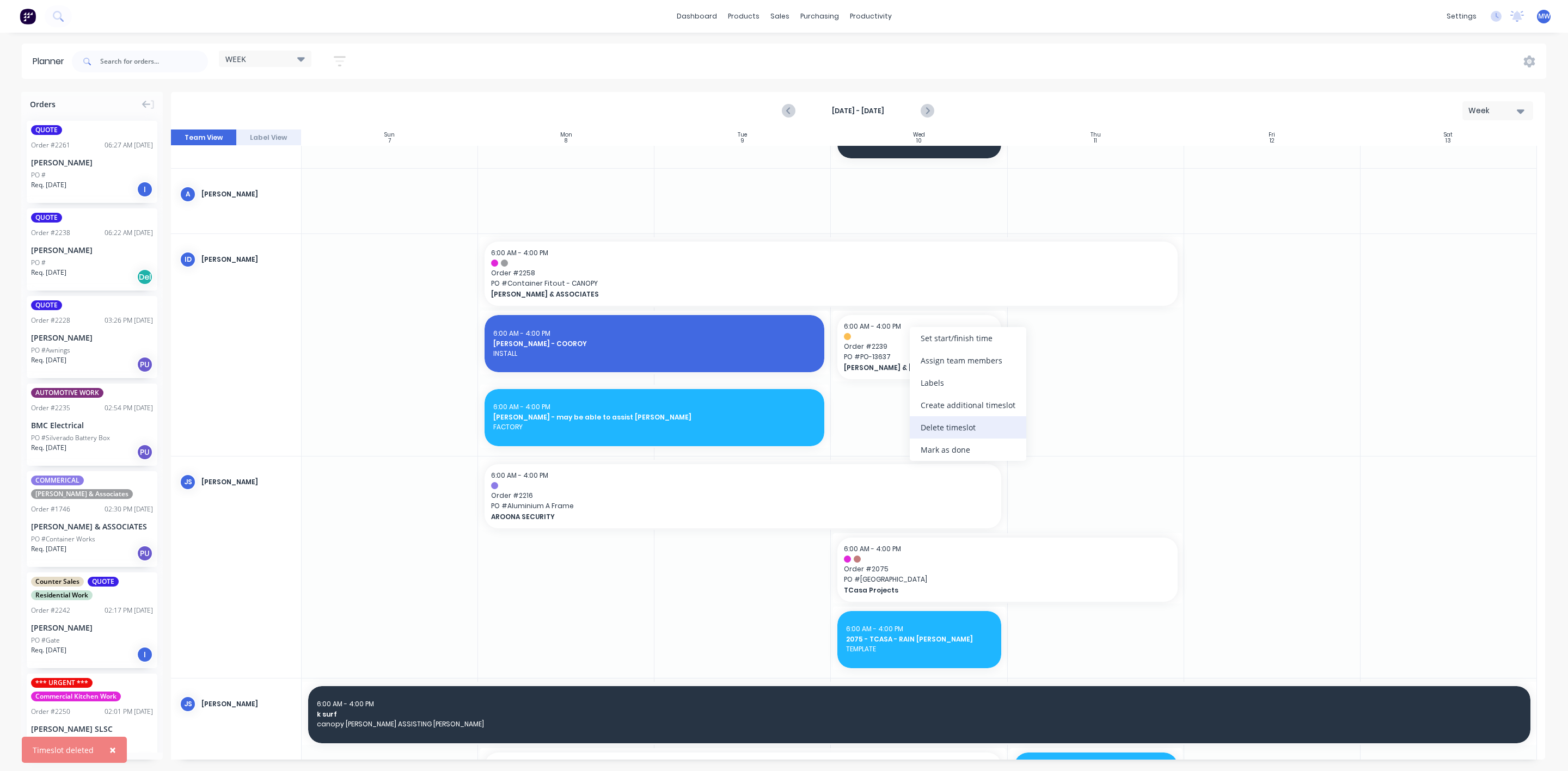
click at [948, 426] on div "Delete timeslot" at bounding box center [968, 427] width 116 height 23
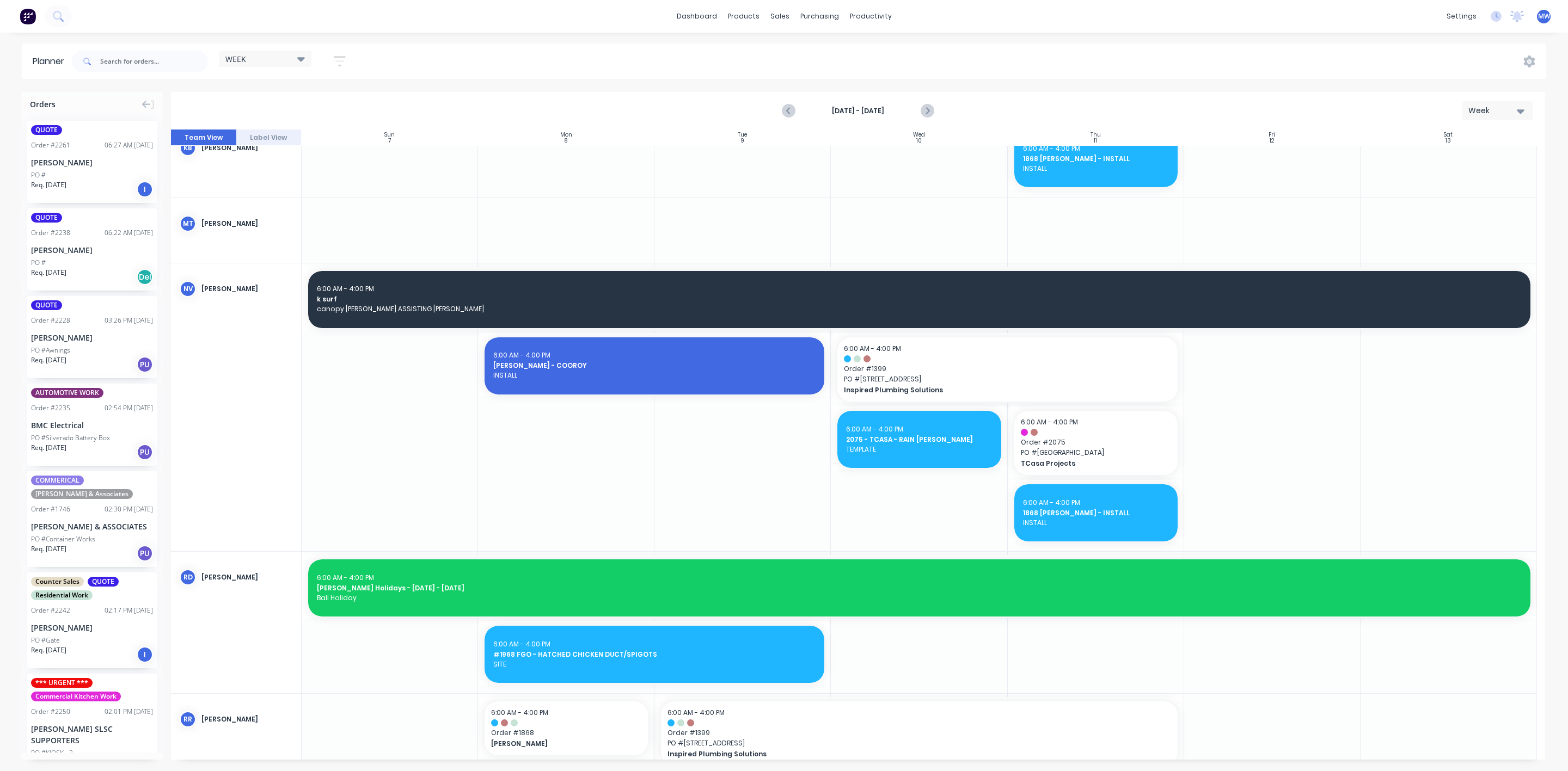
scroll to position [898, 0]
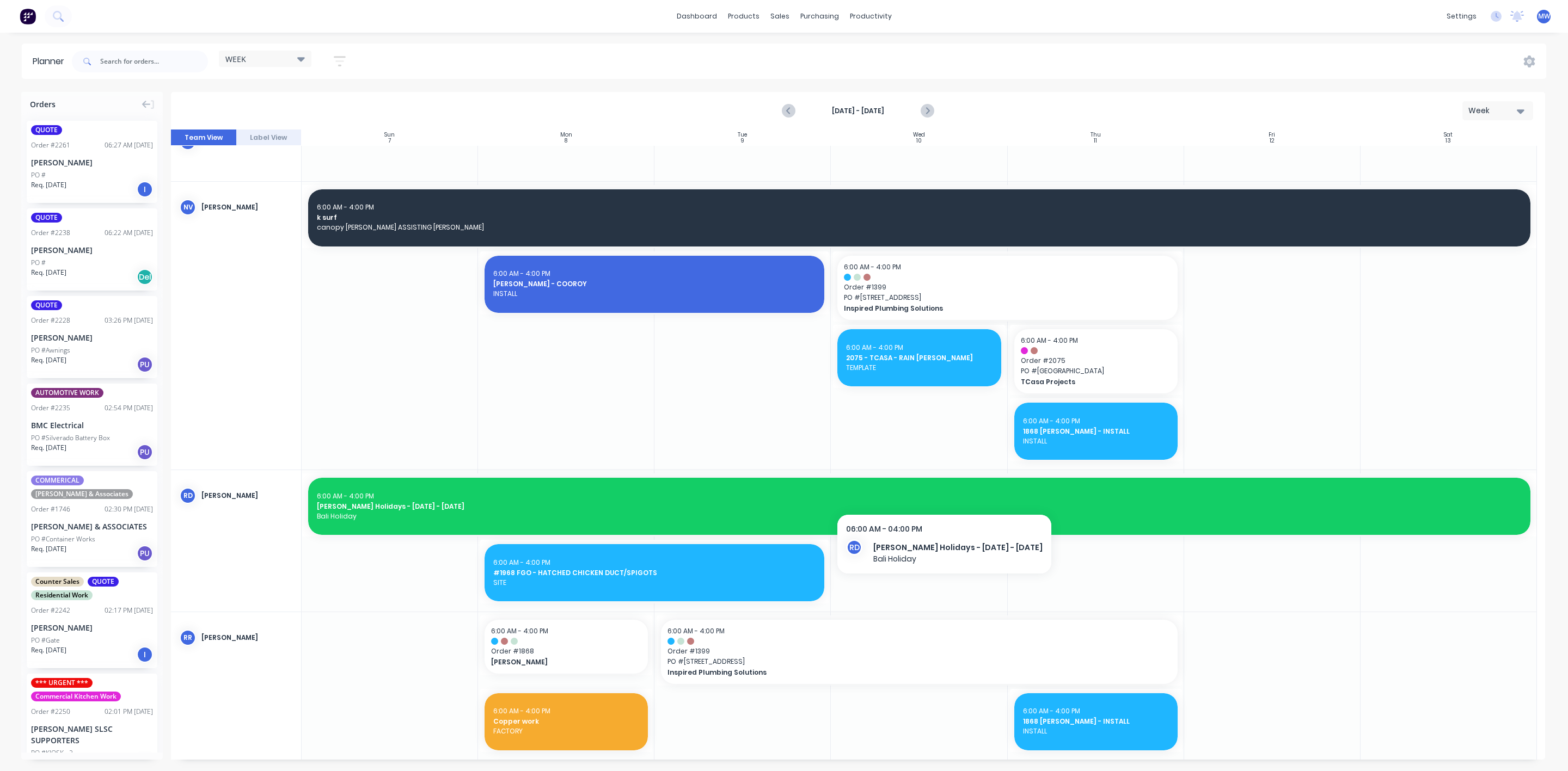
click at [925, 490] on div "6:00 AM - 4:00 PM Rex Holidays - 1st Sept. - 18th Sept. Bali Holiday" at bounding box center [919, 506] width 1222 height 57
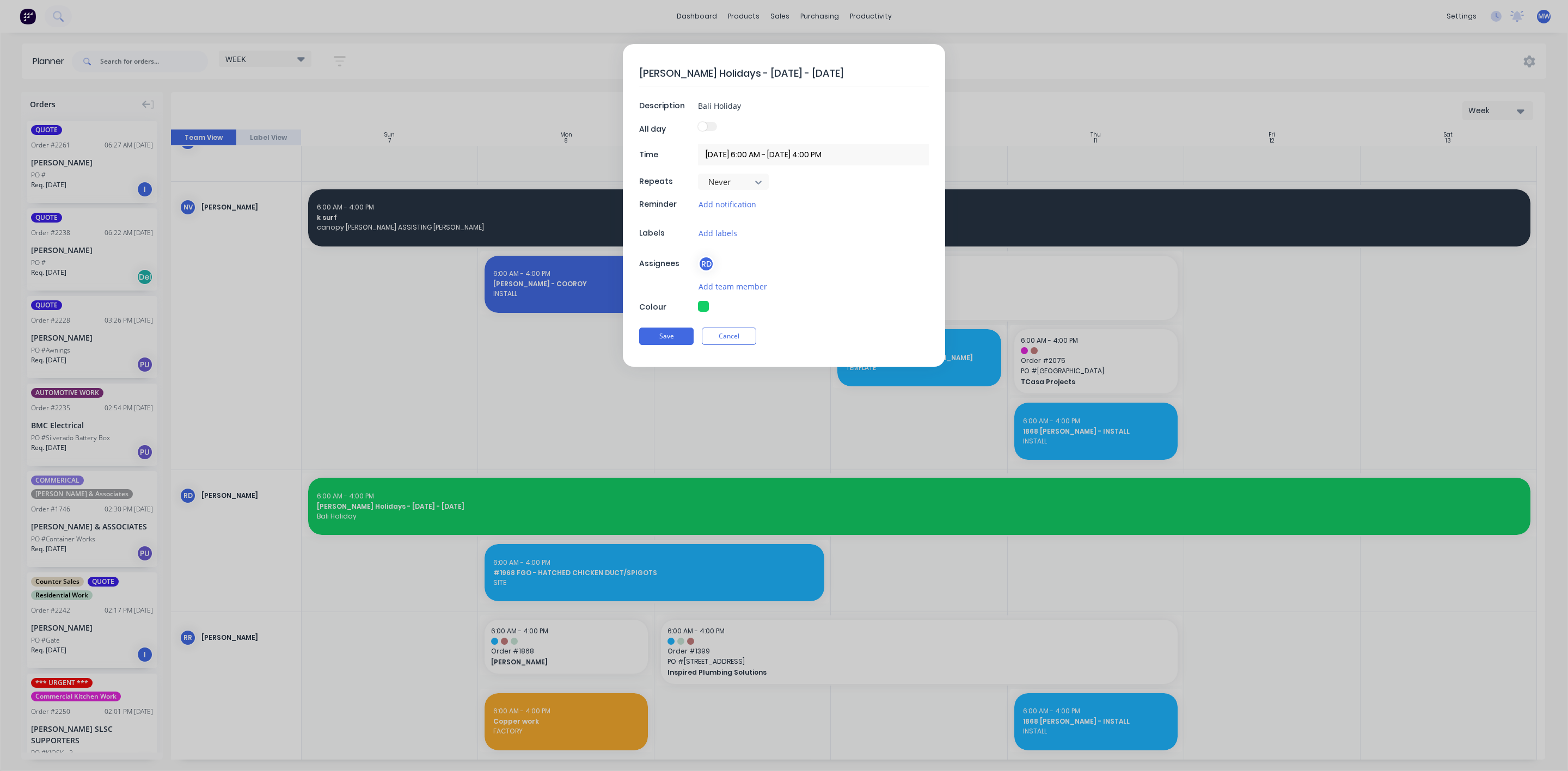
type textarea "x"
click at [797, 155] on input "01/09/2025 6:00 AM - 18/09/2025 4:00 PM" at bounding box center [813, 155] width 231 height 21
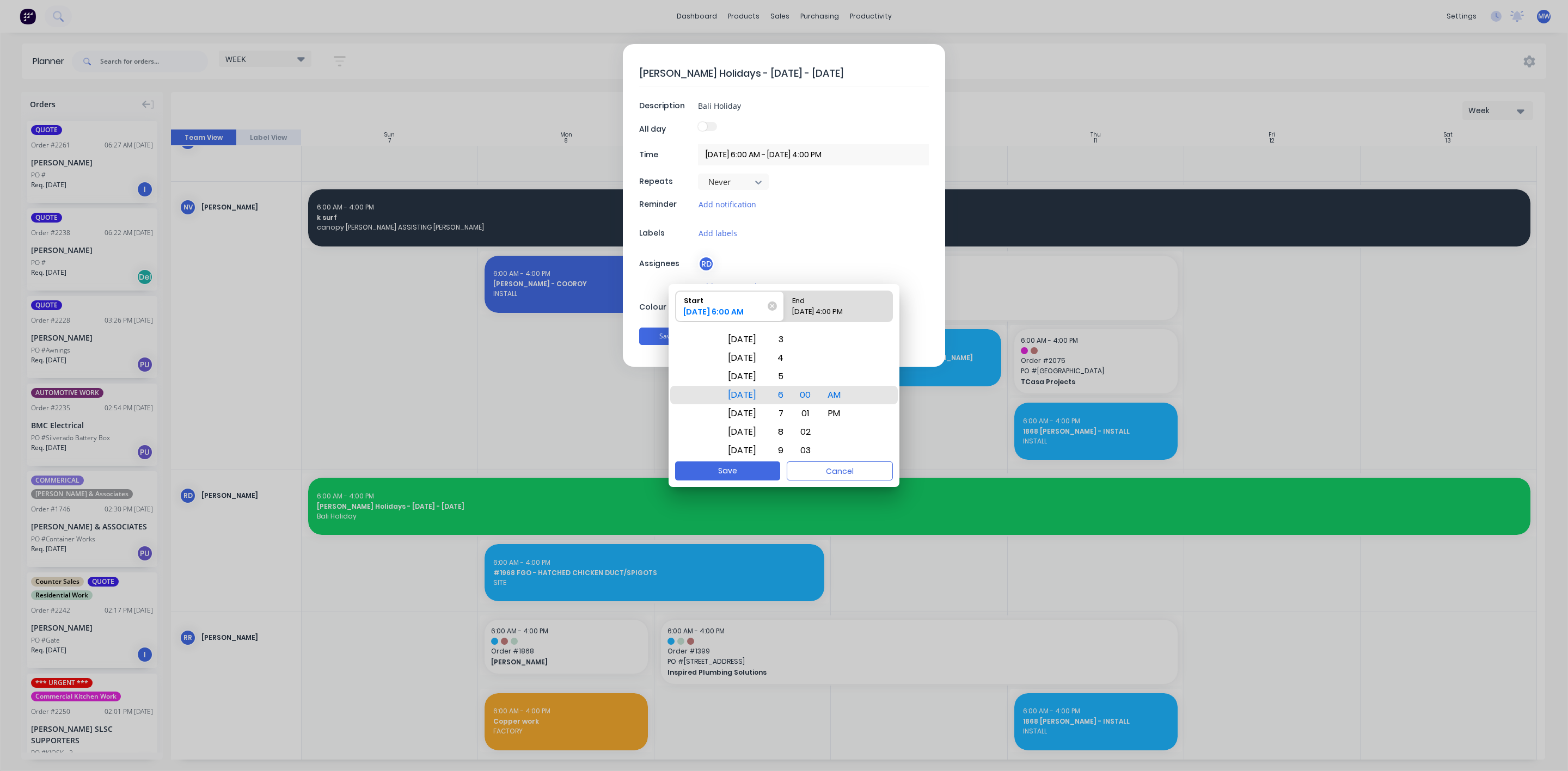
click at [835, 302] on div "End" at bounding box center [833, 299] width 90 height 15
click at [785, 302] on input "End 18/09/2025 4:00 PM" at bounding box center [784, 307] width 1 height 30
radio input "true"
click at [769, 470] on button "Save" at bounding box center [727, 470] width 105 height 19
type textarea "x"
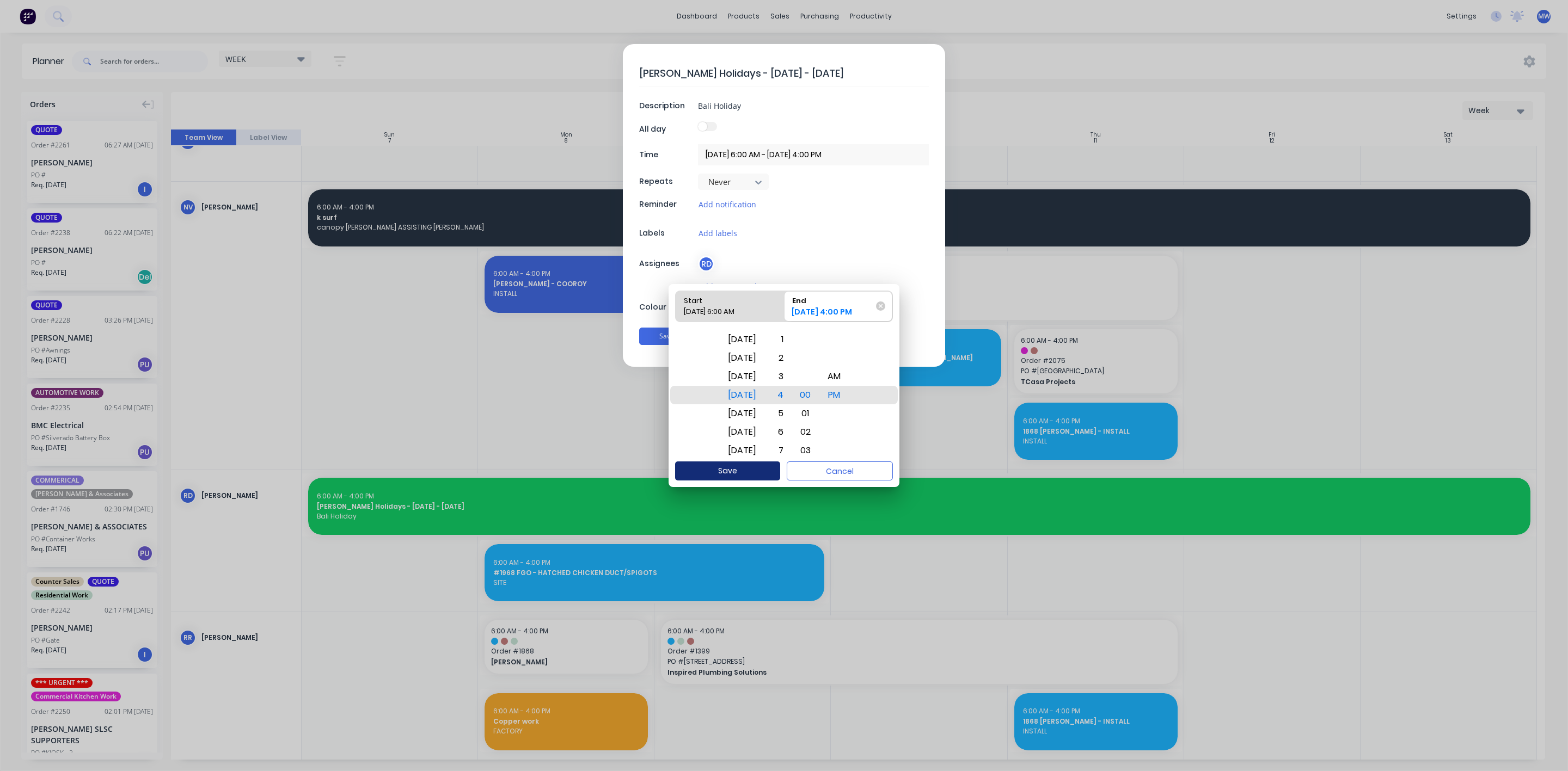
type input "01/09/2025 6:00 AM - 04/09/2025 4:00 PM"
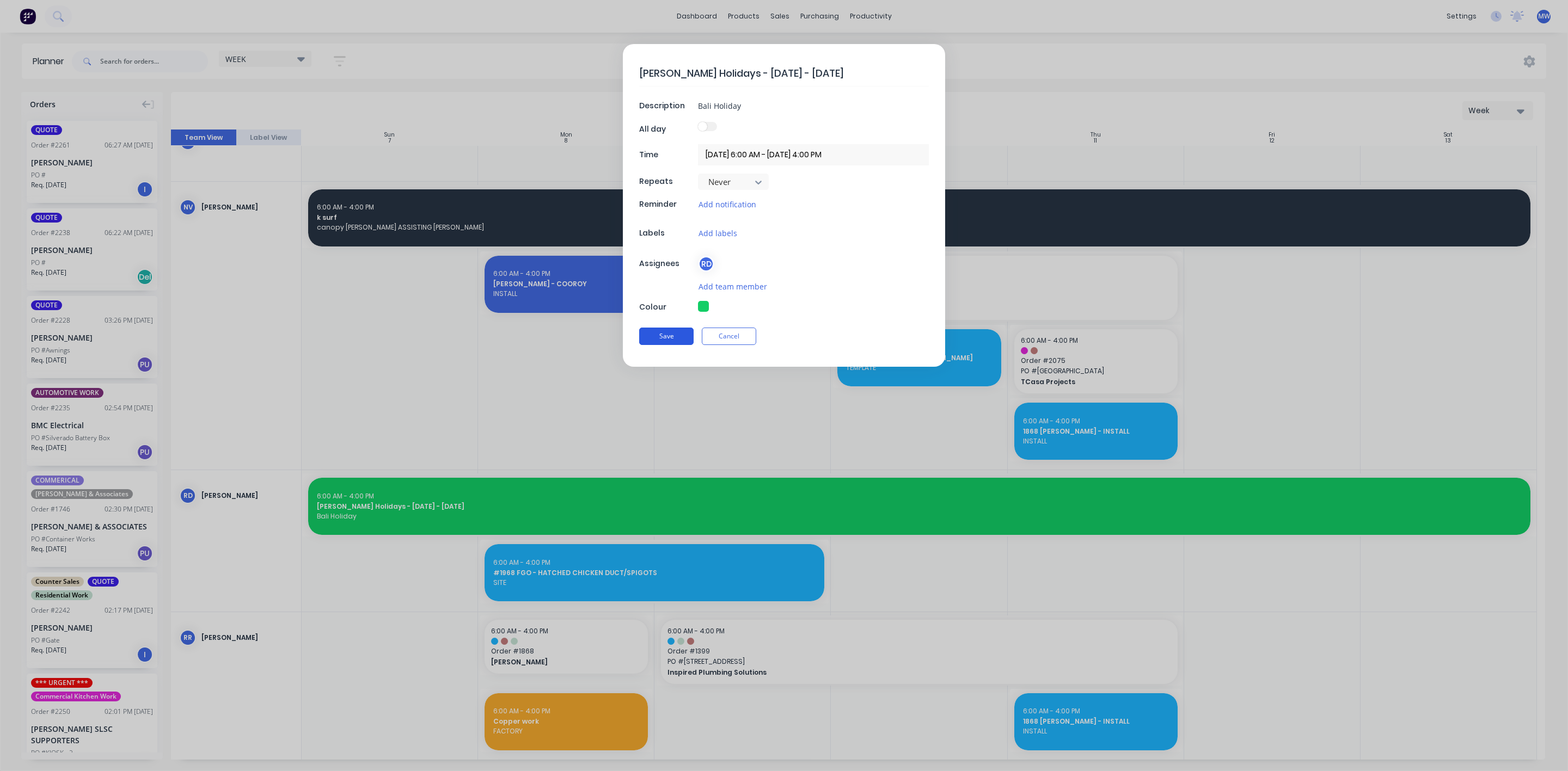
click at [674, 333] on button "Save" at bounding box center [666, 336] width 54 height 18
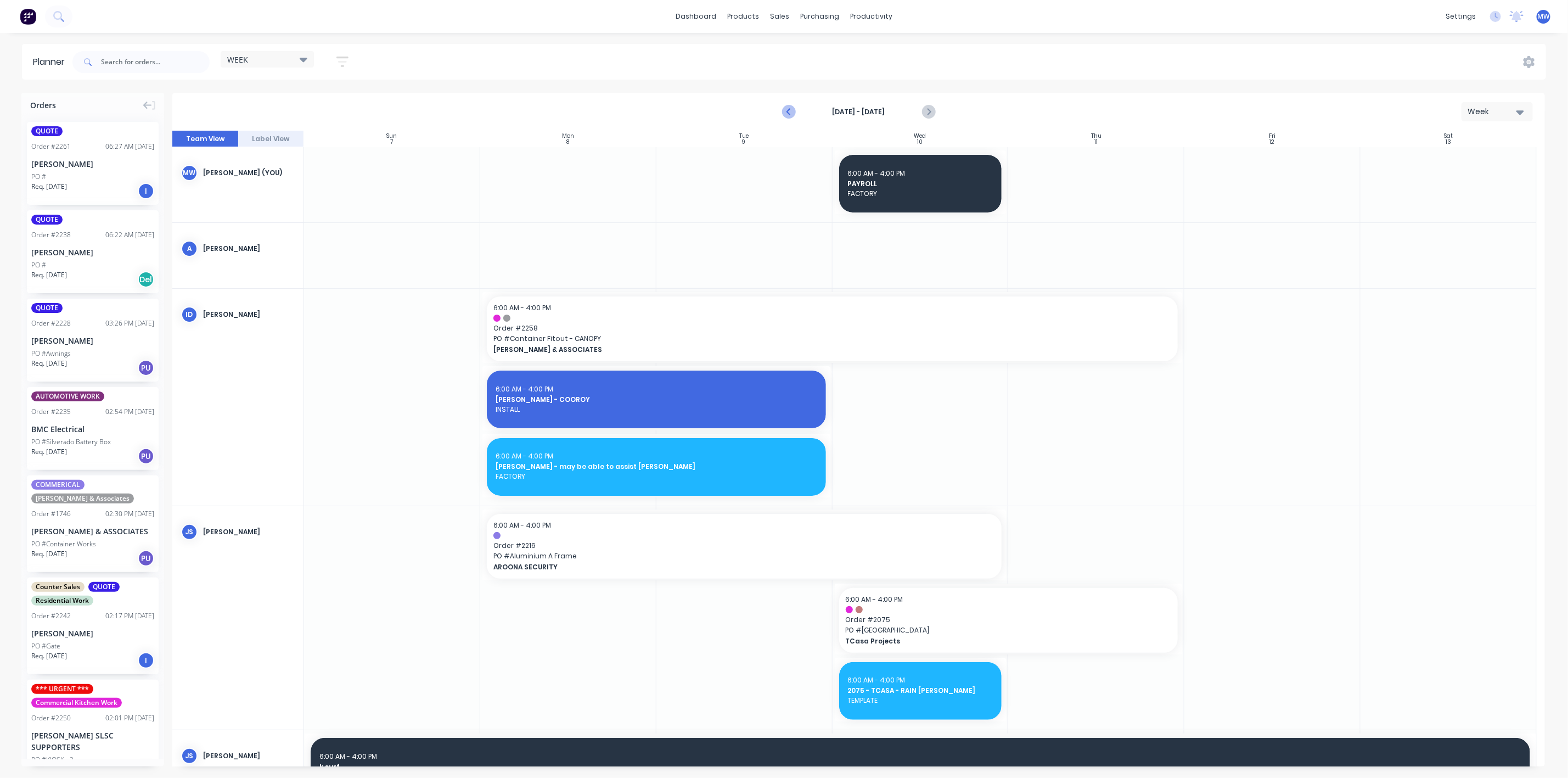
click at [794, 115] on icon "Previous page" at bounding box center [789, 112] width 13 height 13
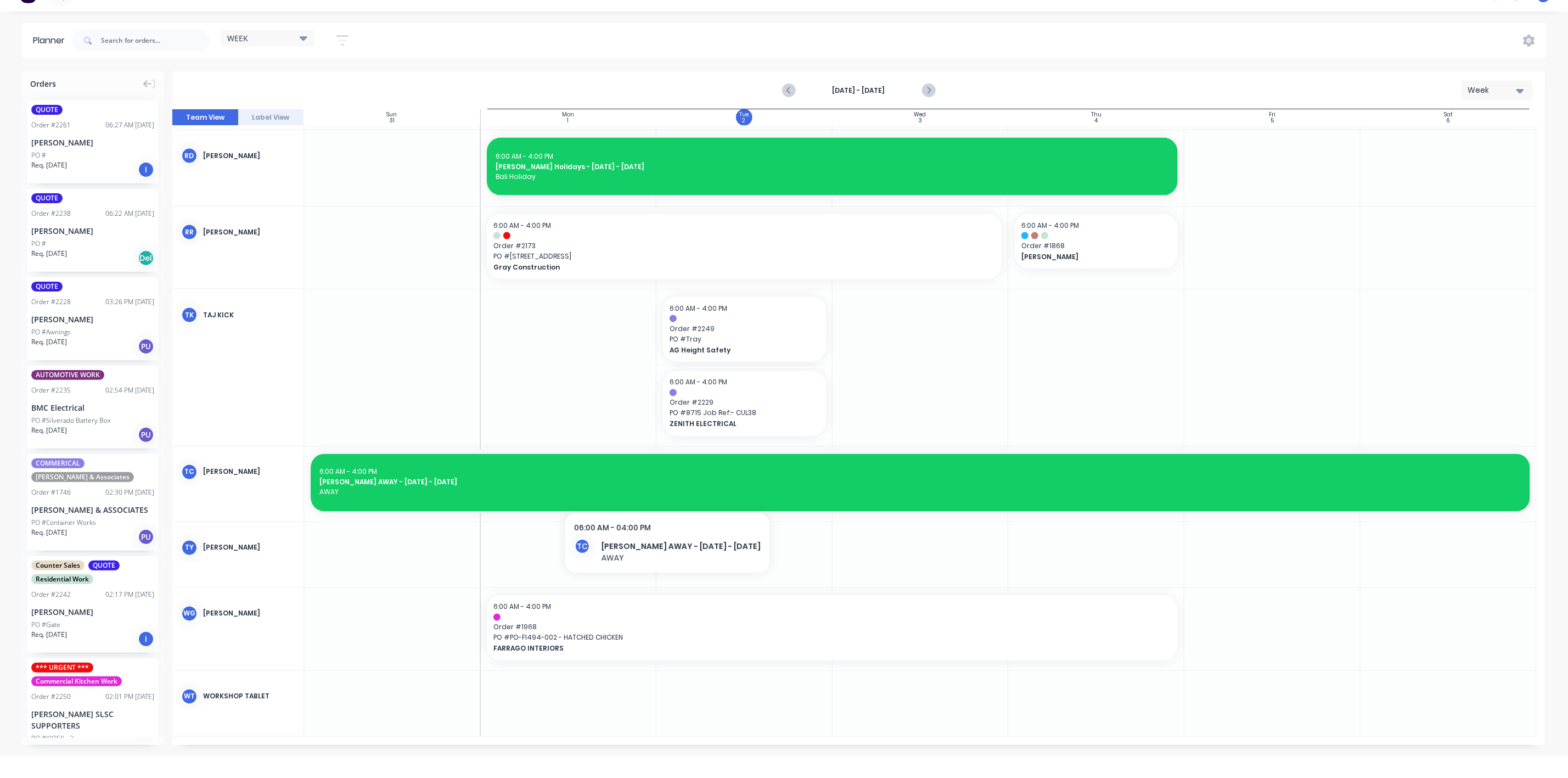
scroll to position [27, 0]
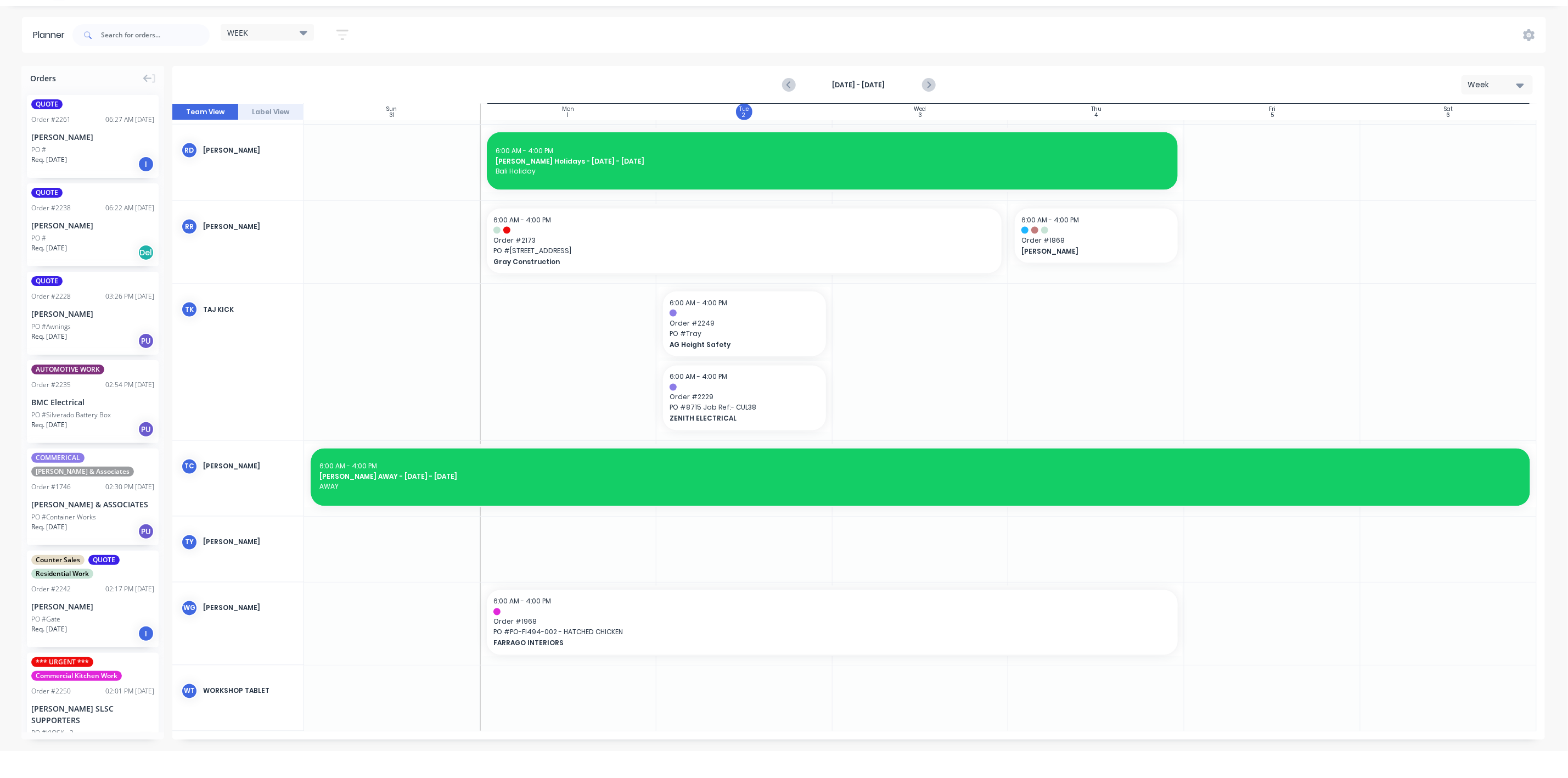
click at [554, 553] on div at bounding box center [568, 550] width 176 height 65
type textarea "x"
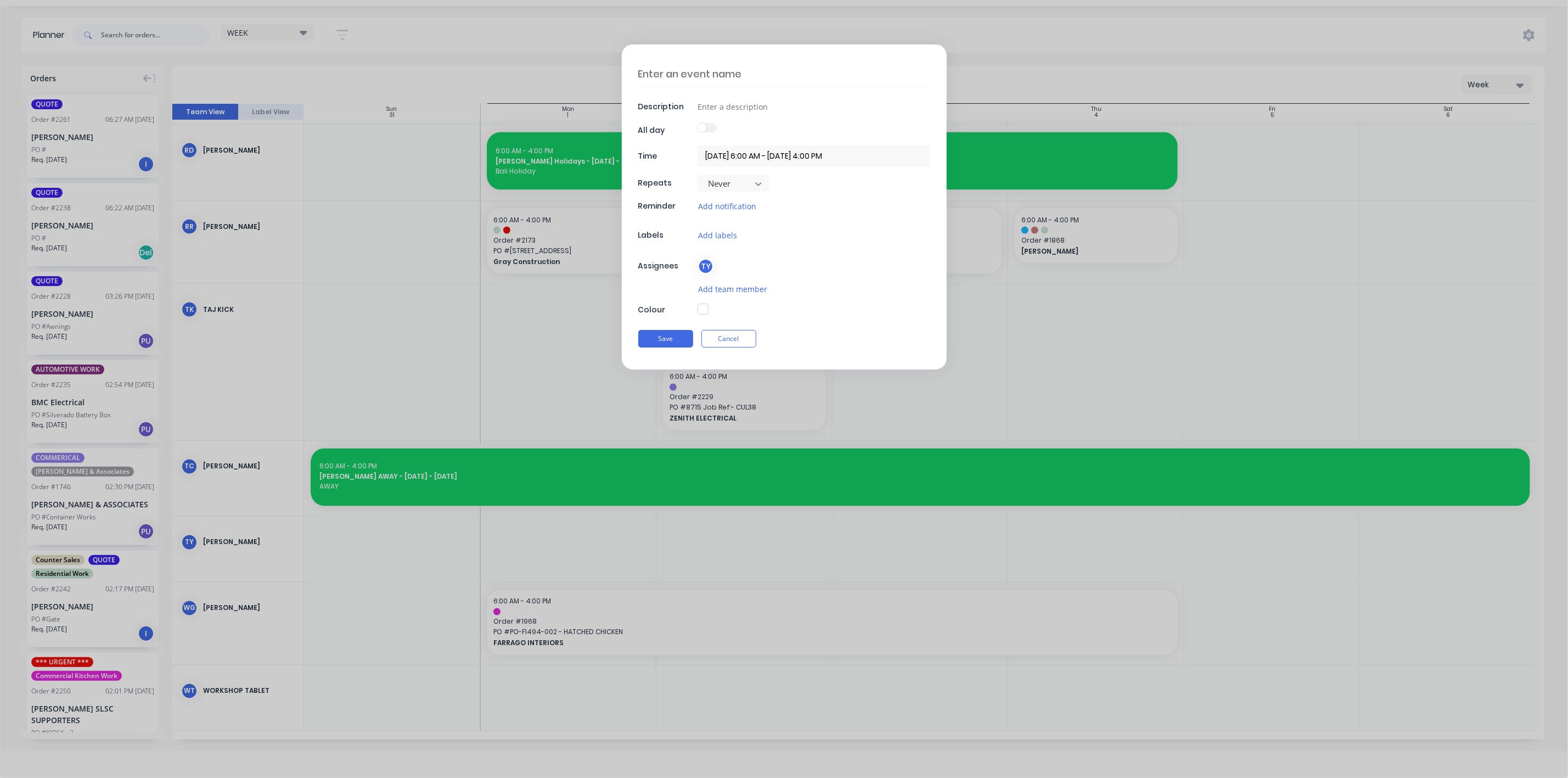
scroll to position [1305, 0]
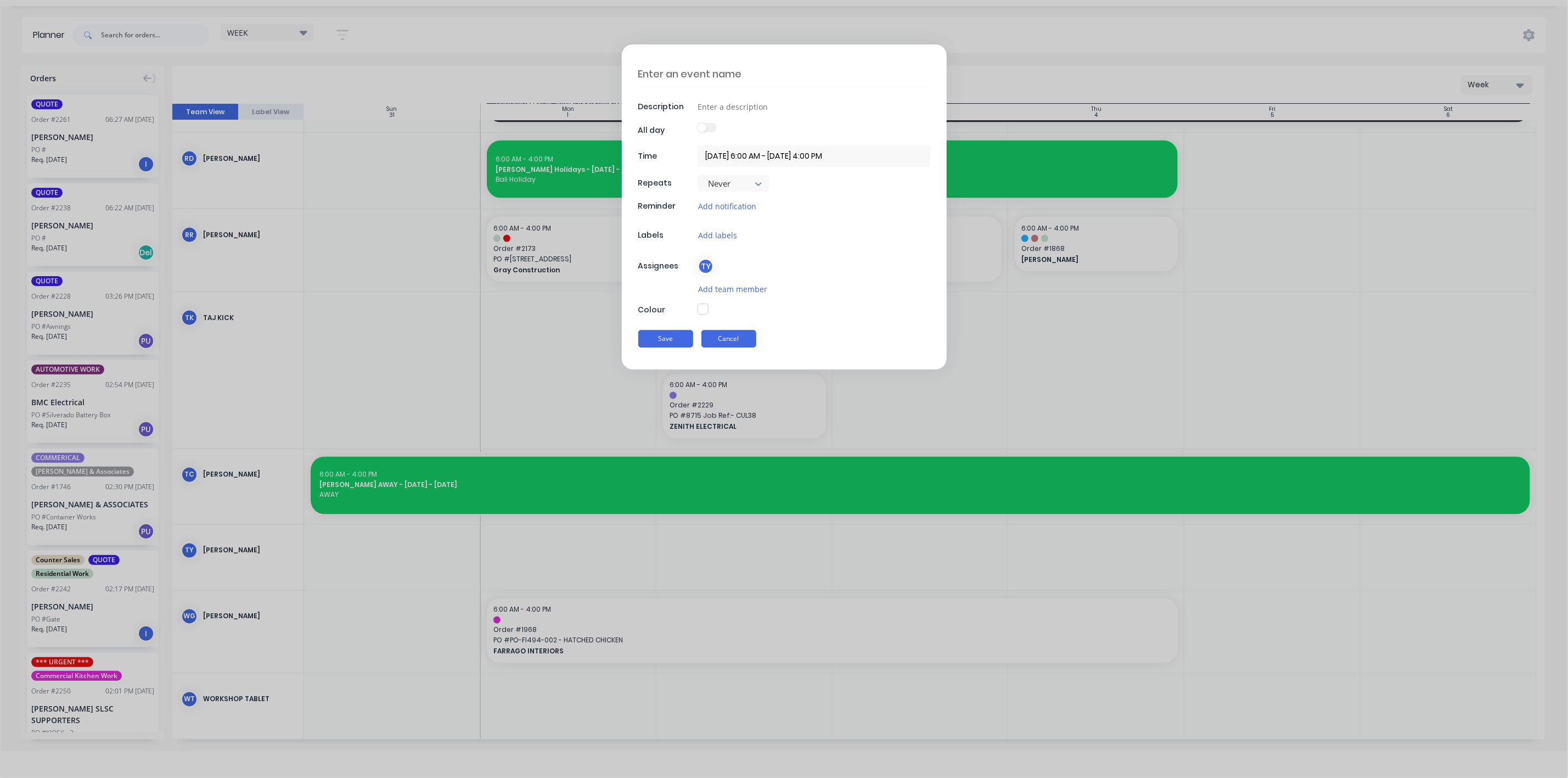
click at [726, 336] on button "Cancel" at bounding box center [728, 339] width 55 height 18
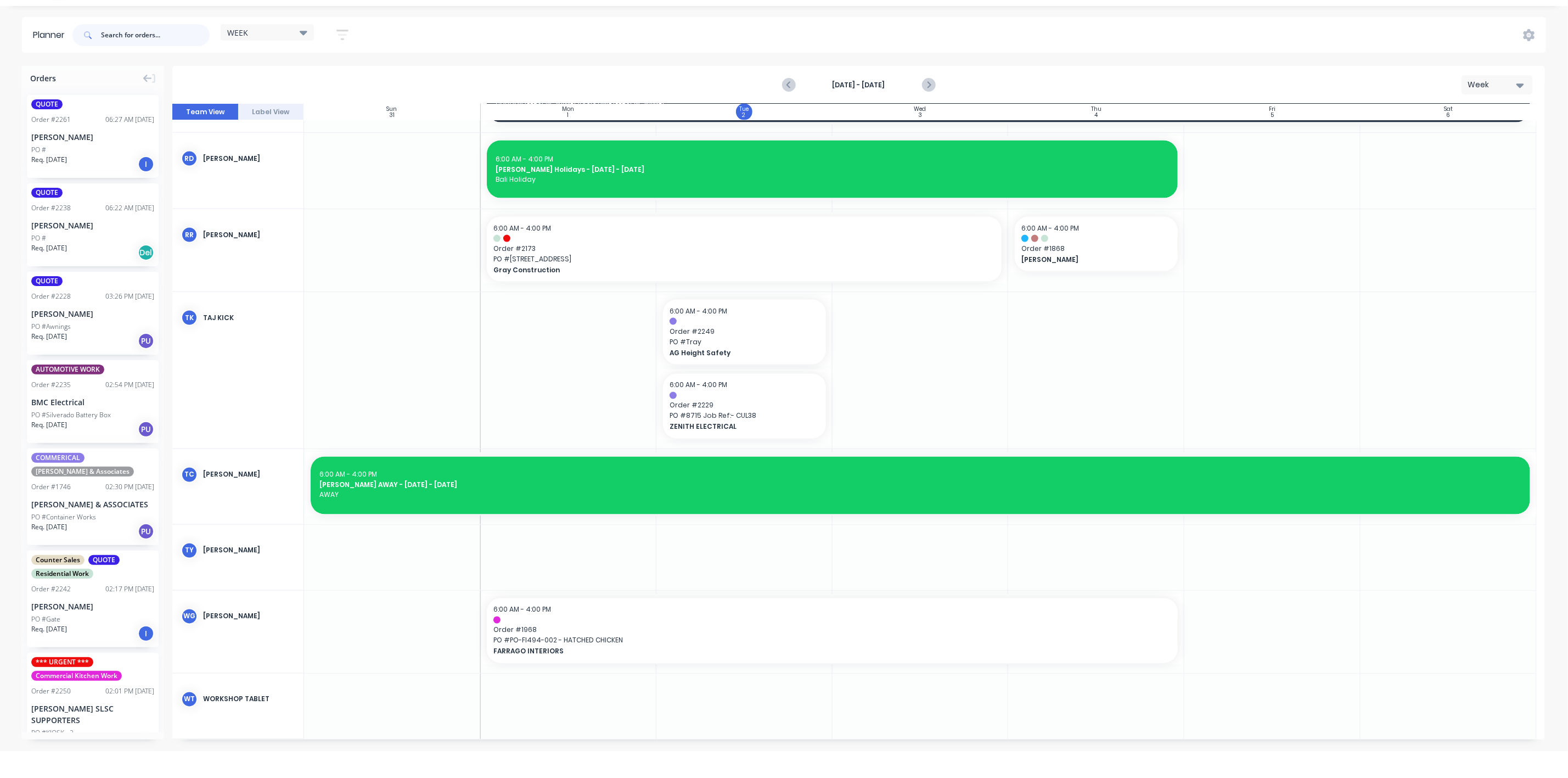
click at [122, 39] on input "text" at bounding box center [155, 35] width 109 height 22
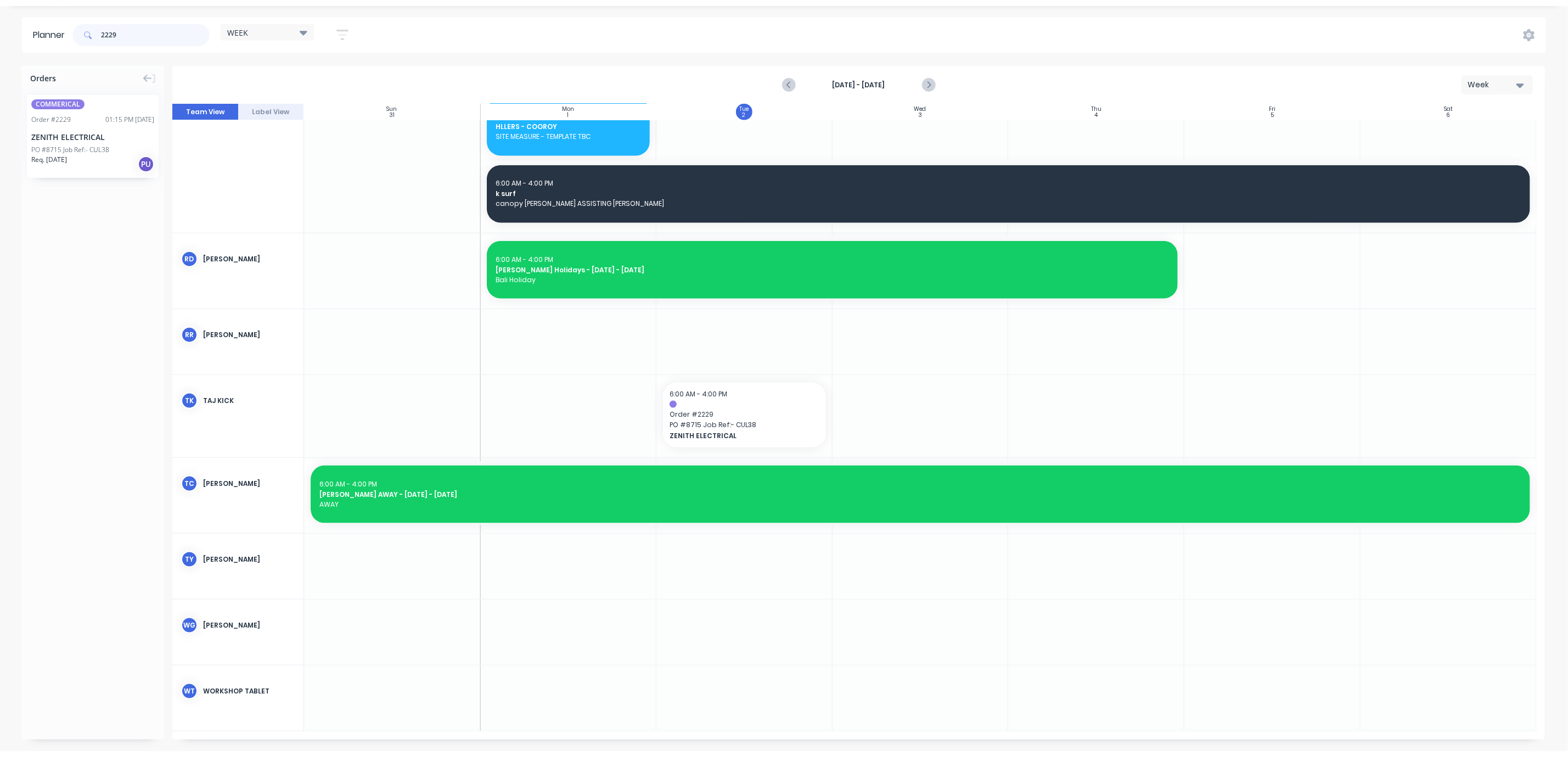
scroll to position [860, 0]
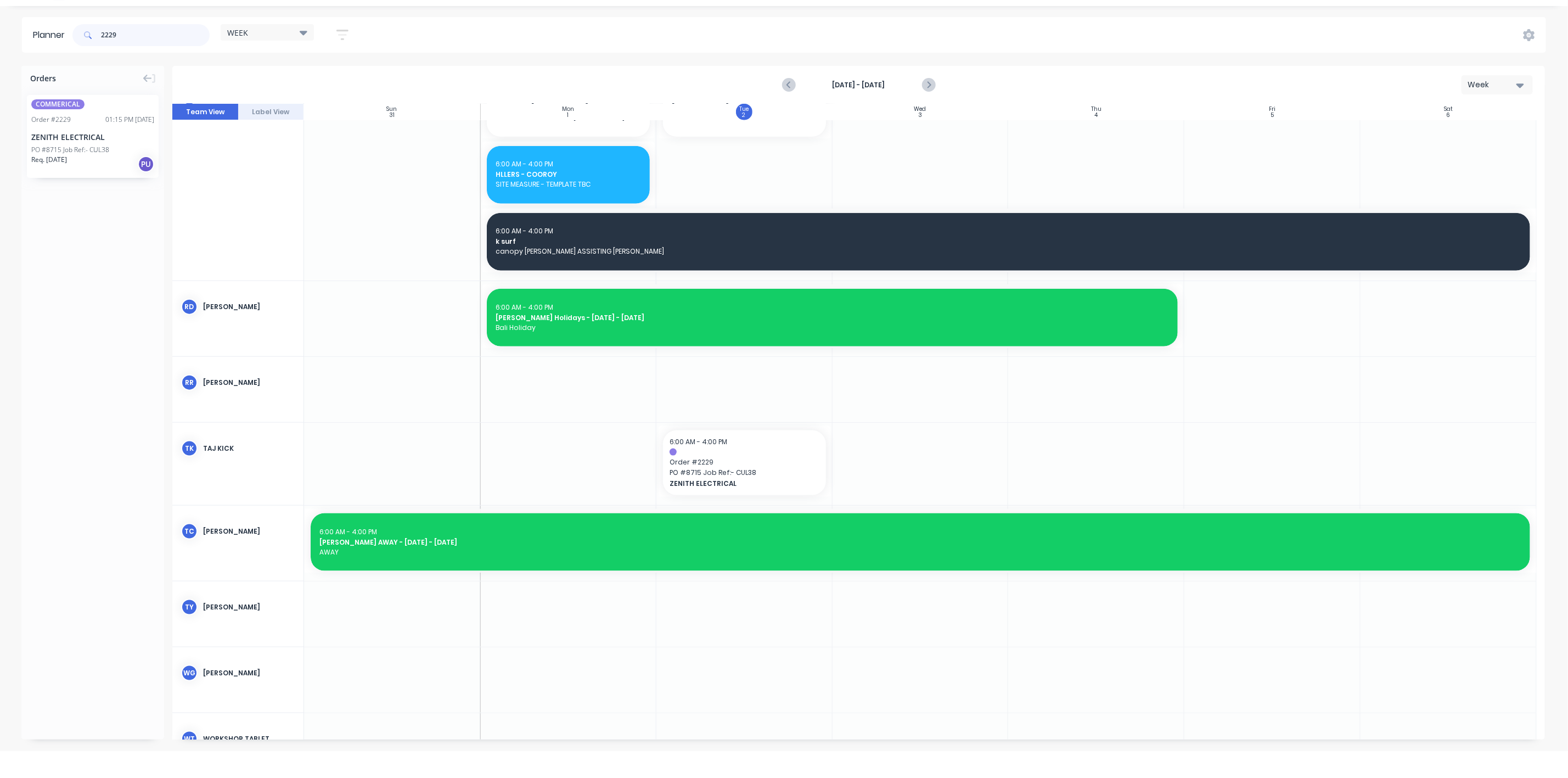
type input "2229"
drag, startPoint x: 91, startPoint y: 150, endPoint x: 879, endPoint y: 596, distance: 905.5
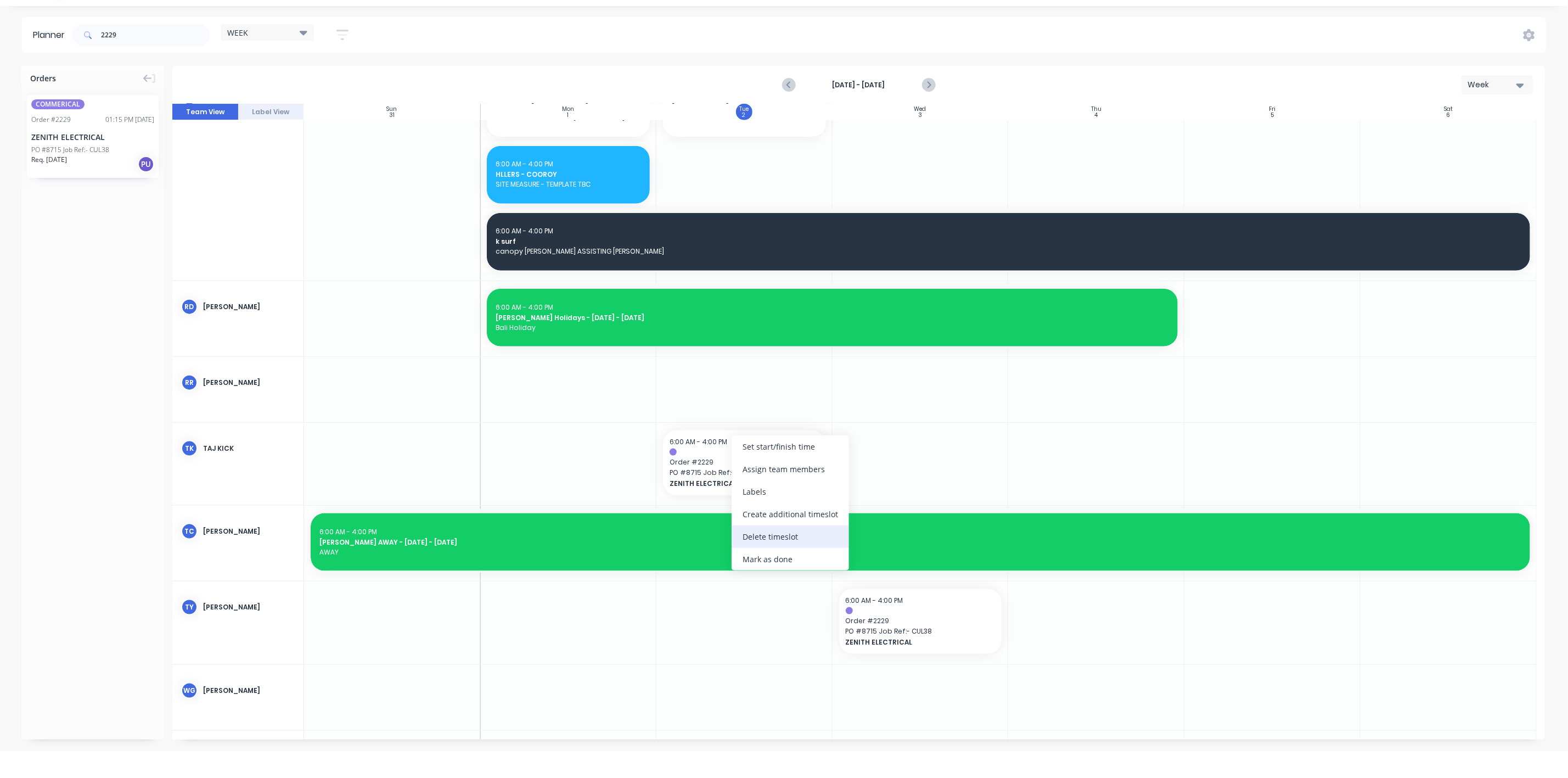
click at [778, 536] on div "Delete timeslot" at bounding box center [790, 537] width 117 height 23
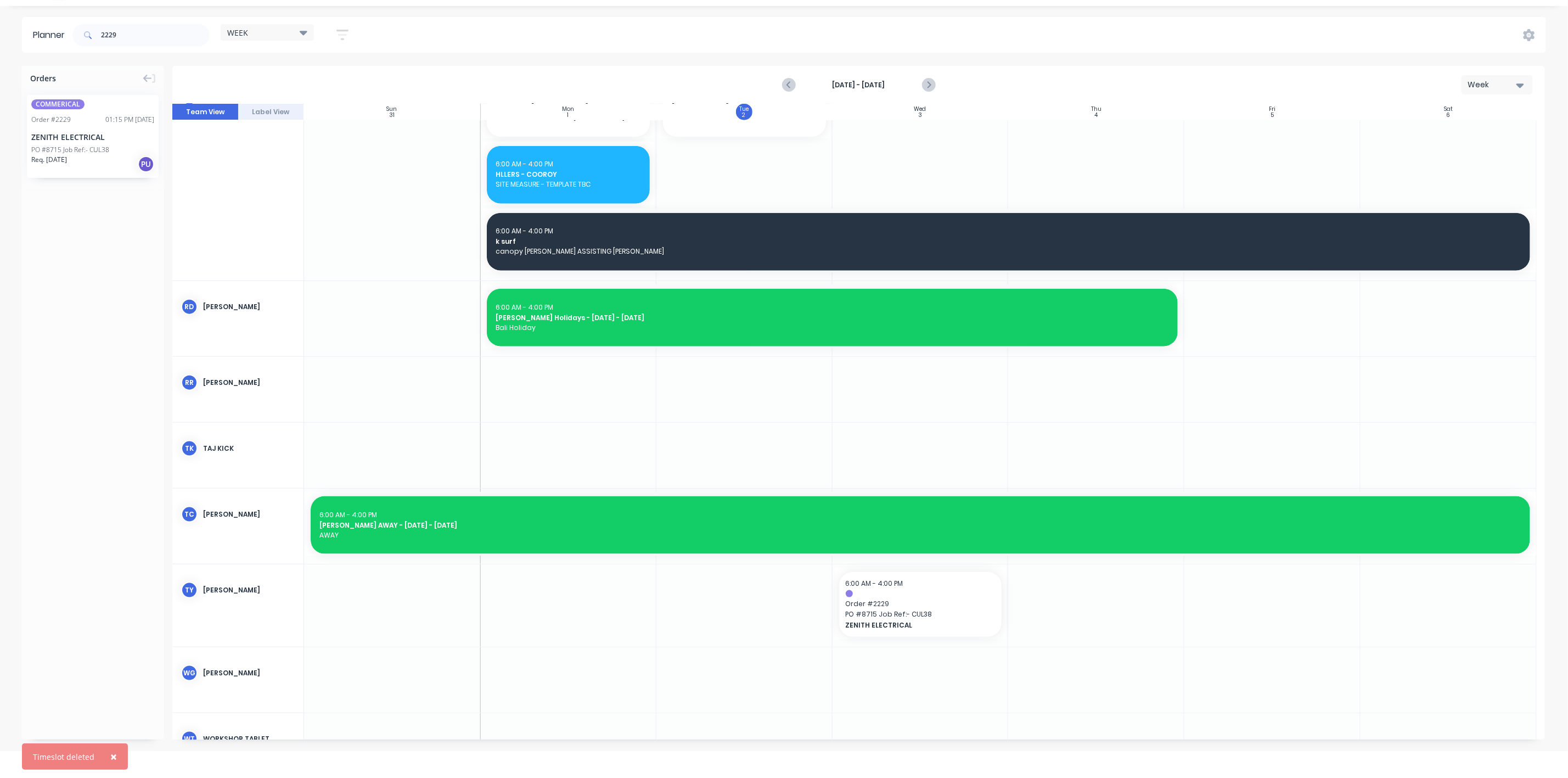
click at [909, 643] on div at bounding box center [921, 605] width 176 height 82
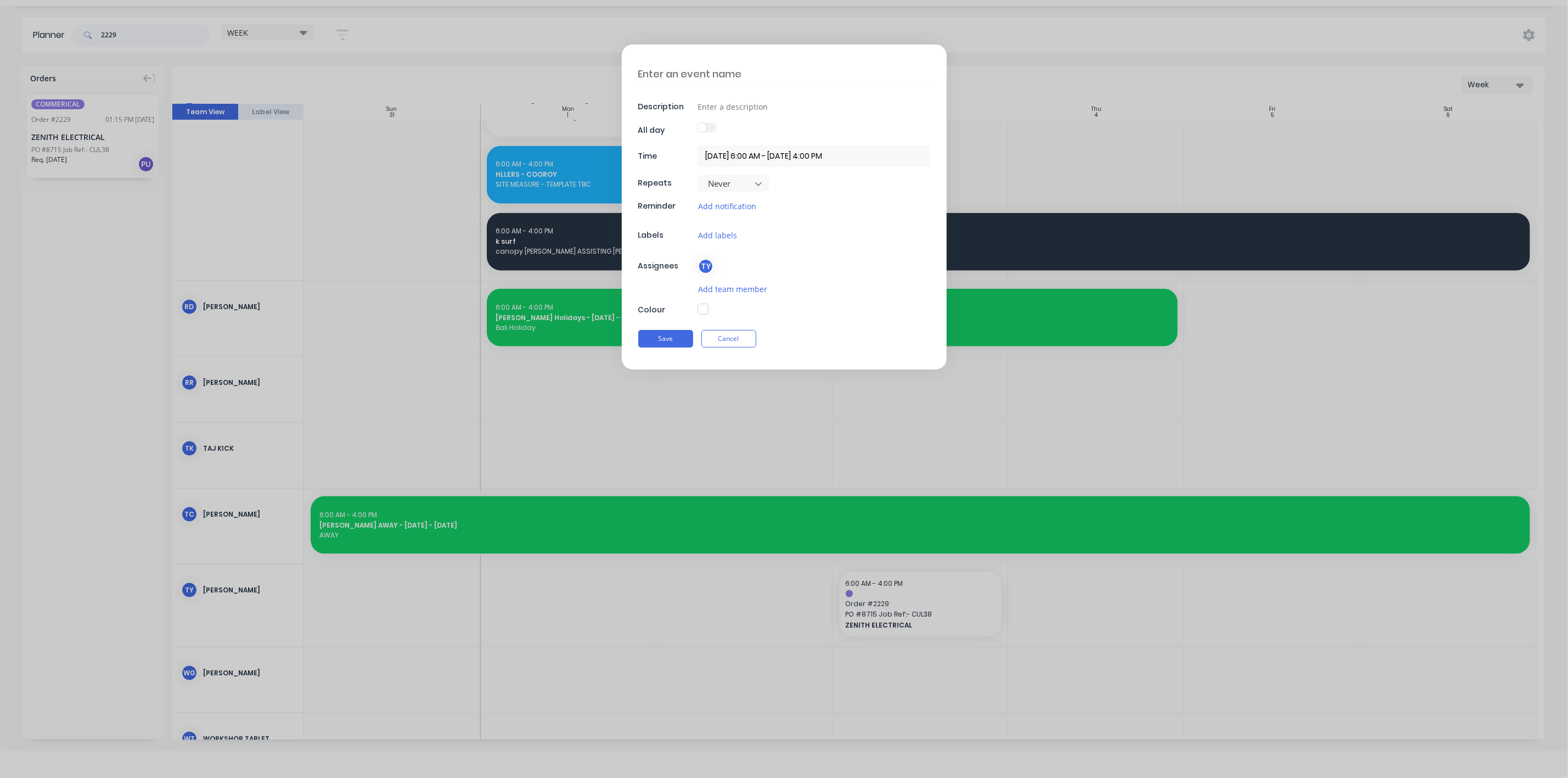
type textarea "x"
click at [745, 344] on button "Cancel" at bounding box center [728, 339] width 55 height 18
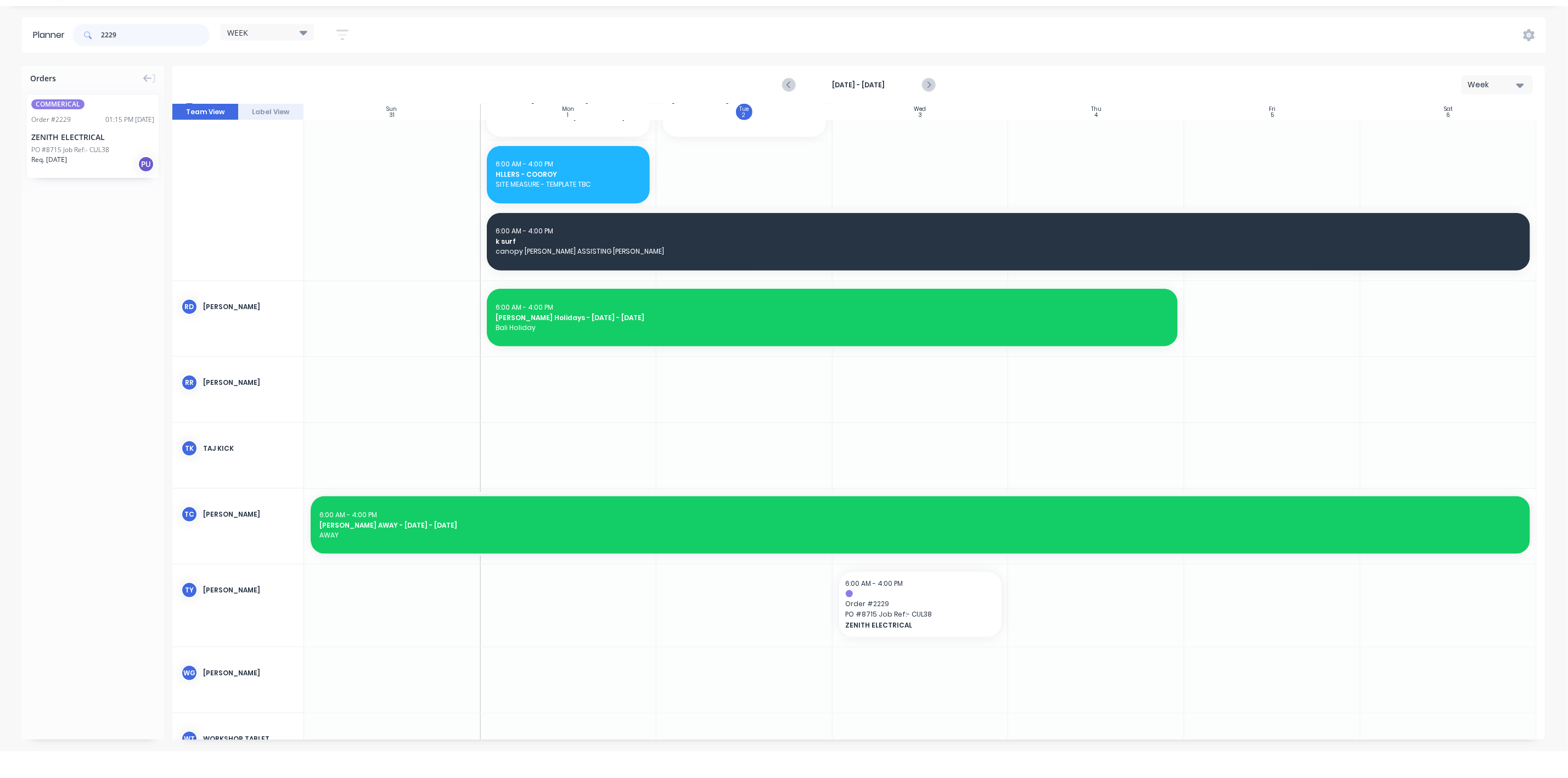
click at [147, 34] on input "2229" at bounding box center [155, 35] width 109 height 22
type input "2225"
drag, startPoint x: 77, startPoint y: 152, endPoint x: 890, endPoint y: 606, distance: 931.2
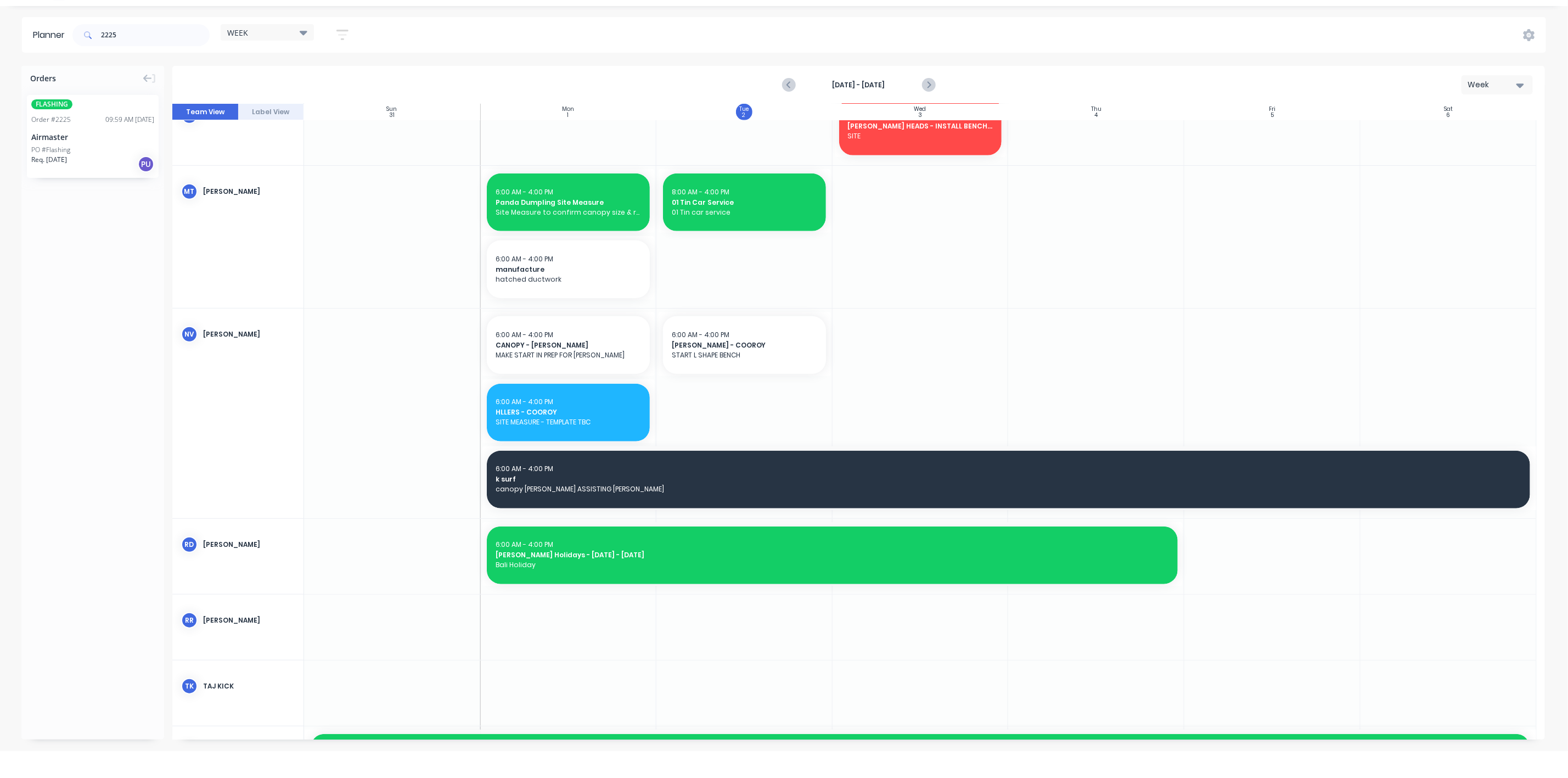
scroll to position [515, 0]
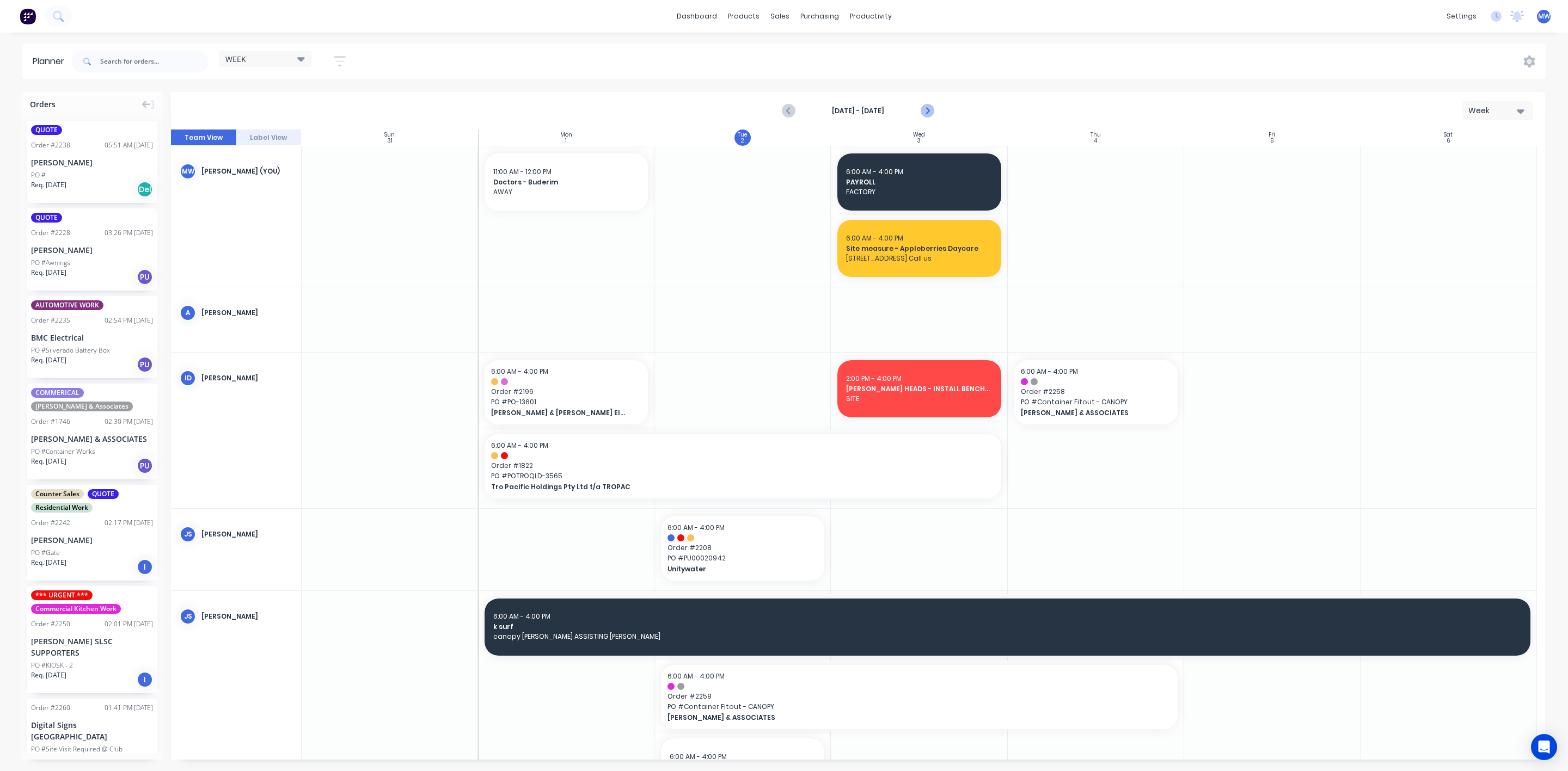
click at [923, 116] on icon "Next page" at bounding box center [926, 111] width 13 height 13
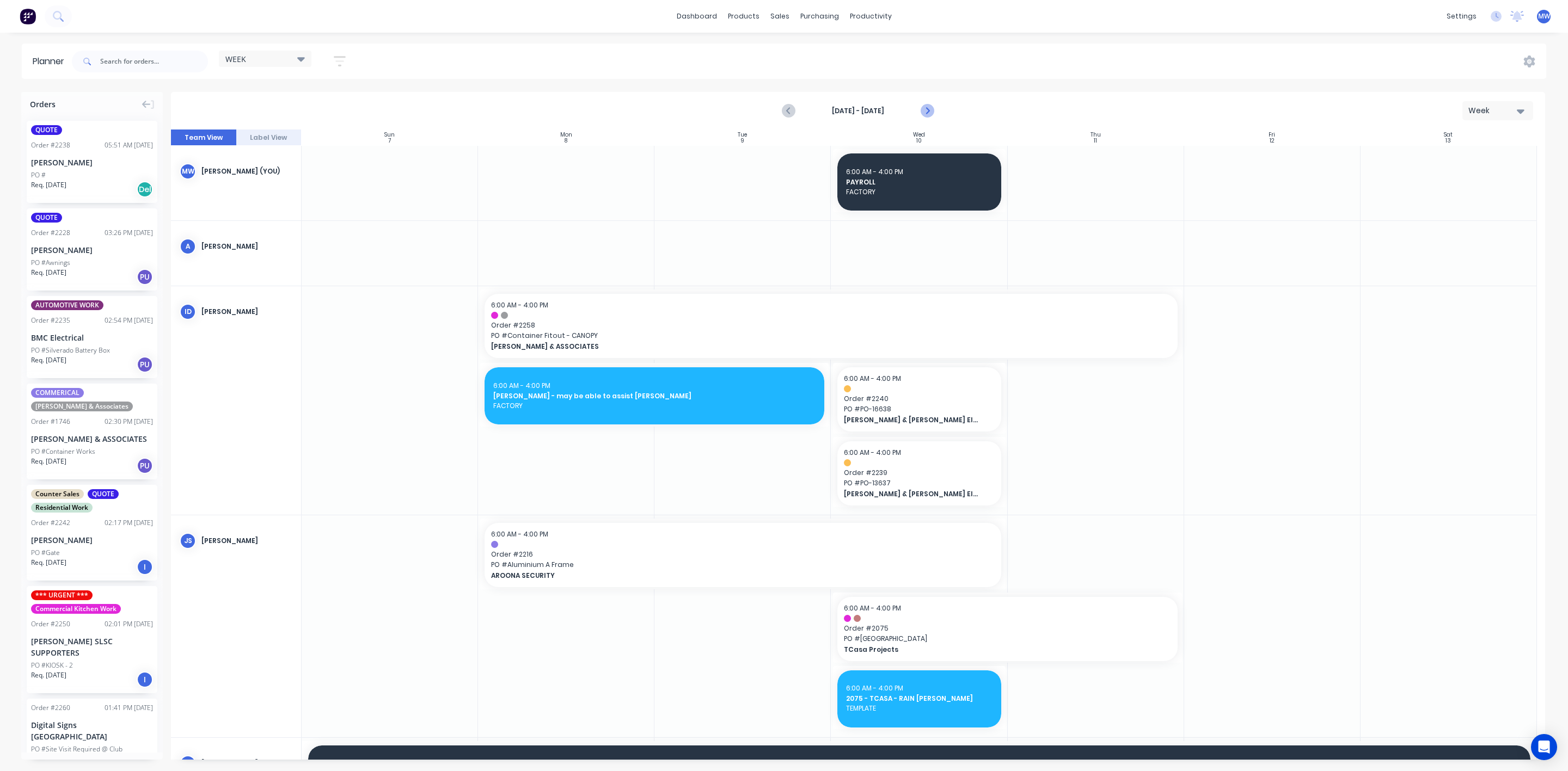
click at [931, 110] on icon "Next page" at bounding box center [926, 111] width 13 height 13
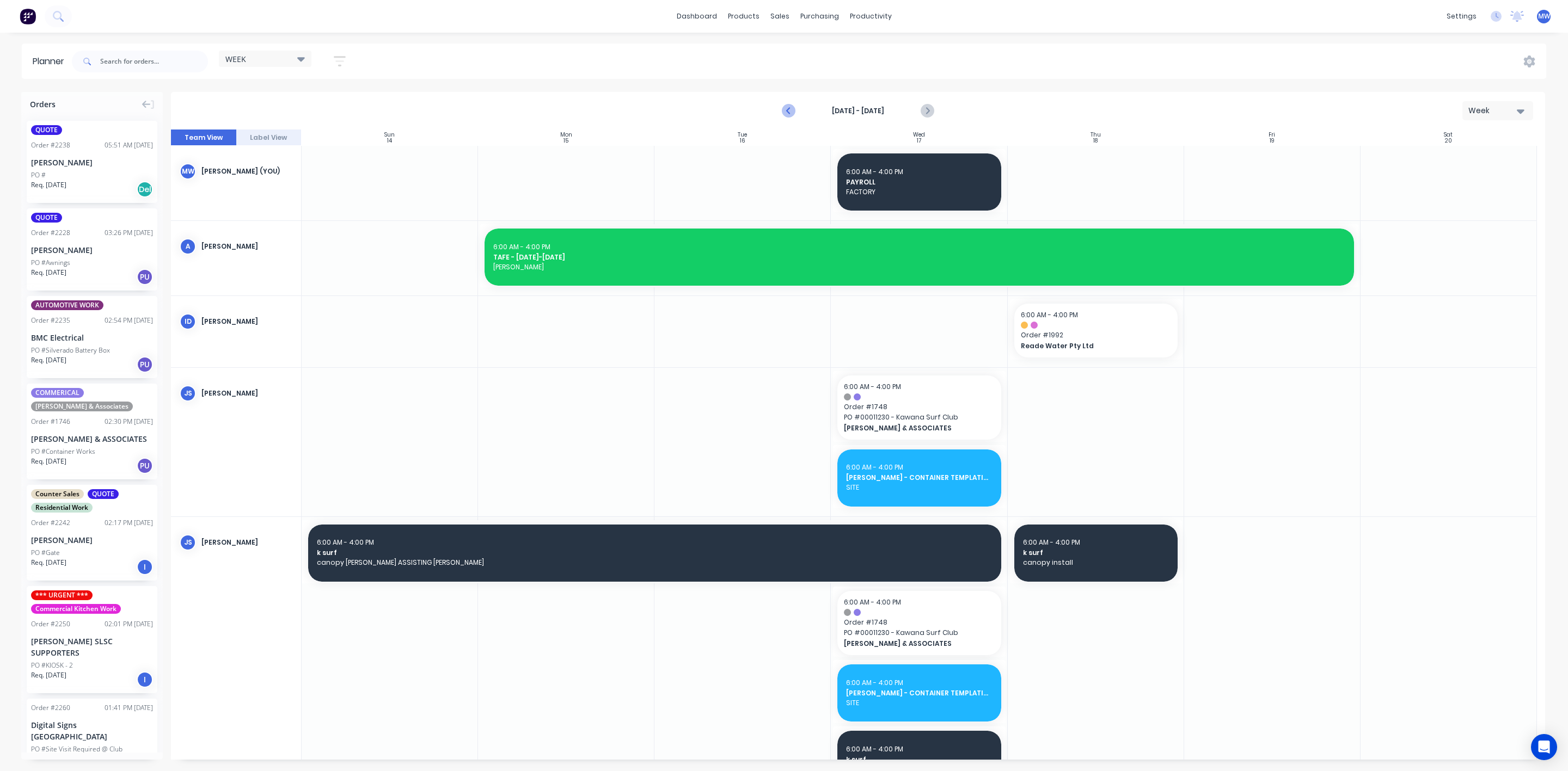
click at [791, 111] on icon "Previous page" at bounding box center [788, 111] width 13 height 13
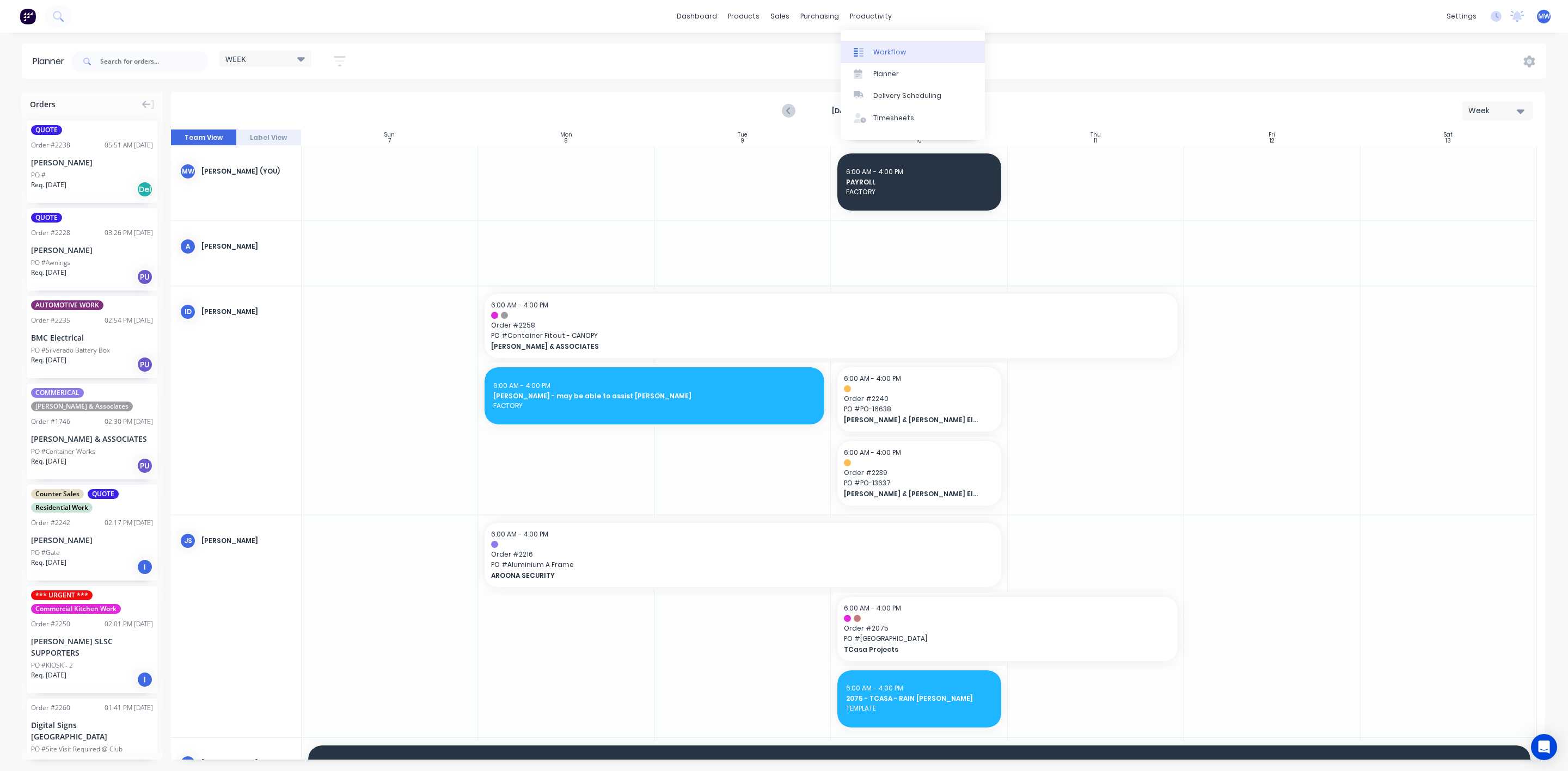
click at [869, 49] on div at bounding box center [861, 52] width 16 height 10
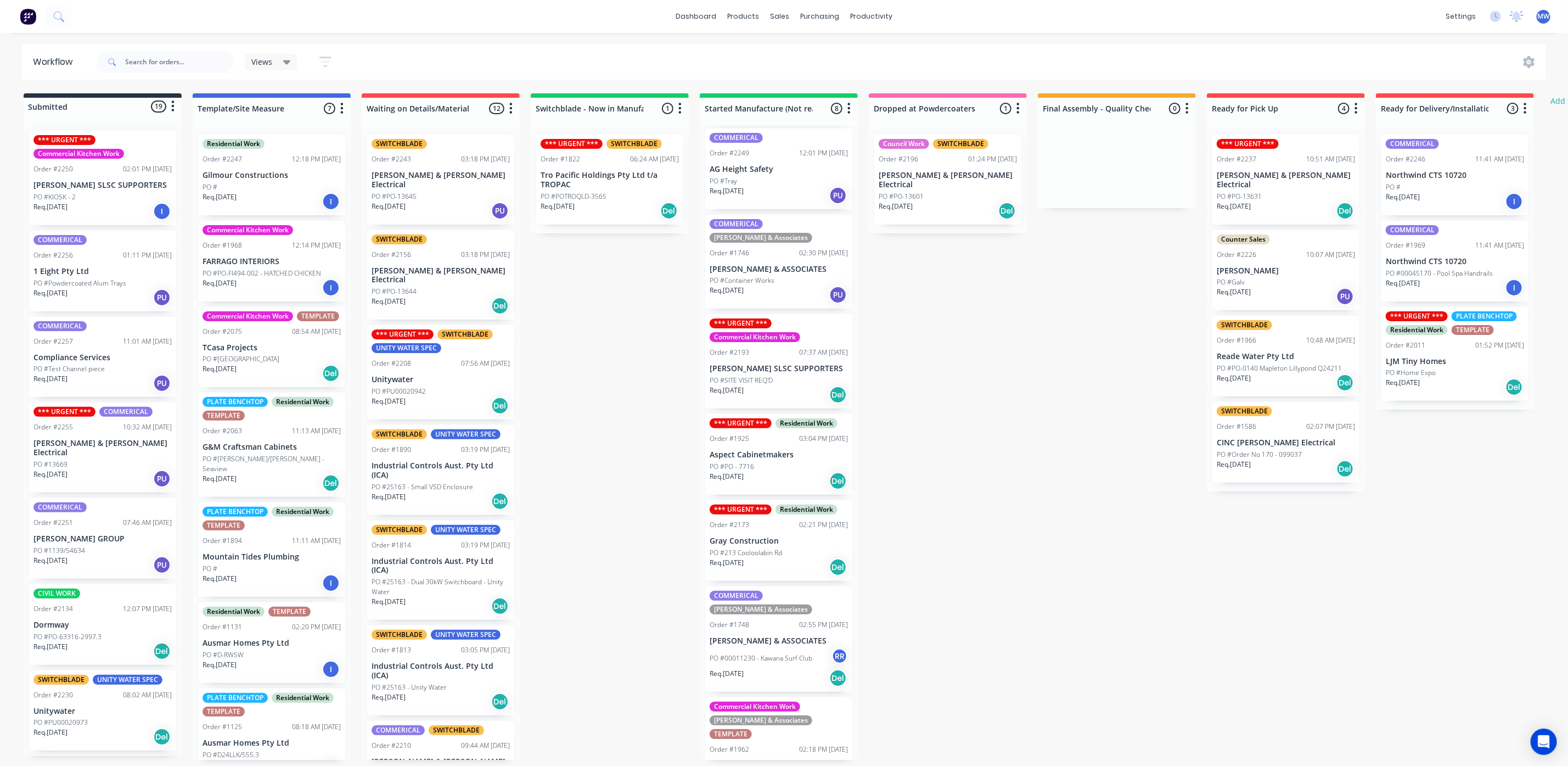
scroll to position [7, 0]
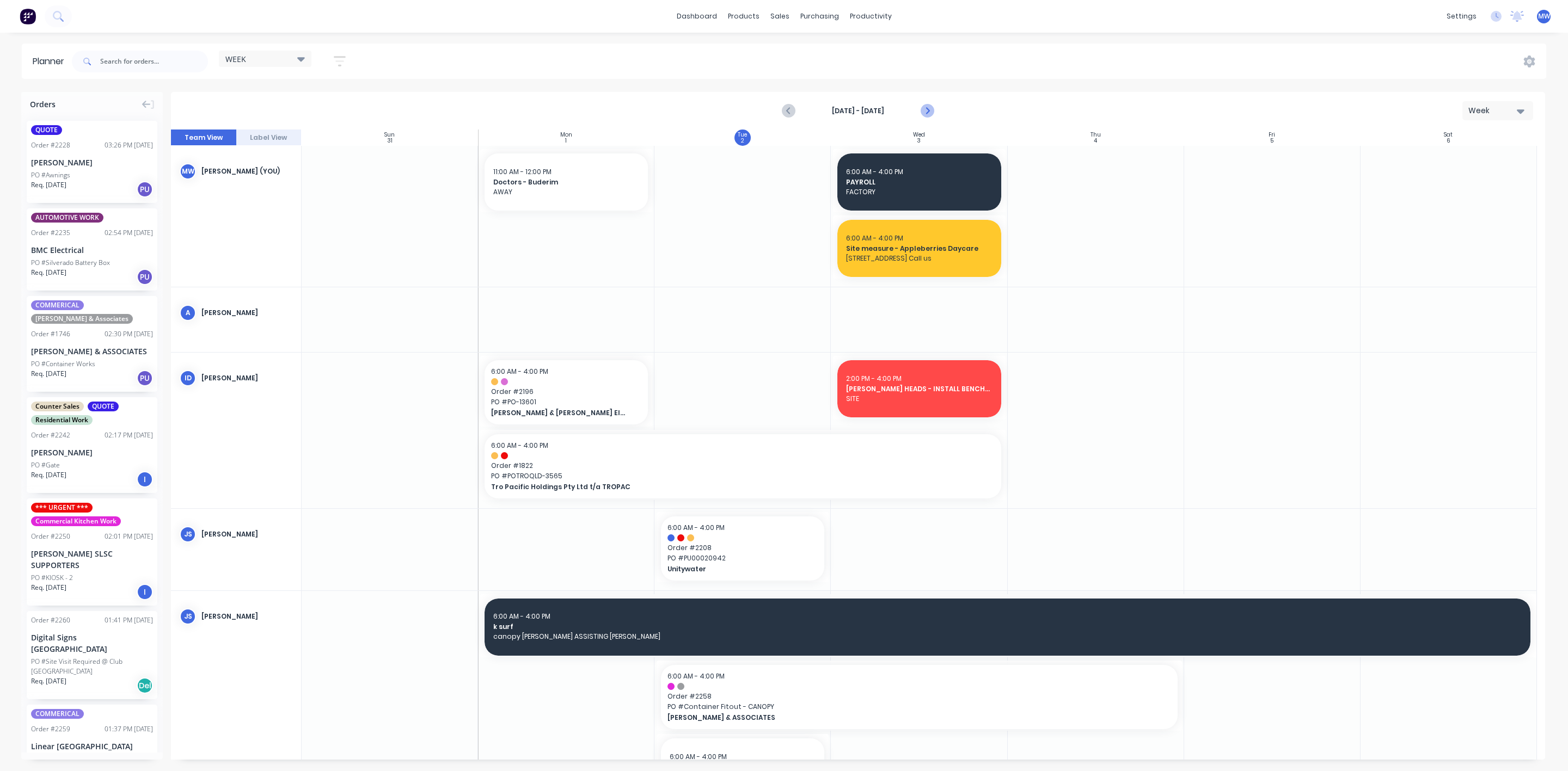
click at [925, 111] on icon "Next page" at bounding box center [926, 111] width 13 height 13
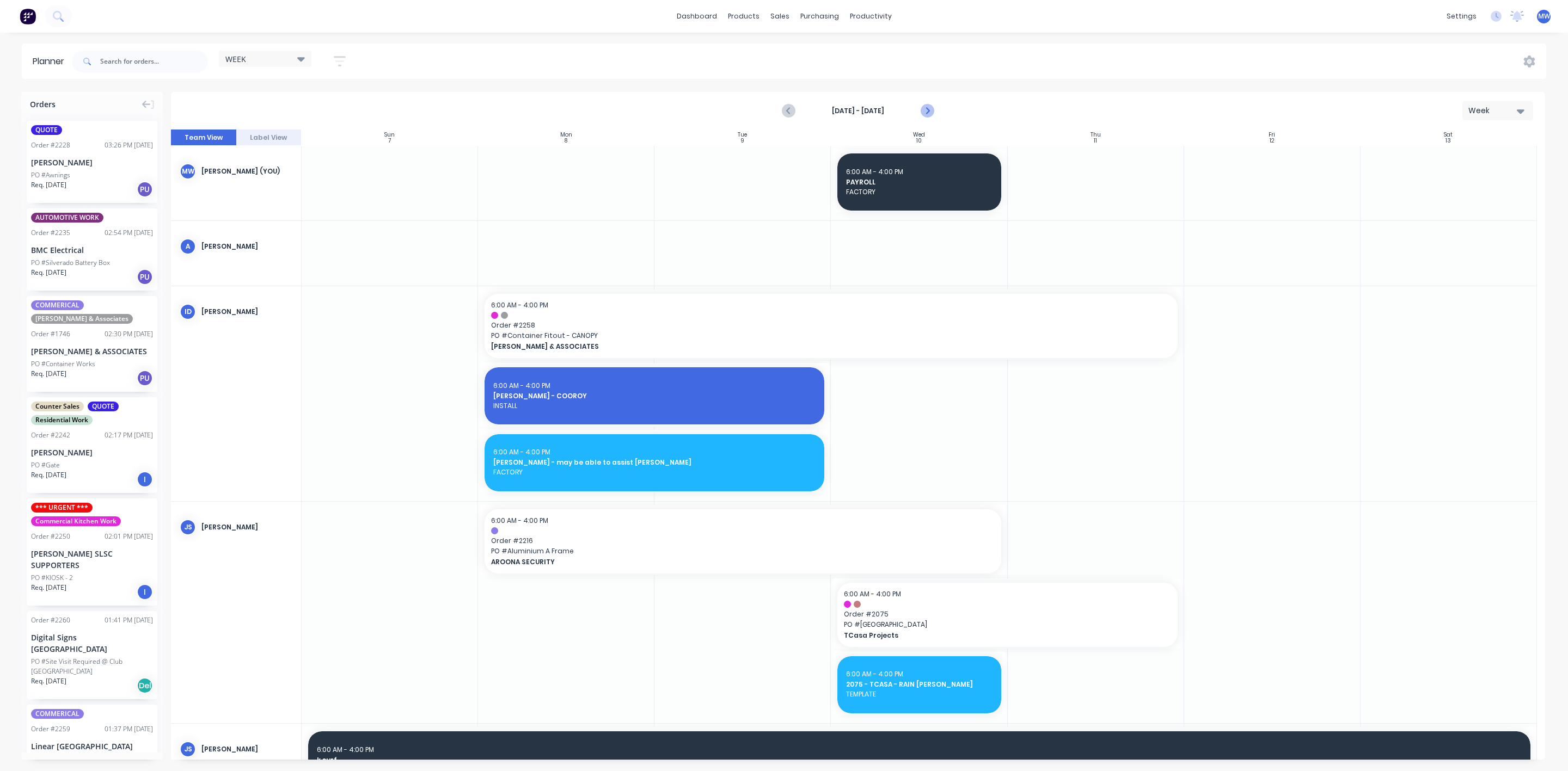
click at [928, 111] on icon "Next page" at bounding box center [927, 111] width 5 height 9
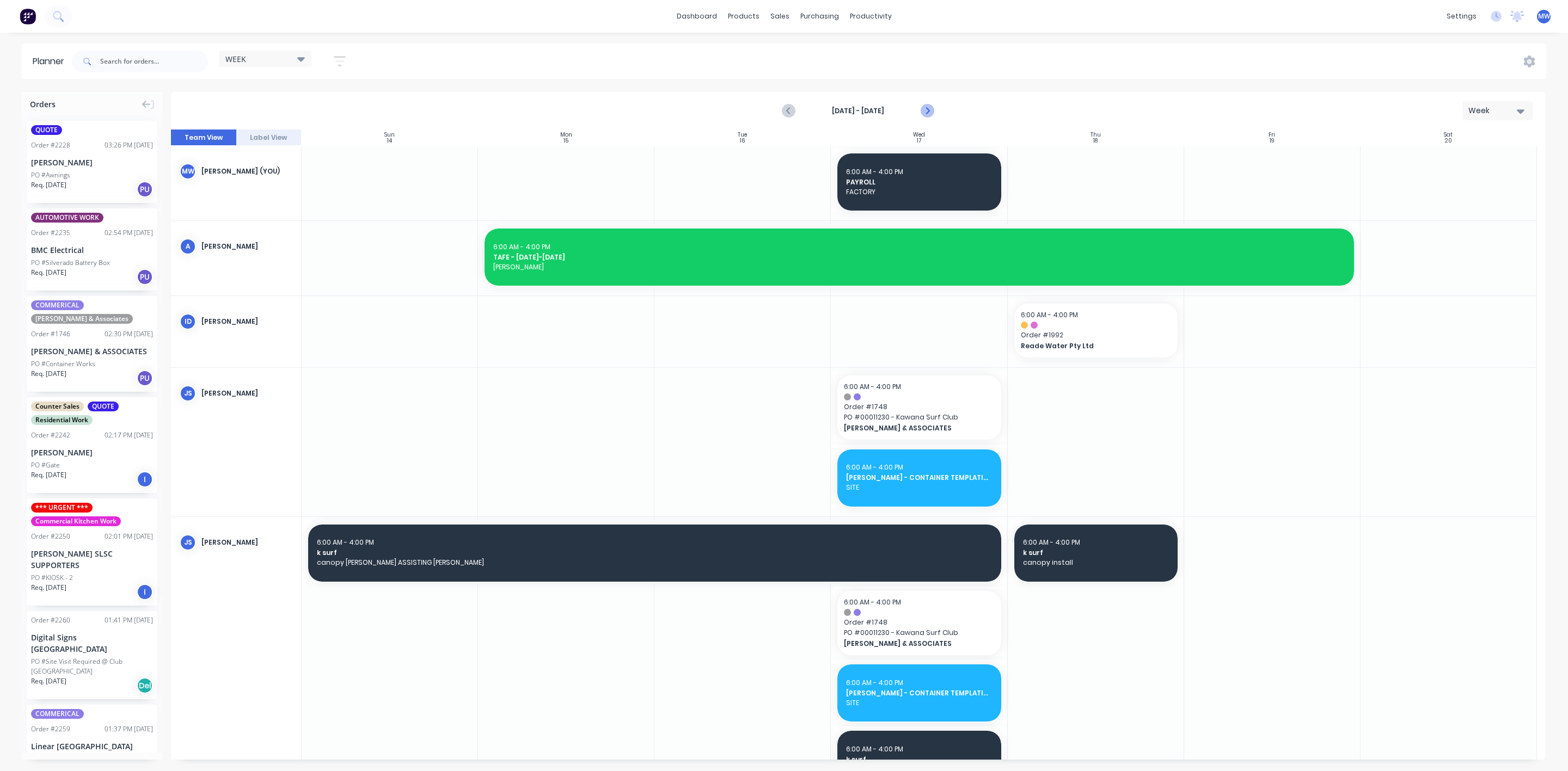
click at [928, 111] on icon "Next page" at bounding box center [926, 111] width 13 height 13
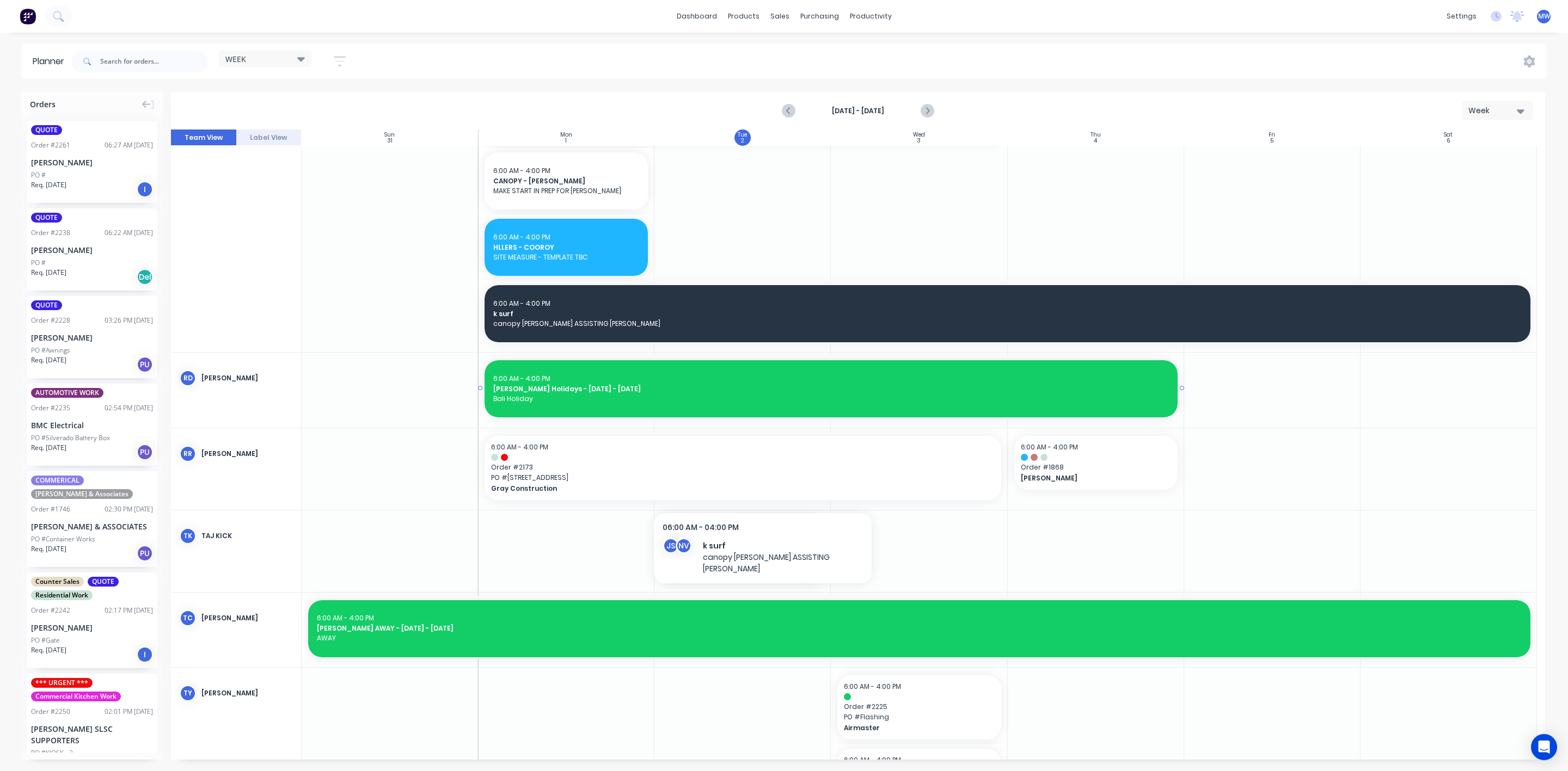
scroll to position [1155, 0]
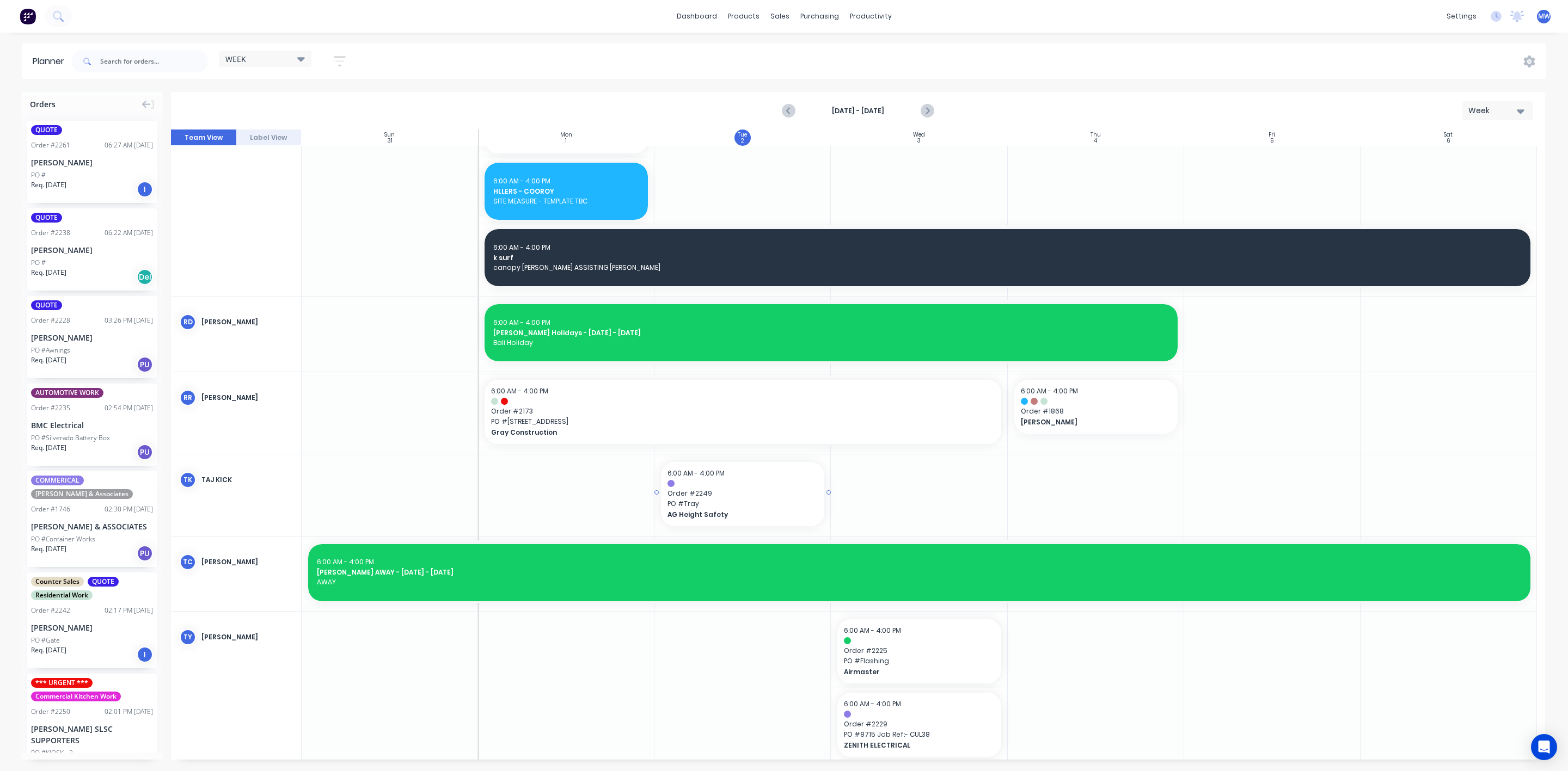
click at [737, 506] on span "PO # Tray" at bounding box center [743, 504] width 150 height 10
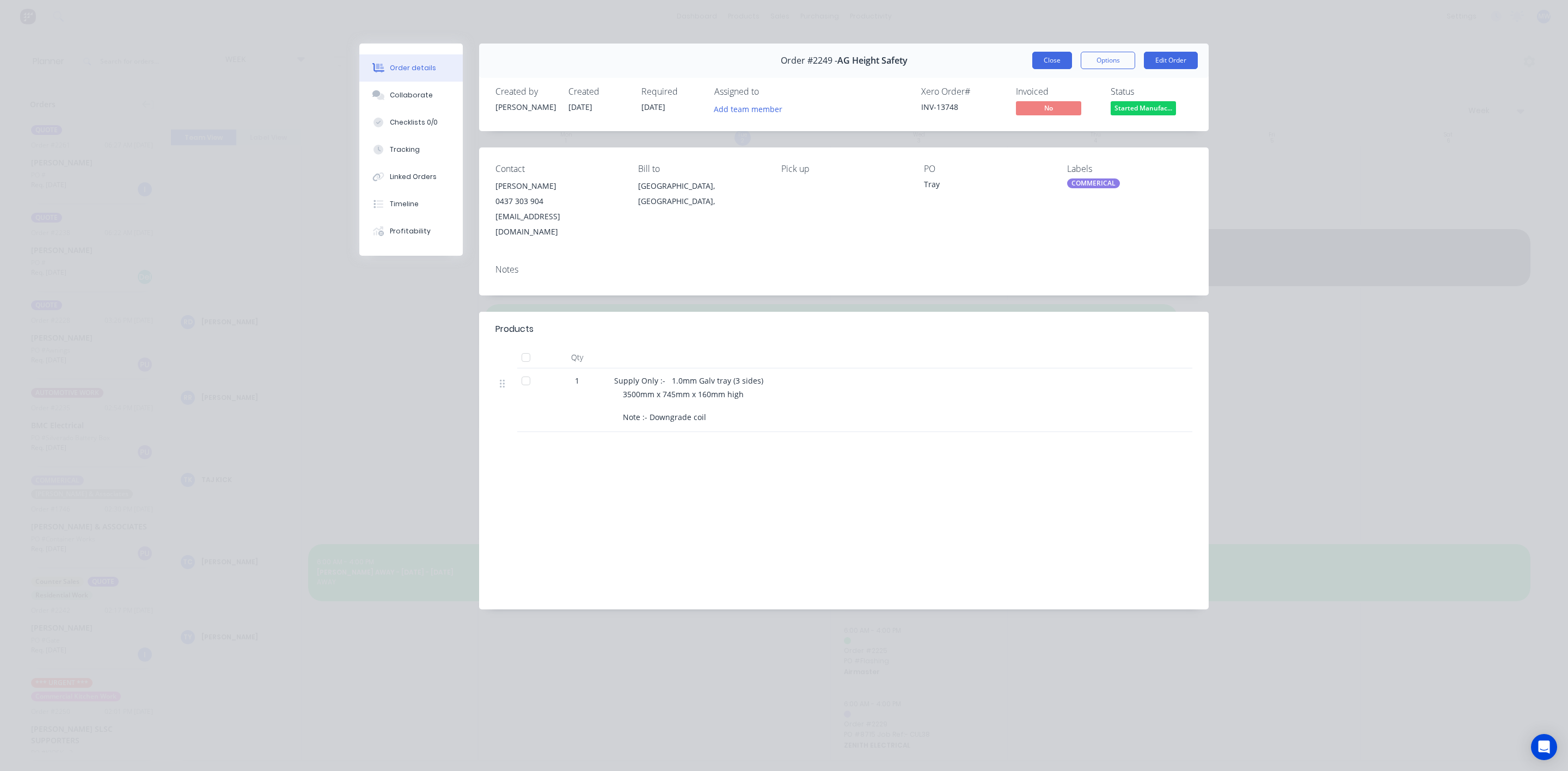
click at [1055, 59] on button "Close" at bounding box center [1052, 60] width 40 height 18
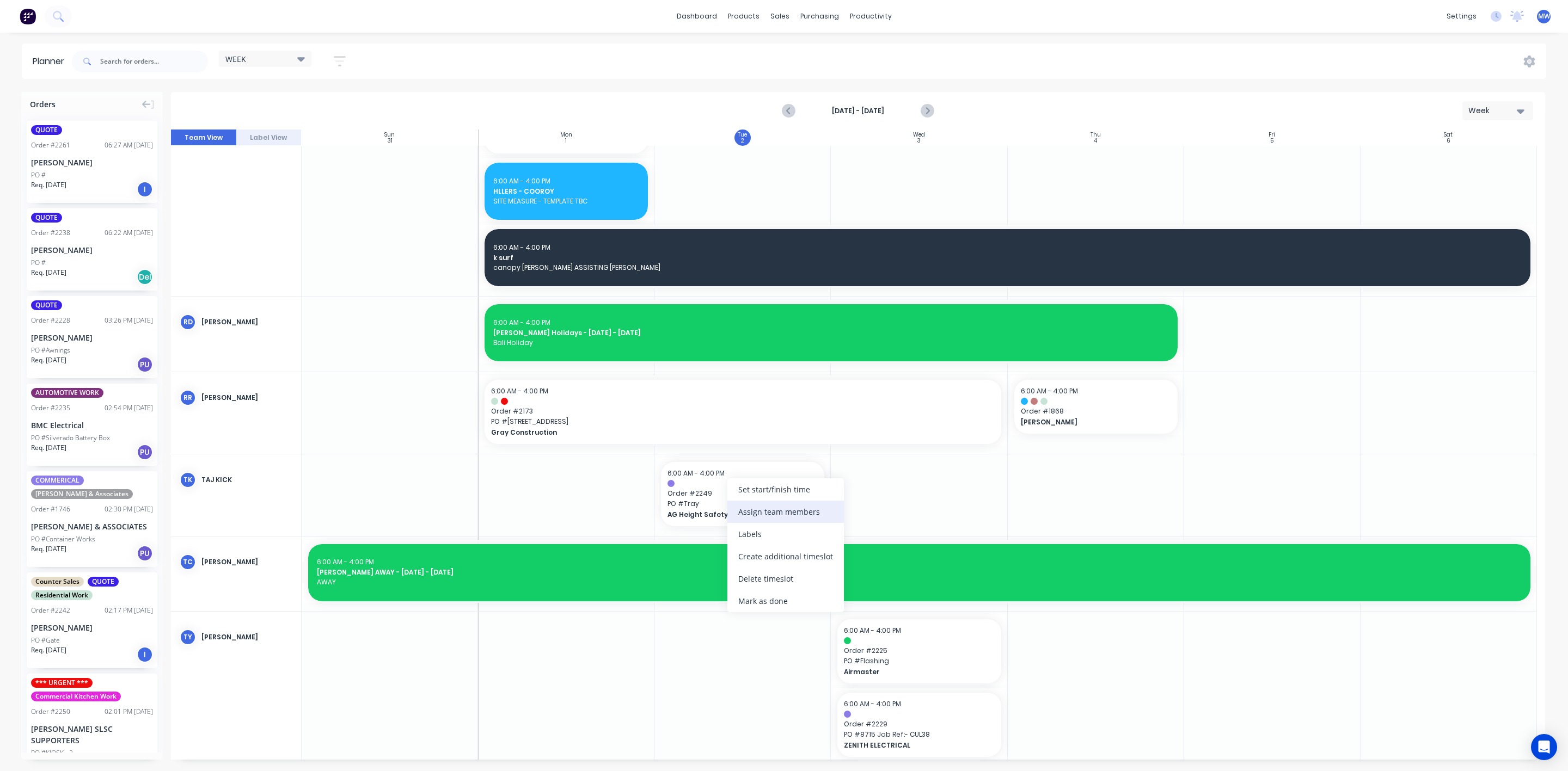
click at [785, 510] on div "Assign team members" at bounding box center [785, 512] width 116 height 23
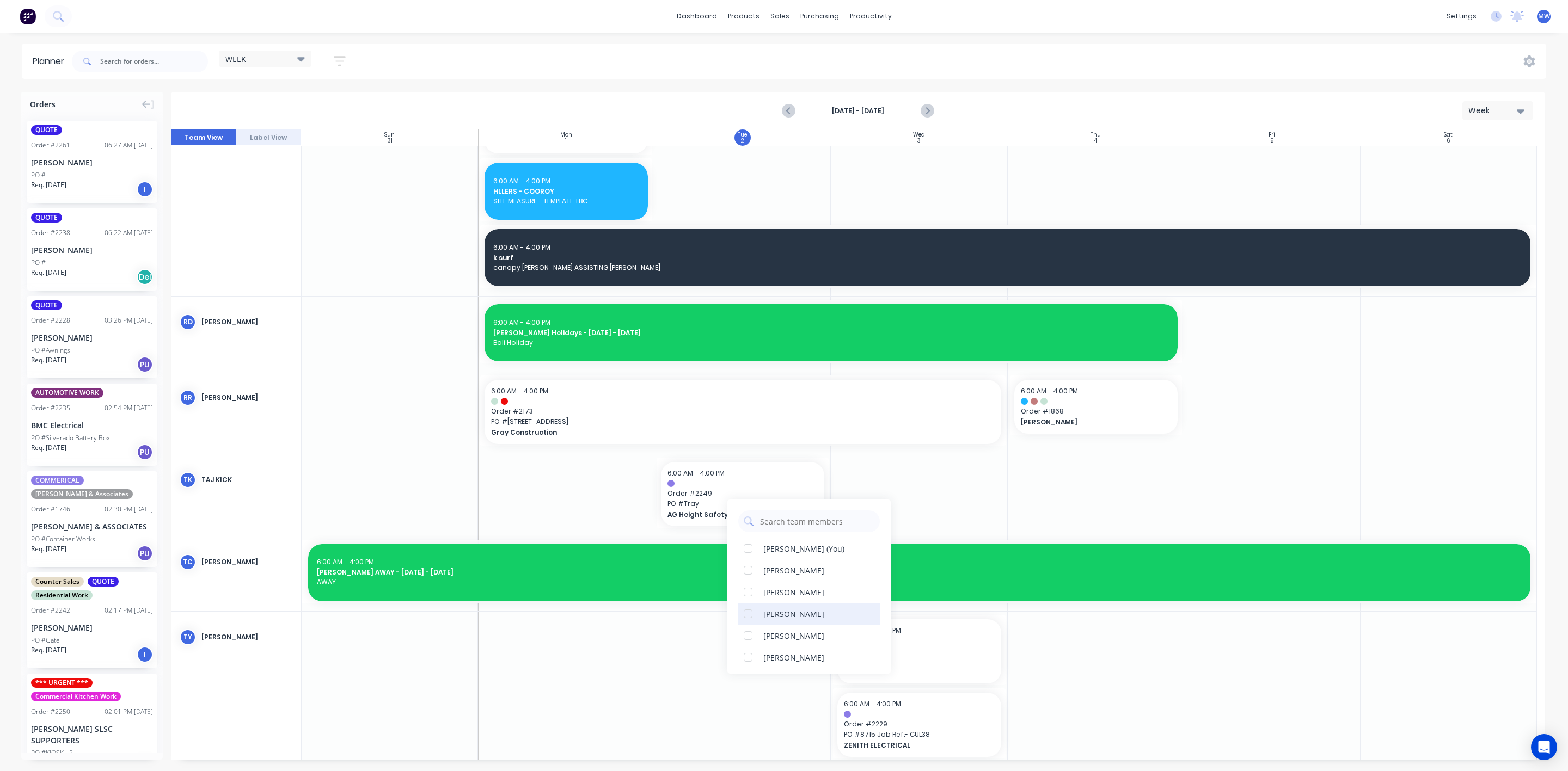
click at [745, 614] on div at bounding box center [748, 614] width 22 height 22
click at [744, 565] on div at bounding box center [748, 565] width 22 height 22
click at [601, 507] on div at bounding box center [566, 495] width 177 height 82
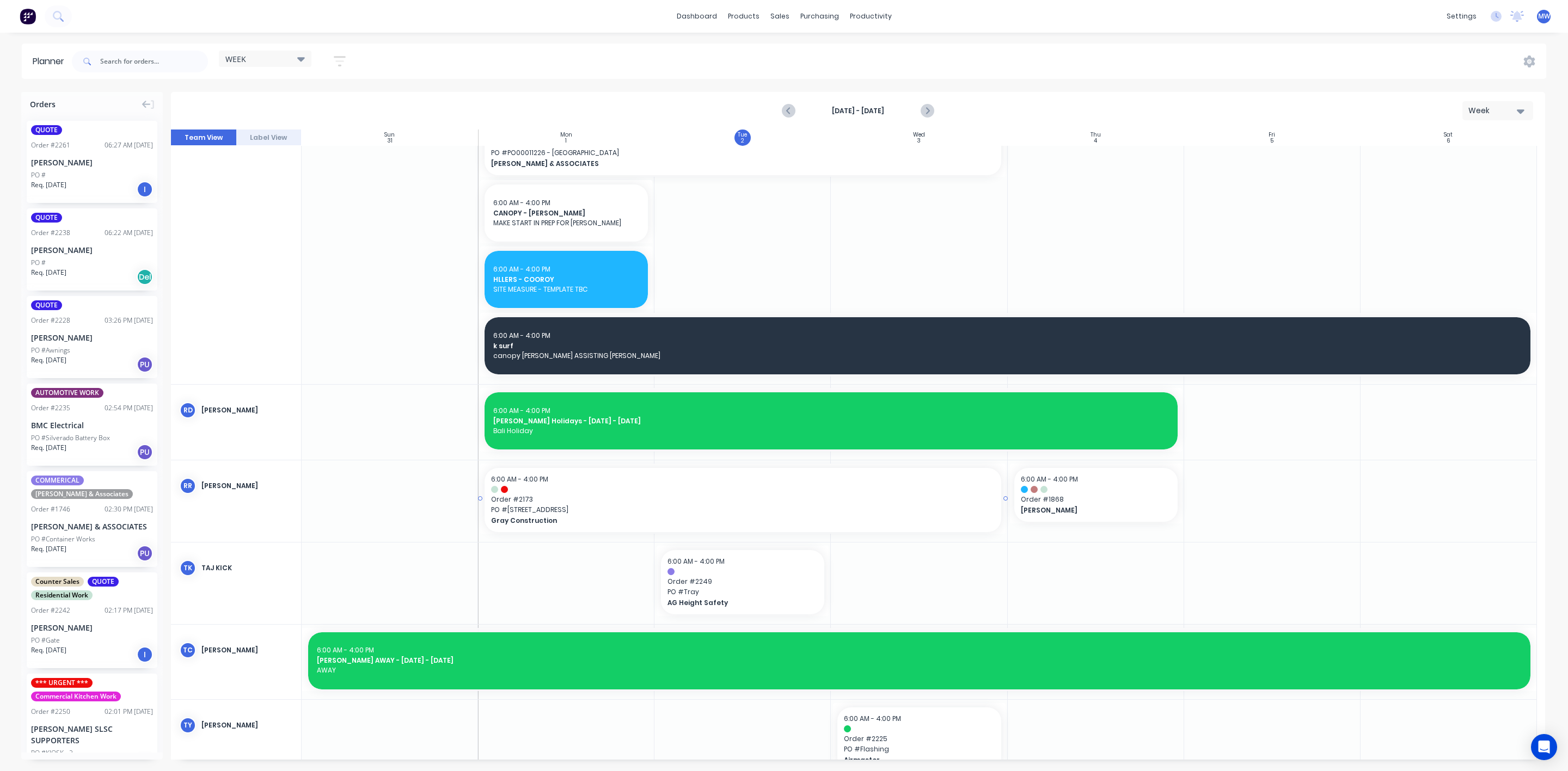
scroll to position [1073, 0]
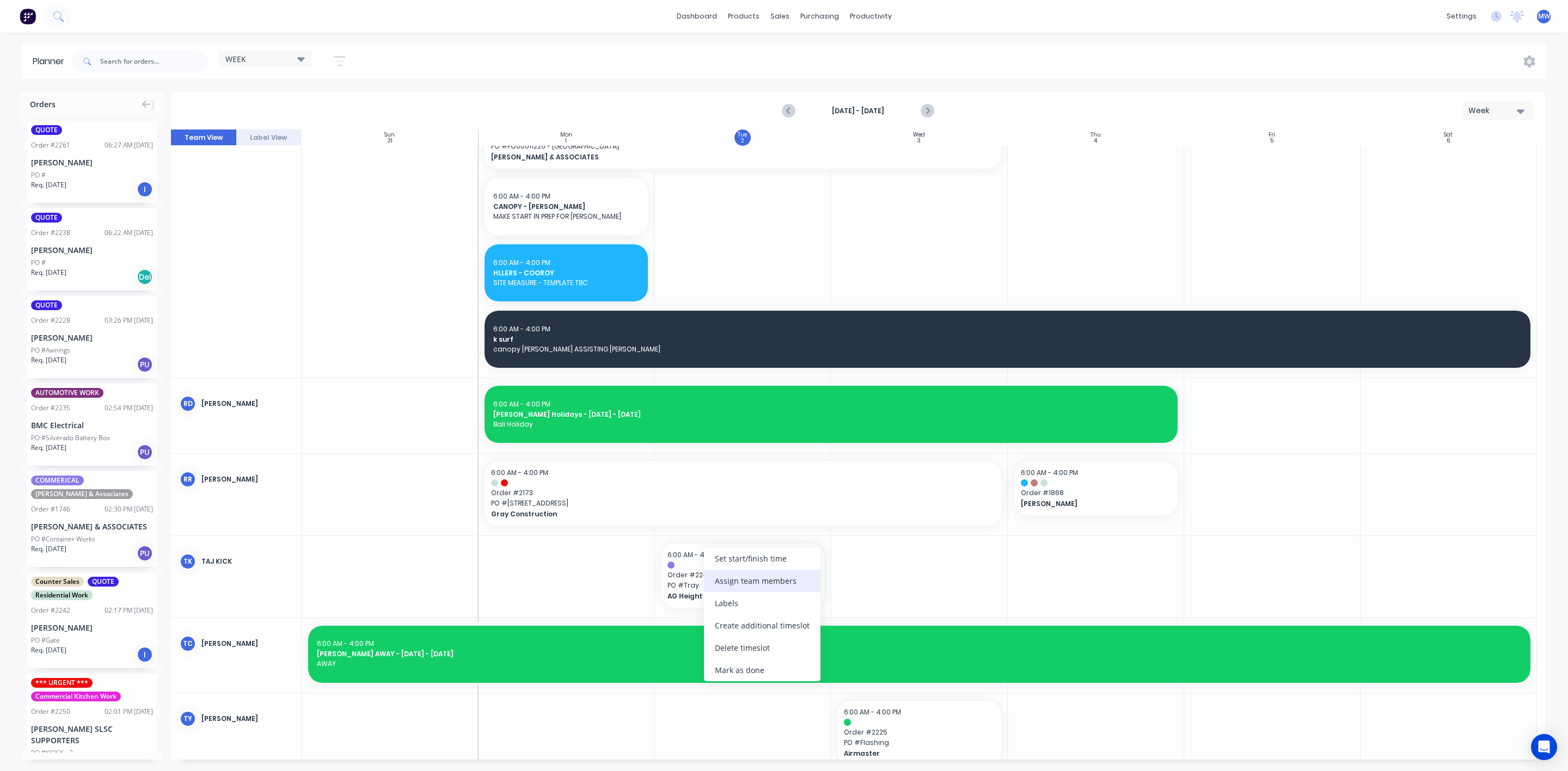
click at [752, 583] on div "Assign team members" at bounding box center [762, 581] width 116 height 23
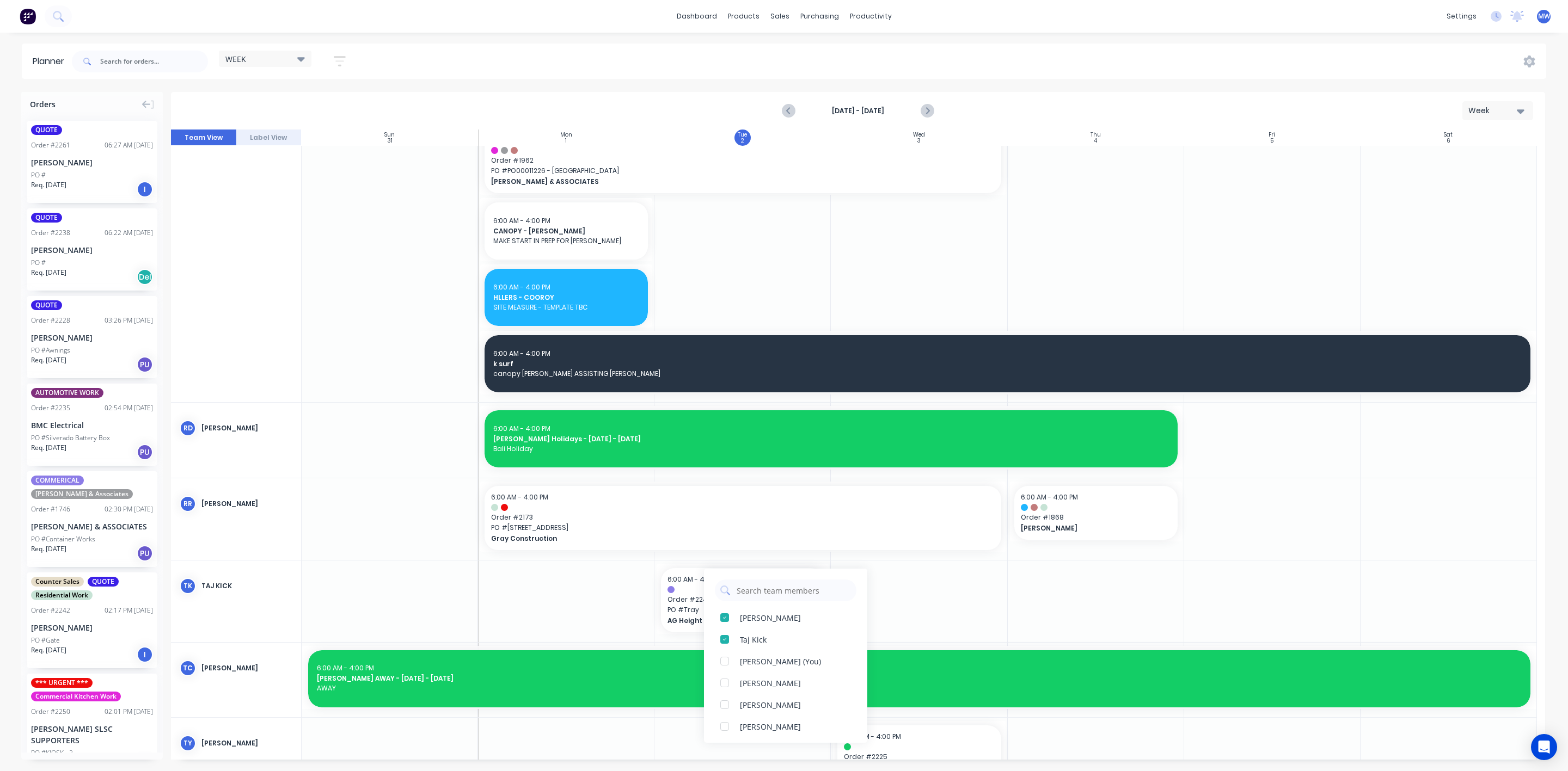
scroll to position [992, 0]
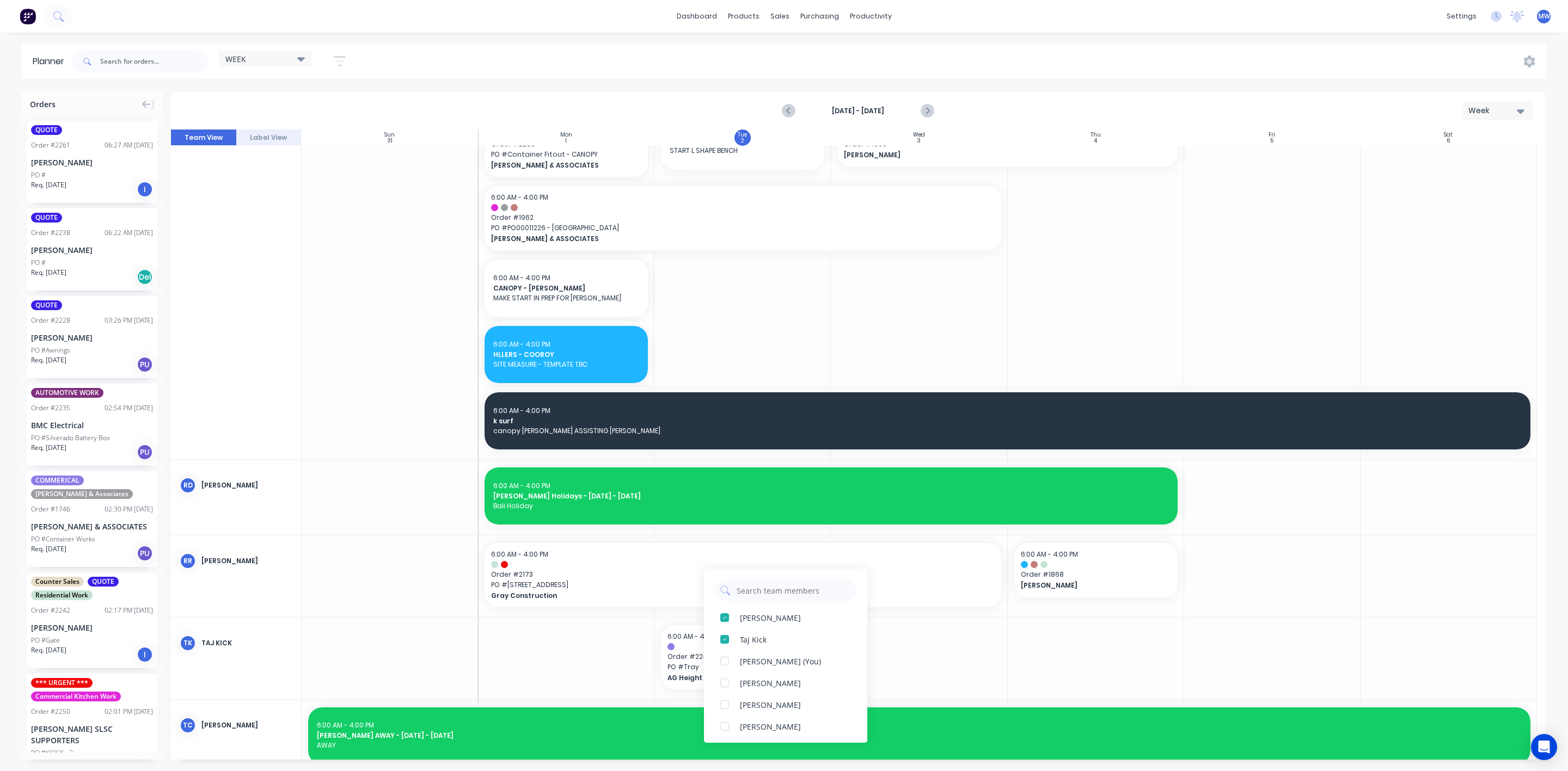
click at [559, 642] on div at bounding box center [566, 658] width 177 height 82
click at [787, 697] on div "Create additional timeslot" at bounding box center [791, 694] width 116 height 23
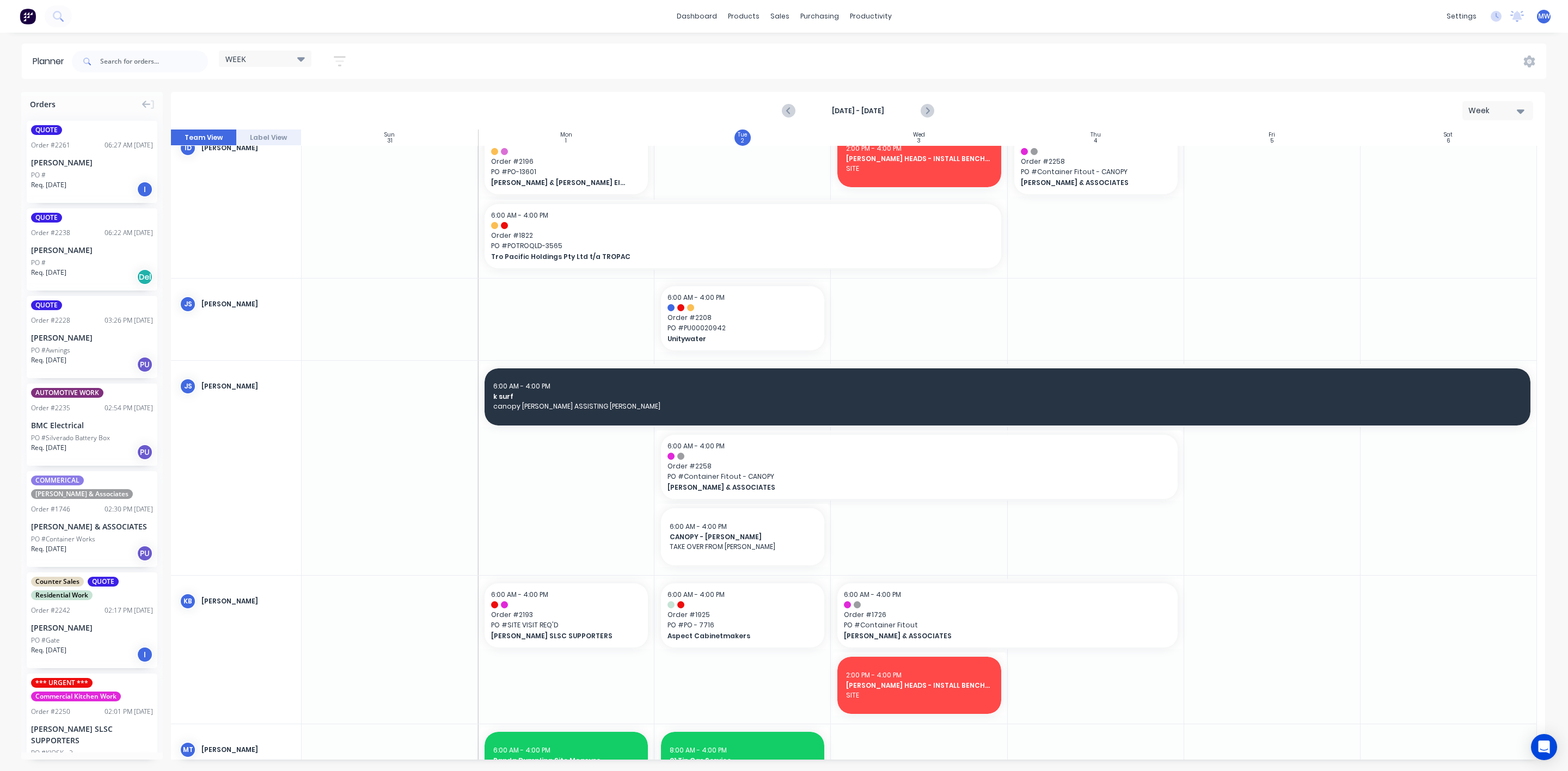
scroll to position [211, 0]
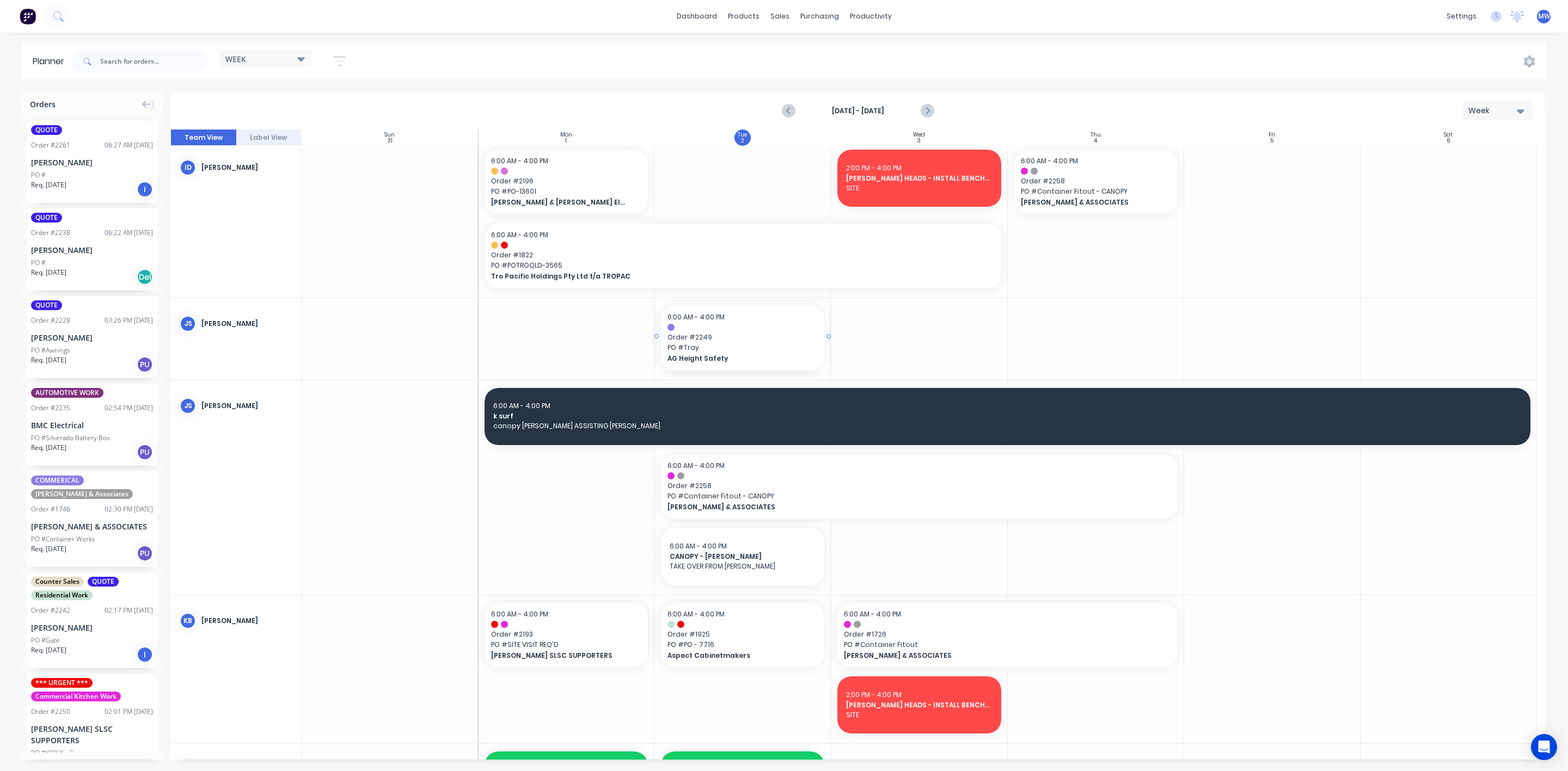
drag, startPoint x: 752, startPoint y: 720, endPoint x: 751, endPoint y: 411, distance: 309.0
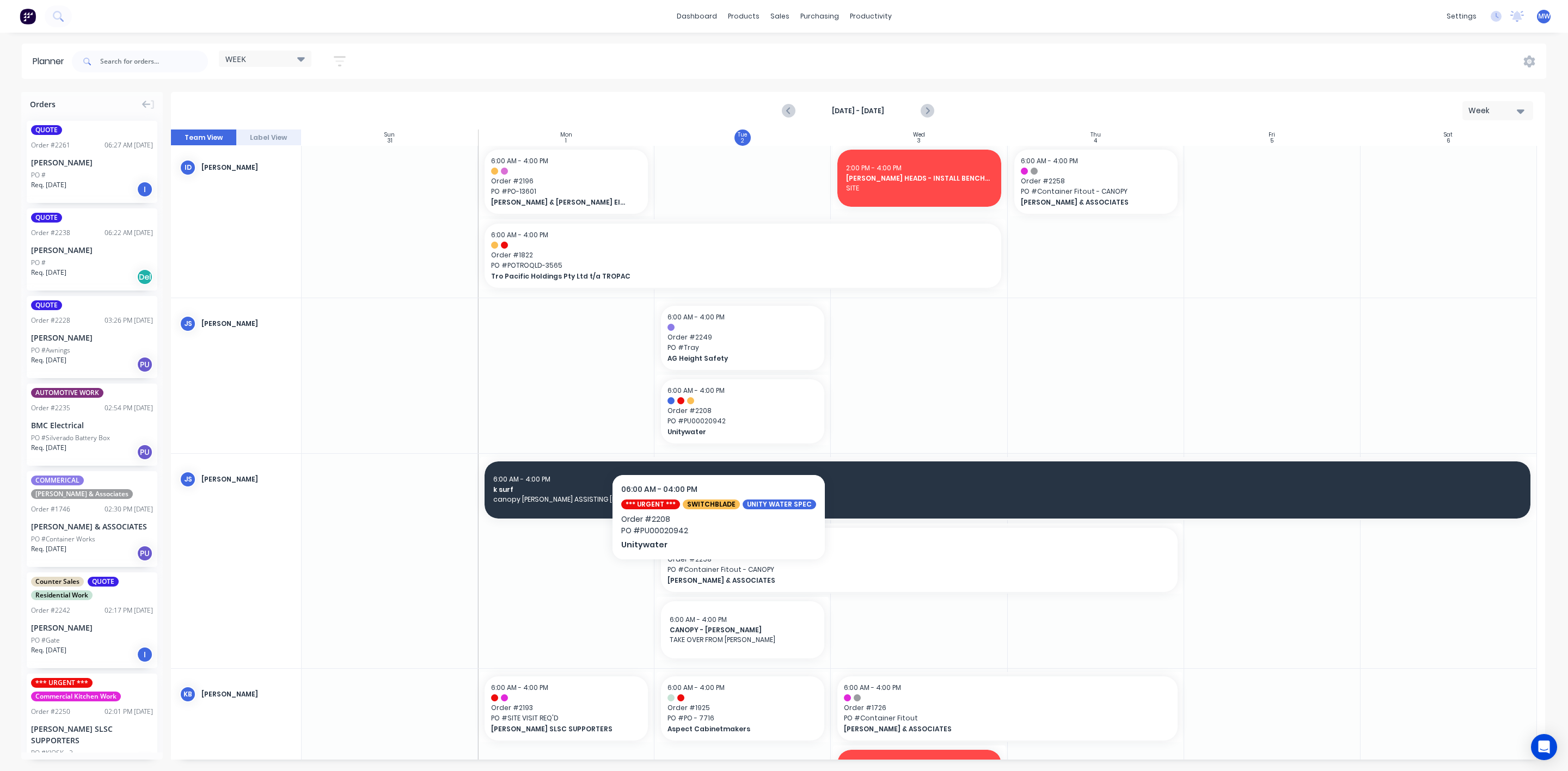
click at [575, 389] on div at bounding box center [566, 375] width 177 height 155
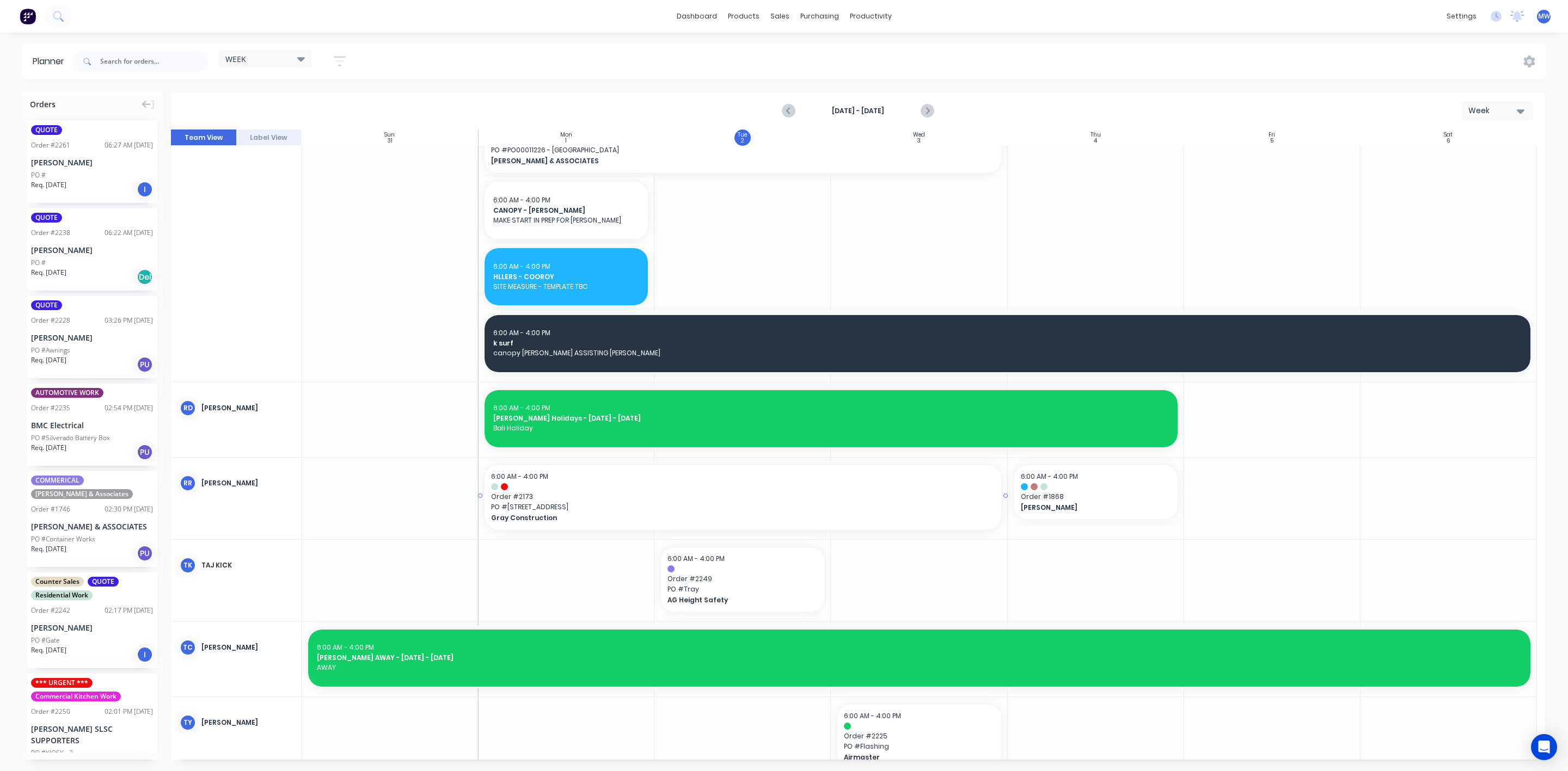
scroll to position [1392, 0]
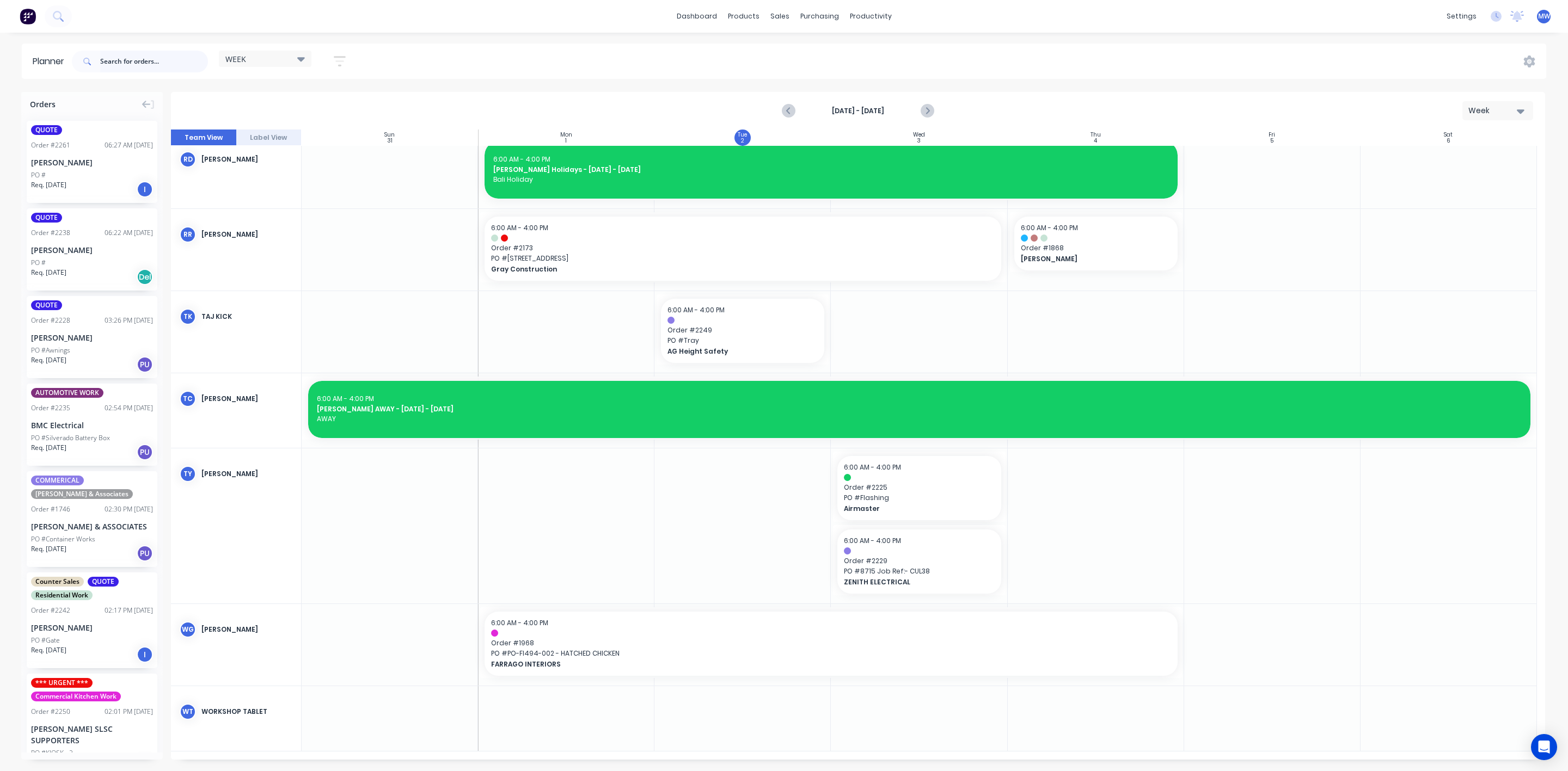
click at [150, 65] on input "text" at bounding box center [154, 61] width 108 height 22
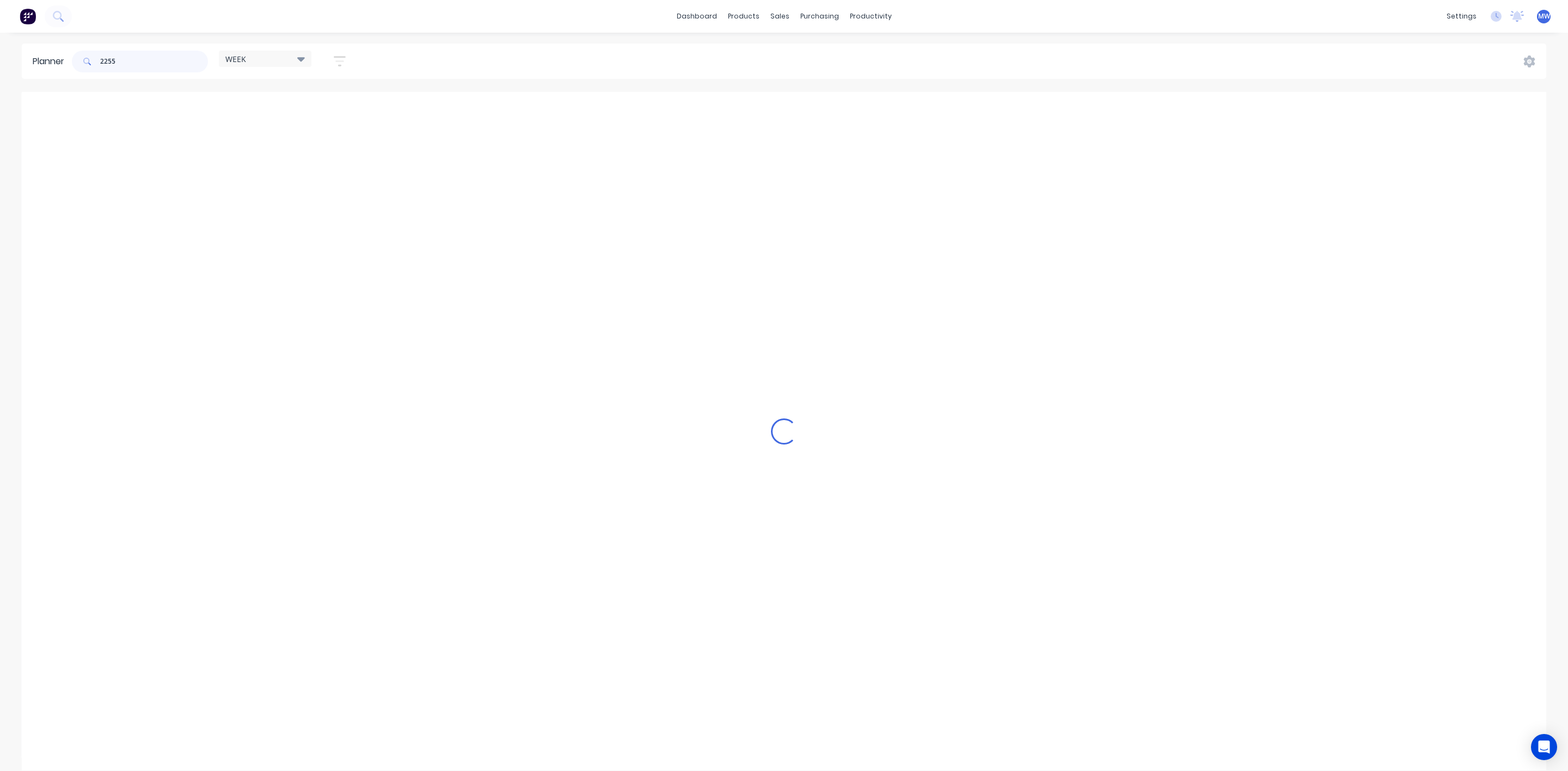
scroll to position [942, 0]
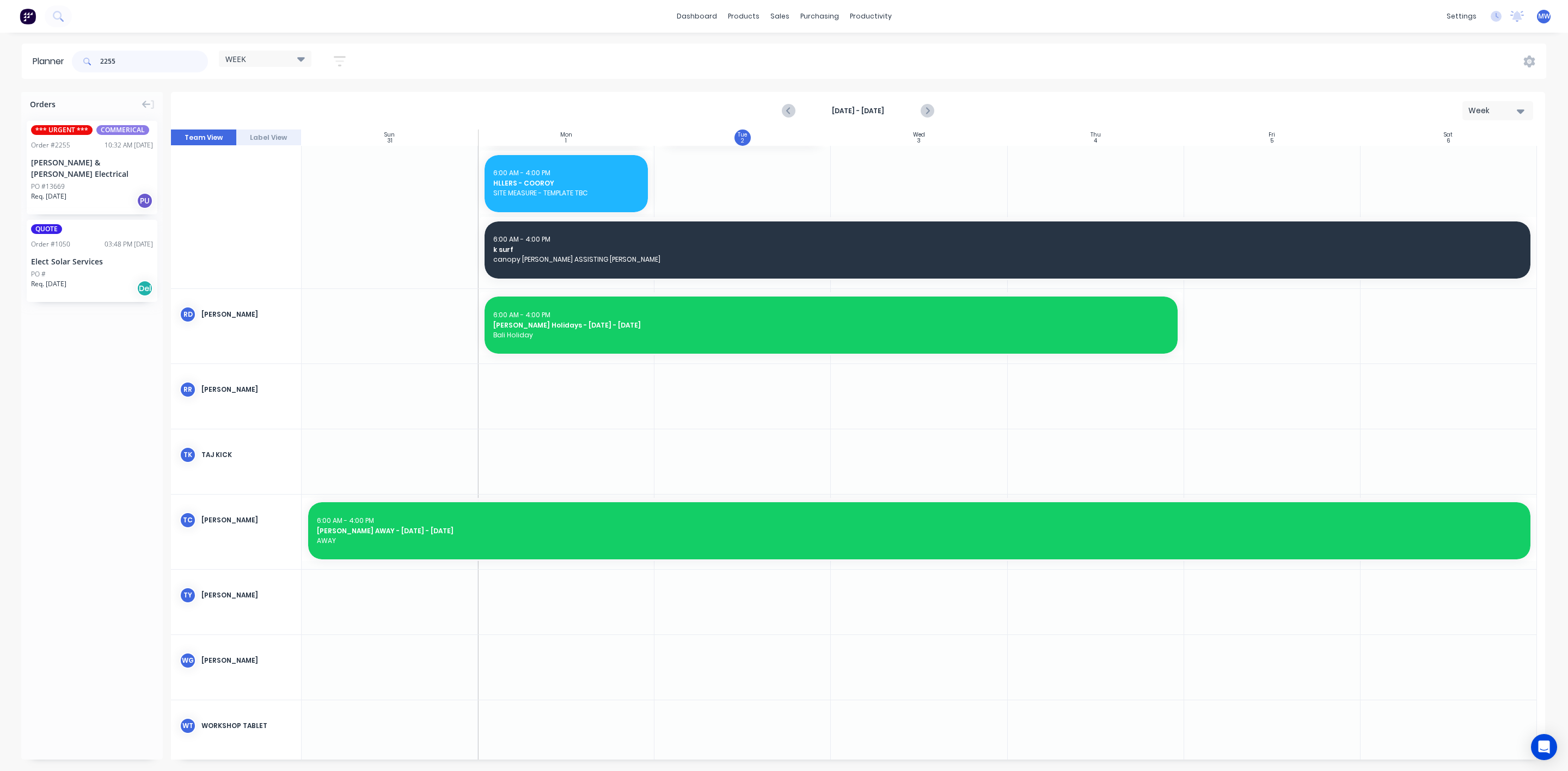
type input "2255"
drag, startPoint x: 84, startPoint y: 157, endPoint x: 745, endPoint y: 449, distance: 722.6
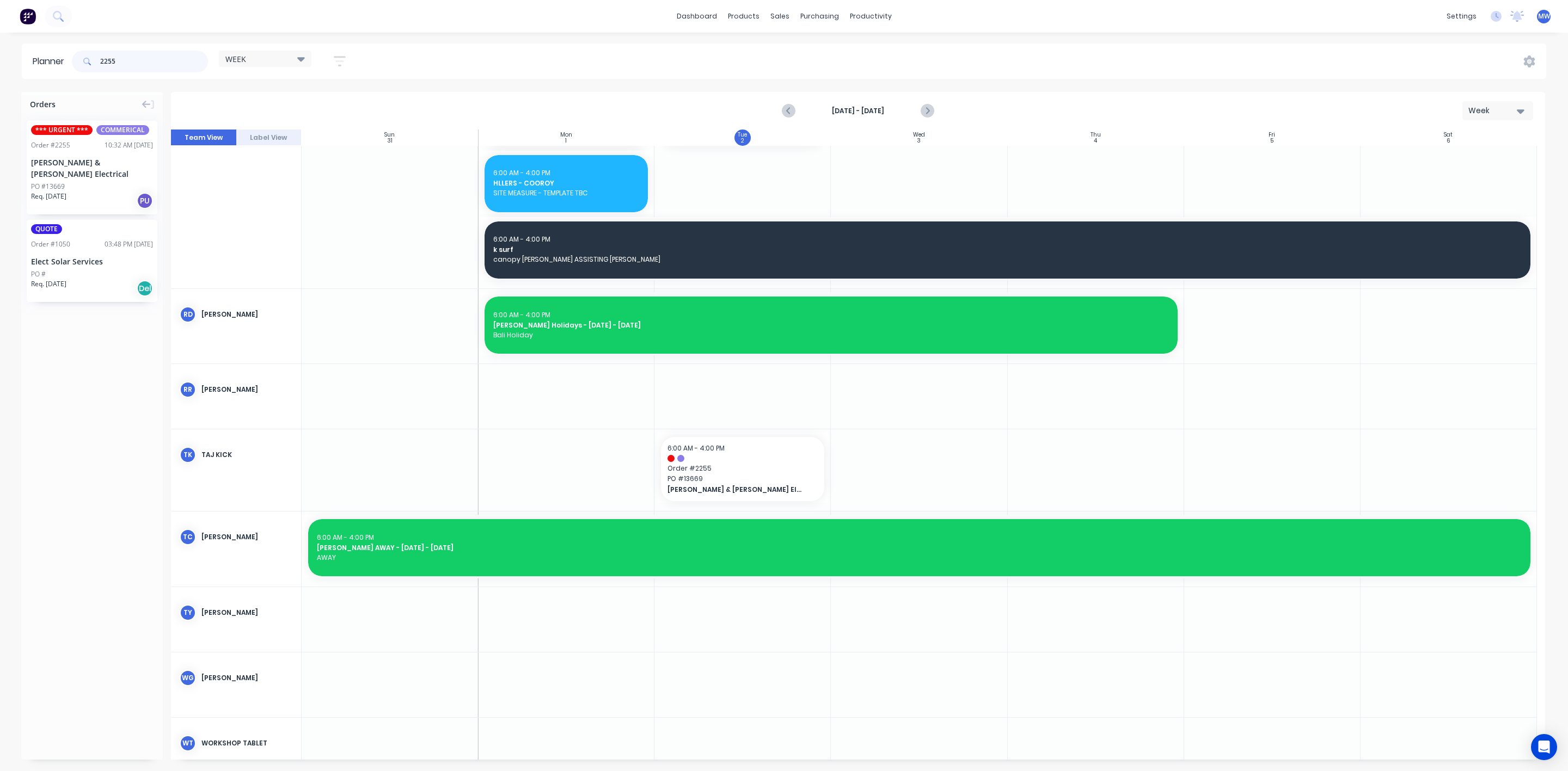
drag, startPoint x: 150, startPoint y: 60, endPoint x: 43, endPoint y: 60, distance: 107.0
click at [44, 59] on header "Planner 2255 WEEK Save new view None edit WEEK (Default) edit [PERSON_NAME] edi…" at bounding box center [784, 61] width 1524 height 35
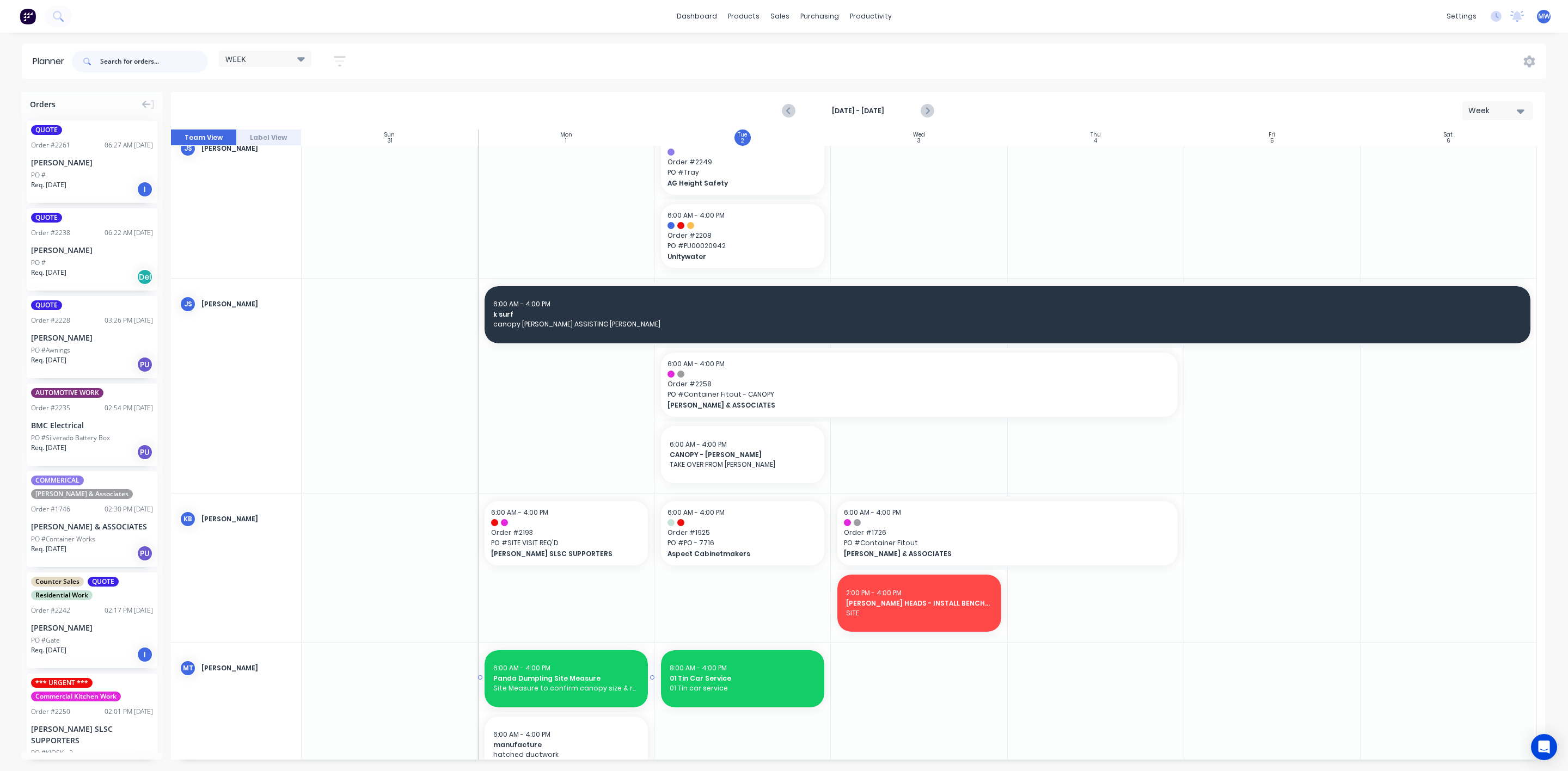
scroll to position [159, 0]
